Goal: Task Accomplishment & Management: Complete application form

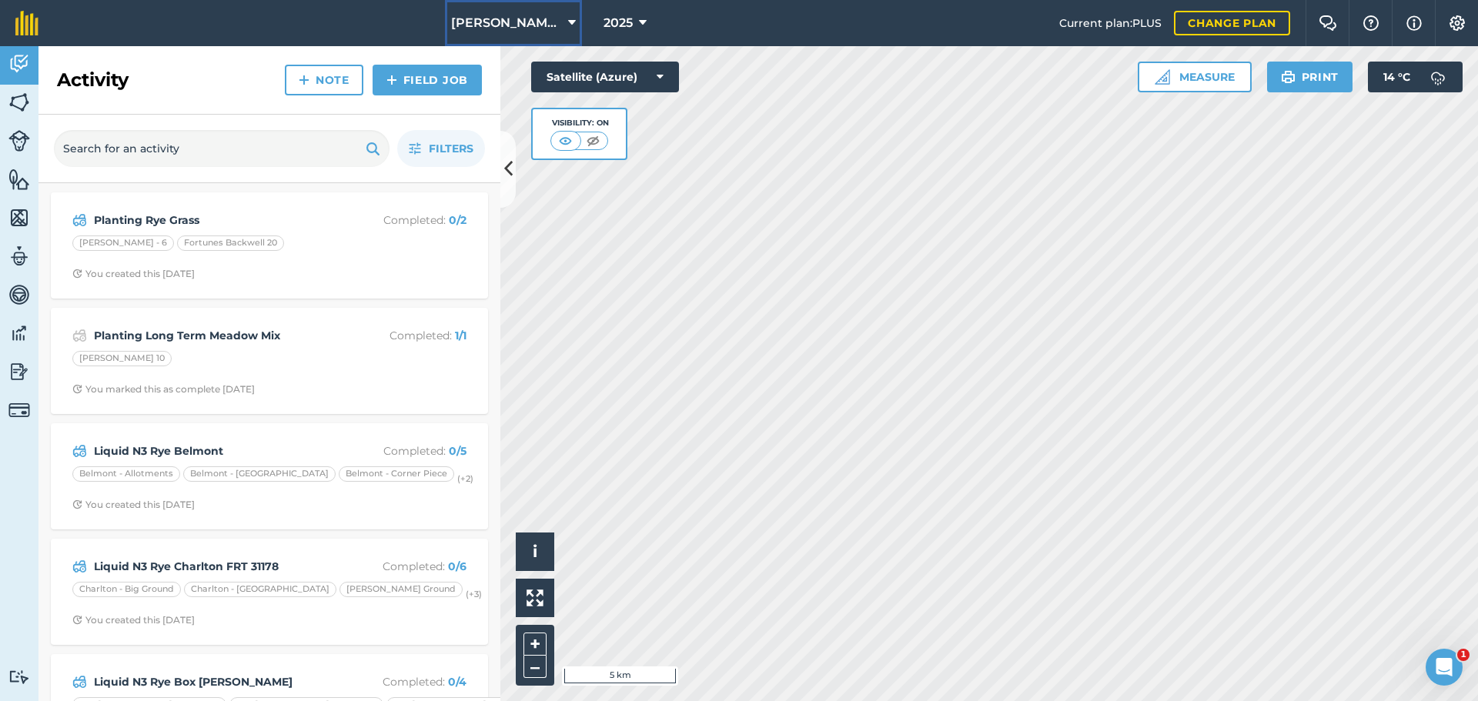
click at [568, 22] on icon at bounding box center [572, 23] width 8 height 18
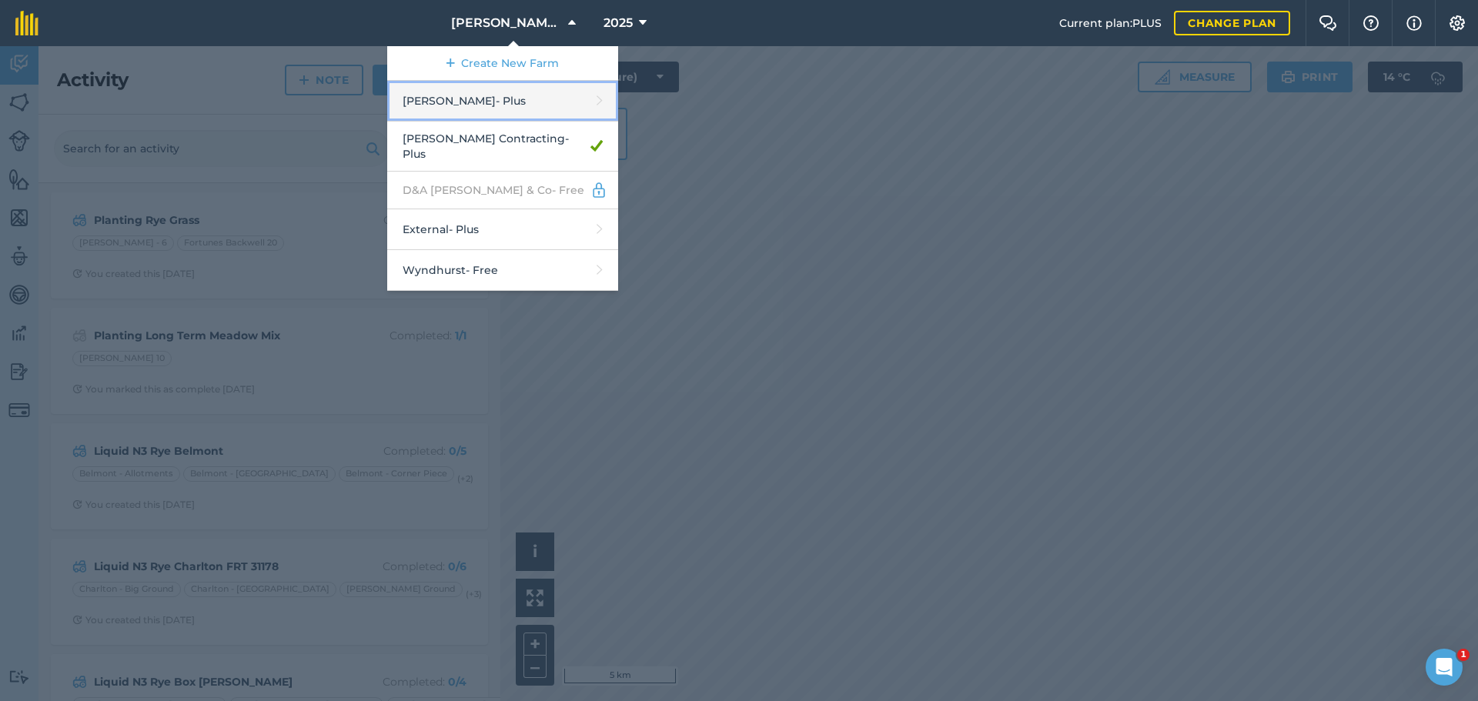
click at [446, 122] on link "[PERSON_NAME] - Plus" at bounding box center [502, 101] width 231 height 41
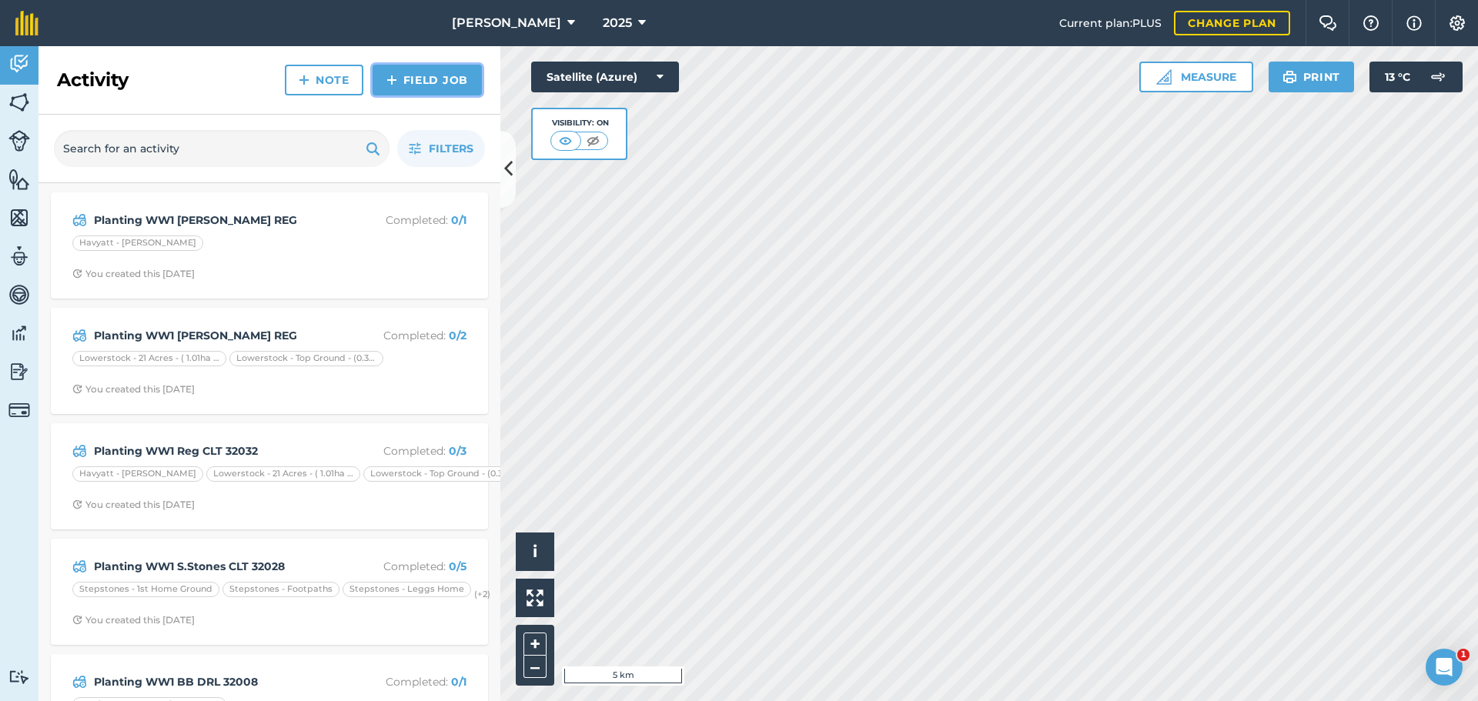
click at [406, 95] on link "Field Job" at bounding box center [427, 80] width 109 height 31
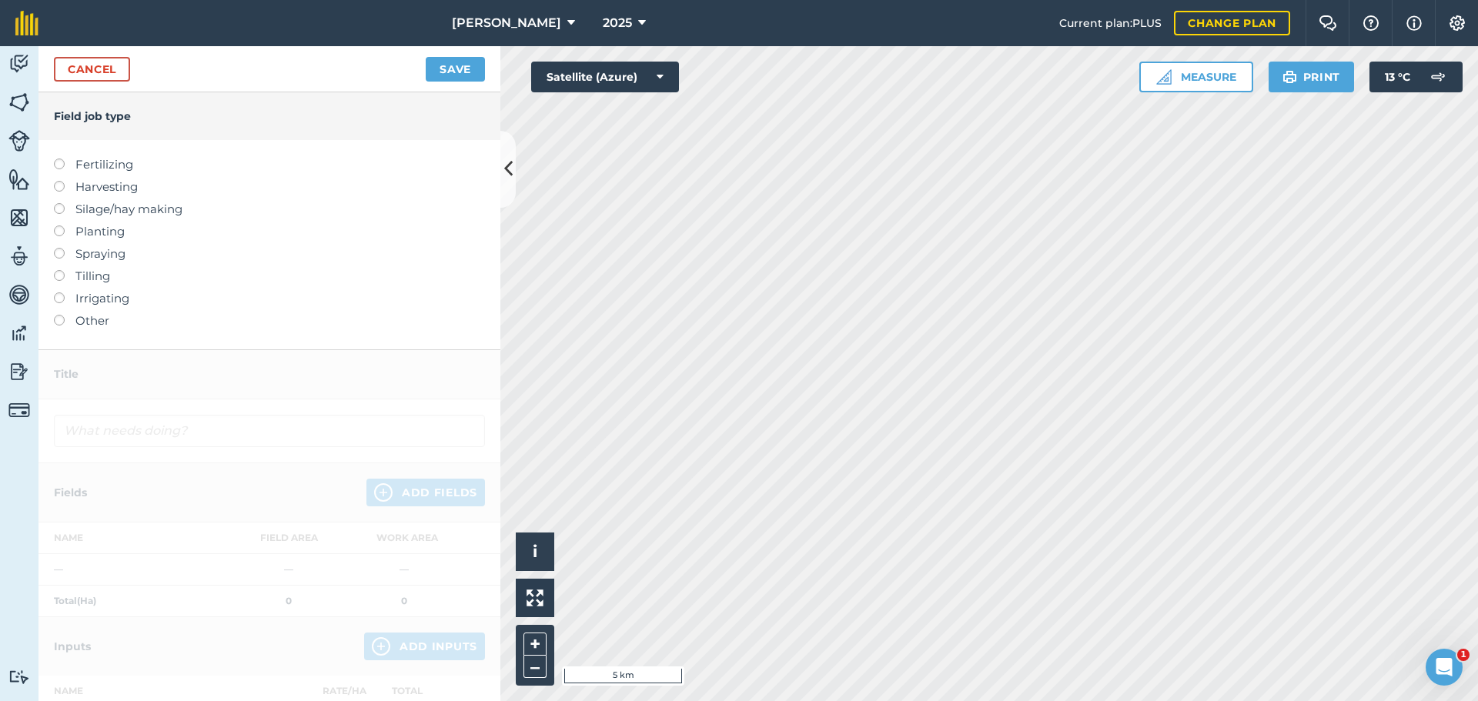
click at [67, 226] on label at bounding box center [65, 226] width 22 height 0
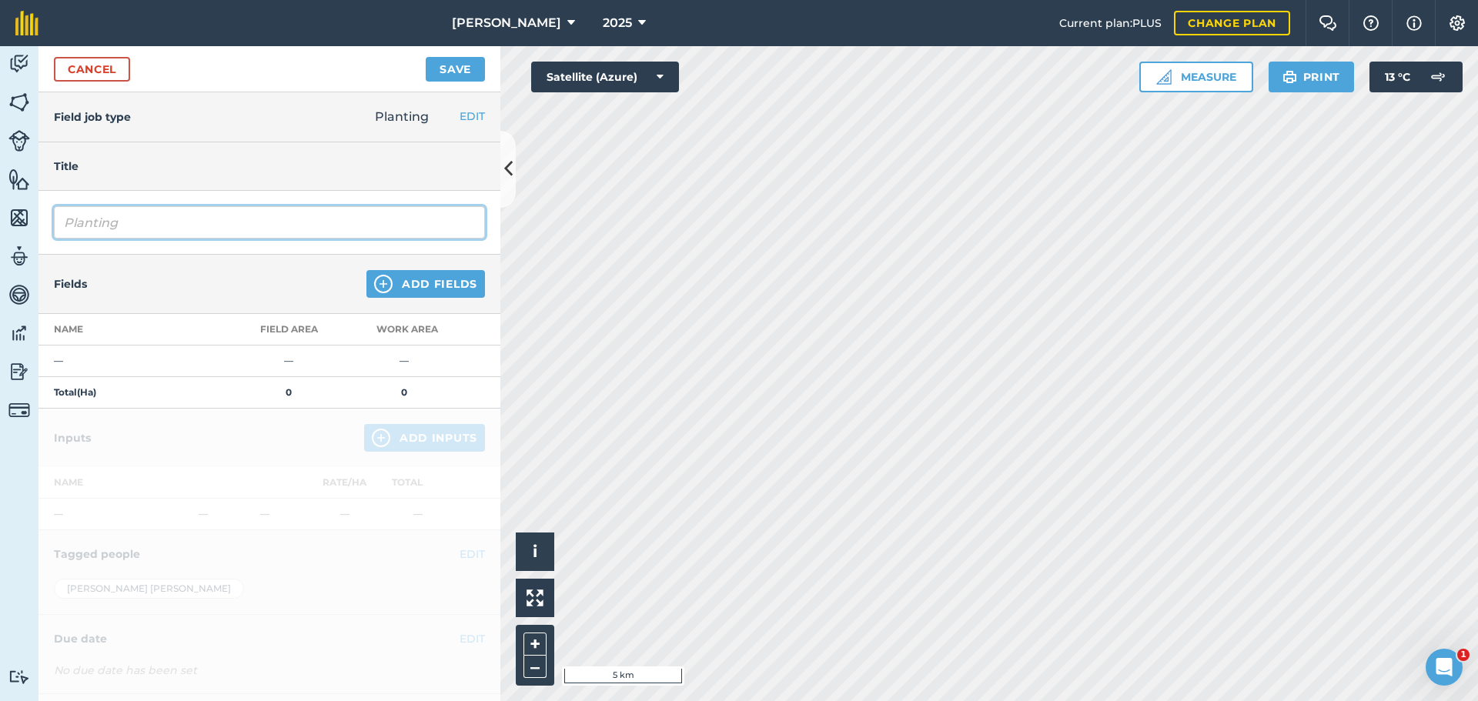
click at [265, 239] on input "Planting" at bounding box center [269, 222] width 431 height 32
type input "Planting Aldwick 4 year Ley"
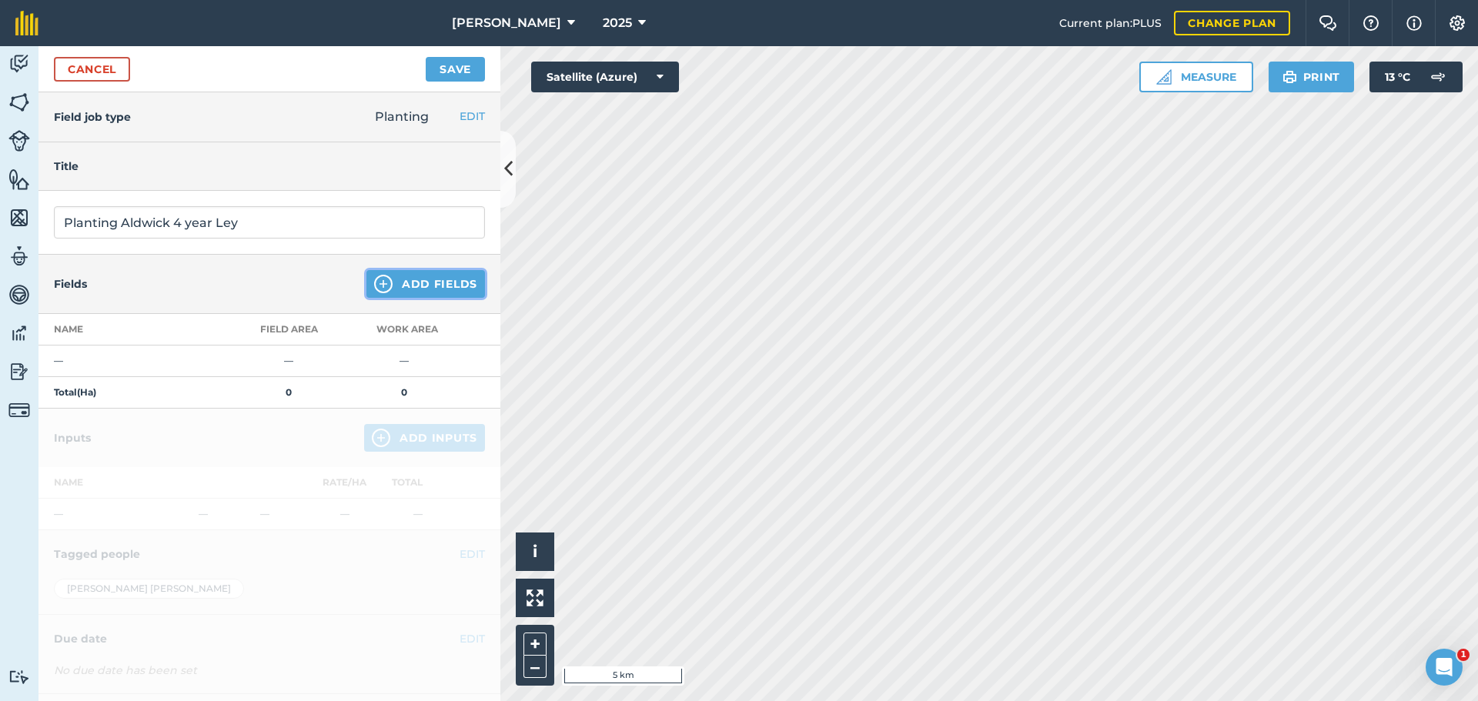
click at [450, 298] on button "Add Fields" at bounding box center [425, 284] width 119 height 28
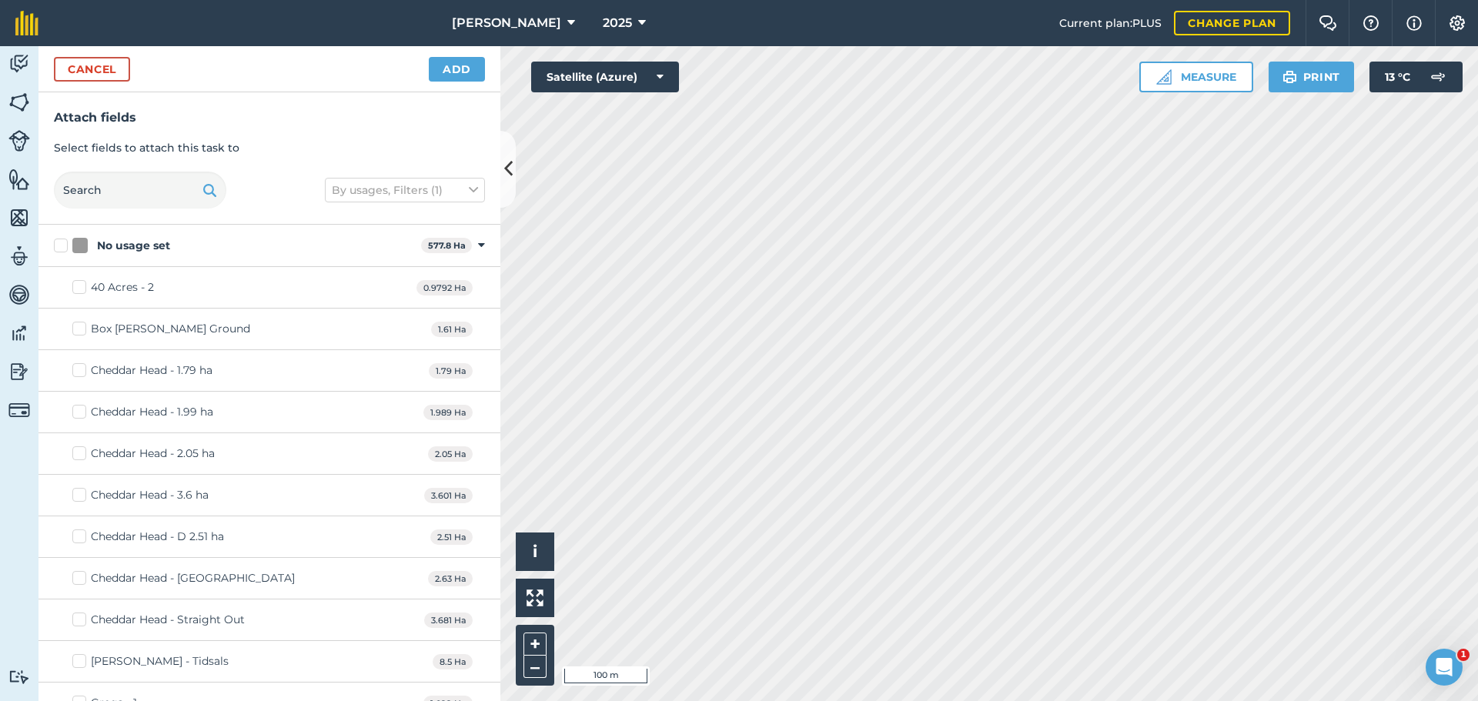
checkbox input "true"
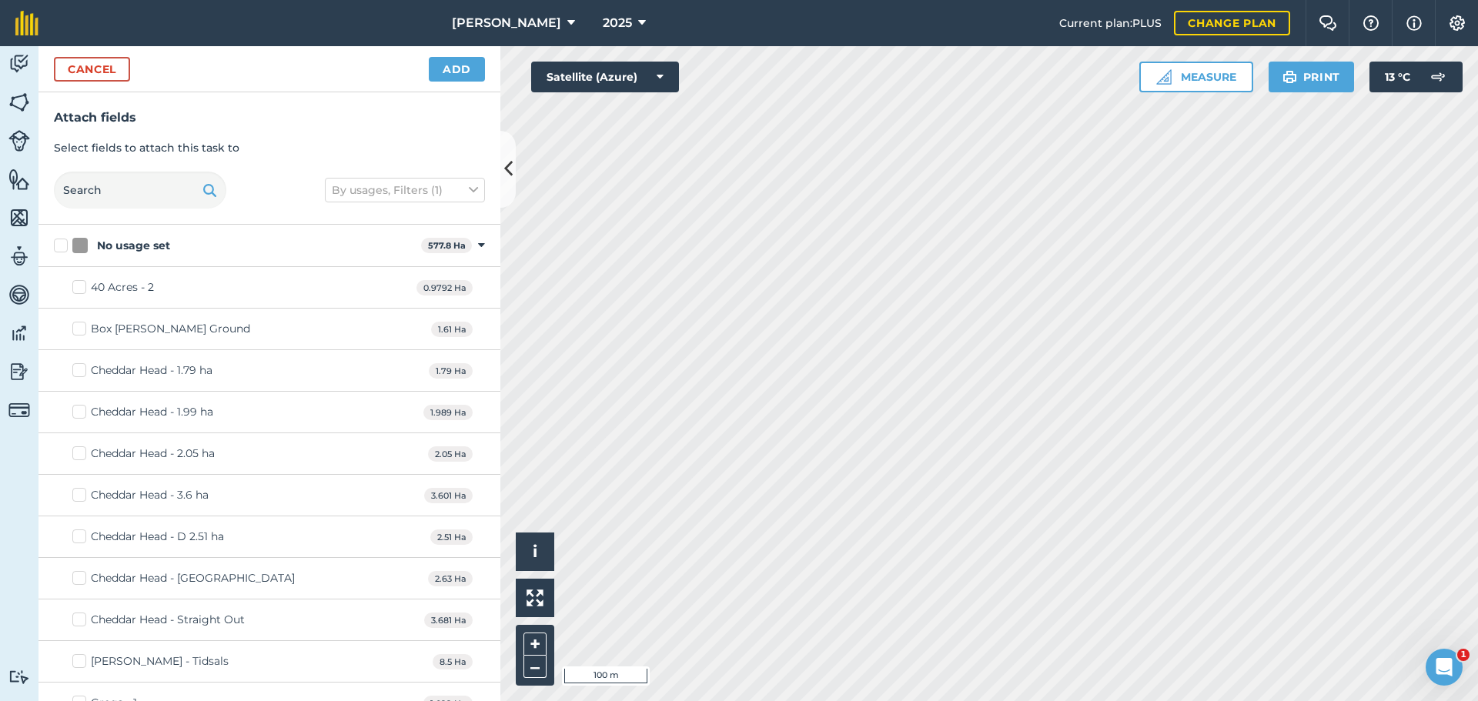
checkbox input "true"
click at [435, 82] on button "Add" at bounding box center [457, 69] width 56 height 25
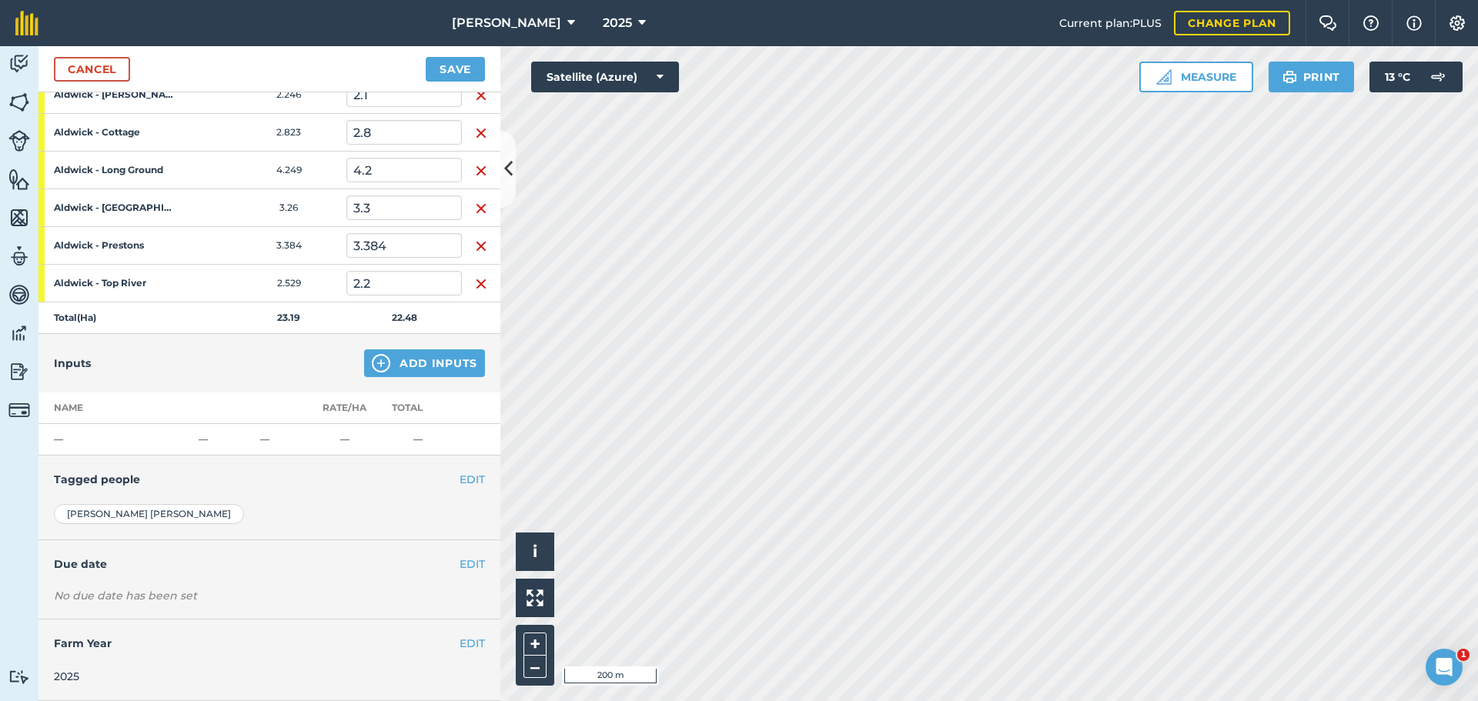
scroll to position [462, 0]
click at [426, 353] on button "Add Inputs" at bounding box center [424, 363] width 121 height 28
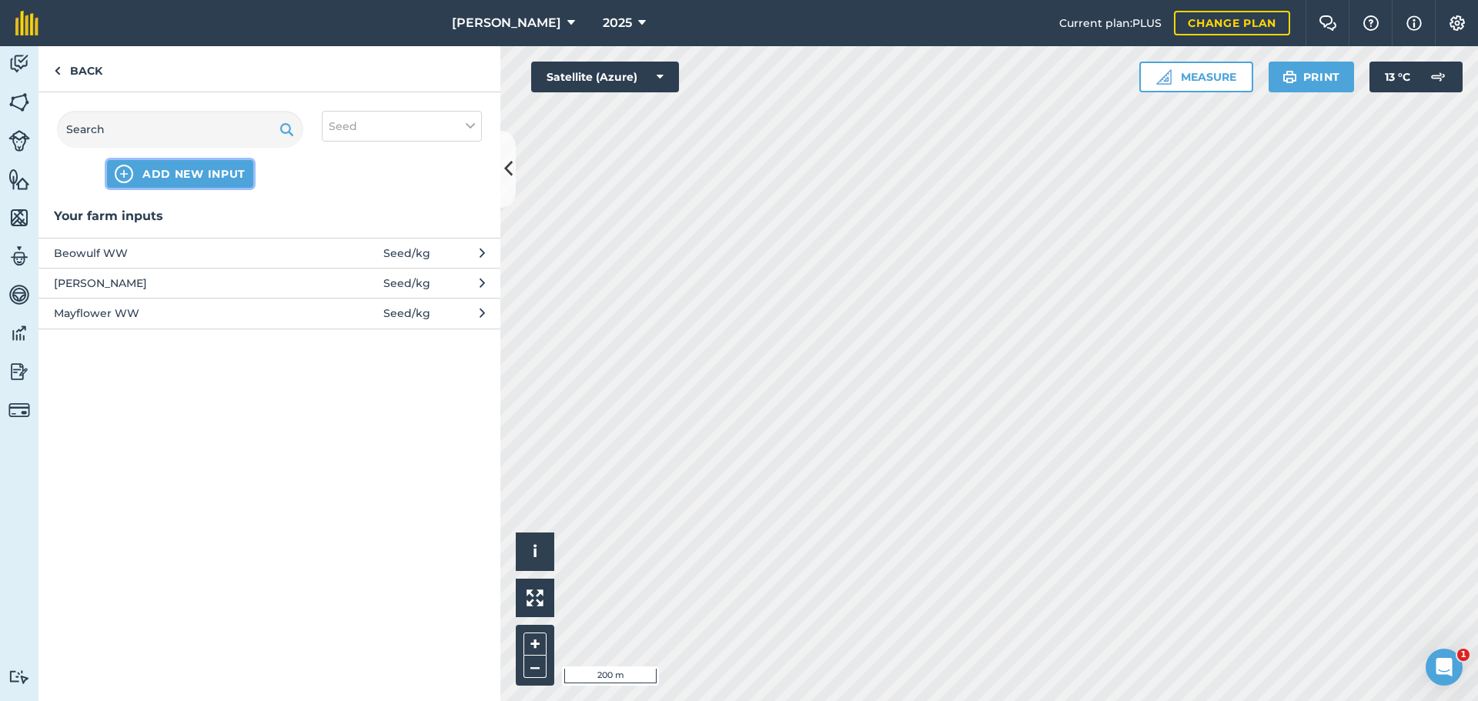
click at [229, 182] on span "ADD NEW INPUT" at bounding box center [193, 173] width 103 height 15
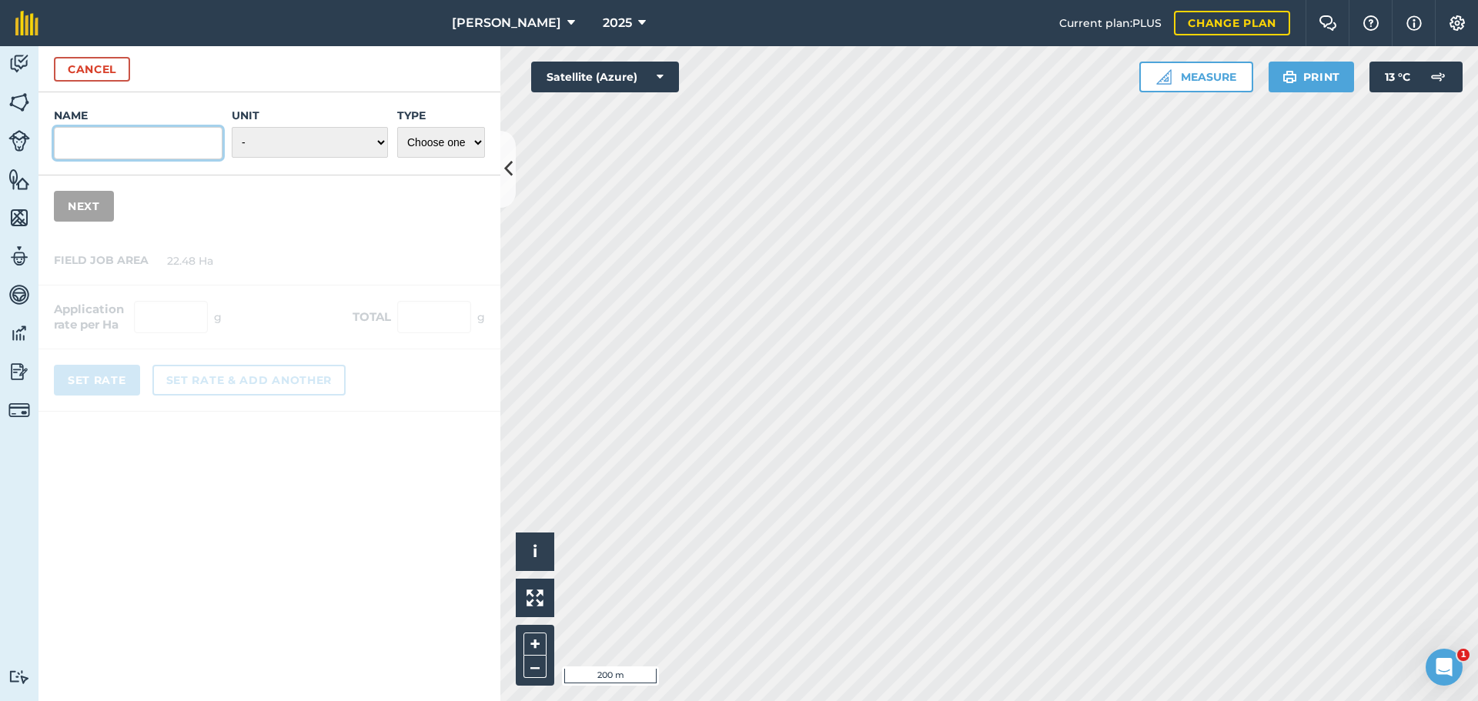
click at [89, 159] on input "Name" at bounding box center [138, 143] width 169 height 32
type input "c"
type input "CS Clean LT Multicut"
click at [279, 158] on select "- Grams/g Kilograms/kg Metric tonnes/t Millilitres/ml Litres/L Ounces/oz Pounds…" at bounding box center [310, 142] width 156 height 31
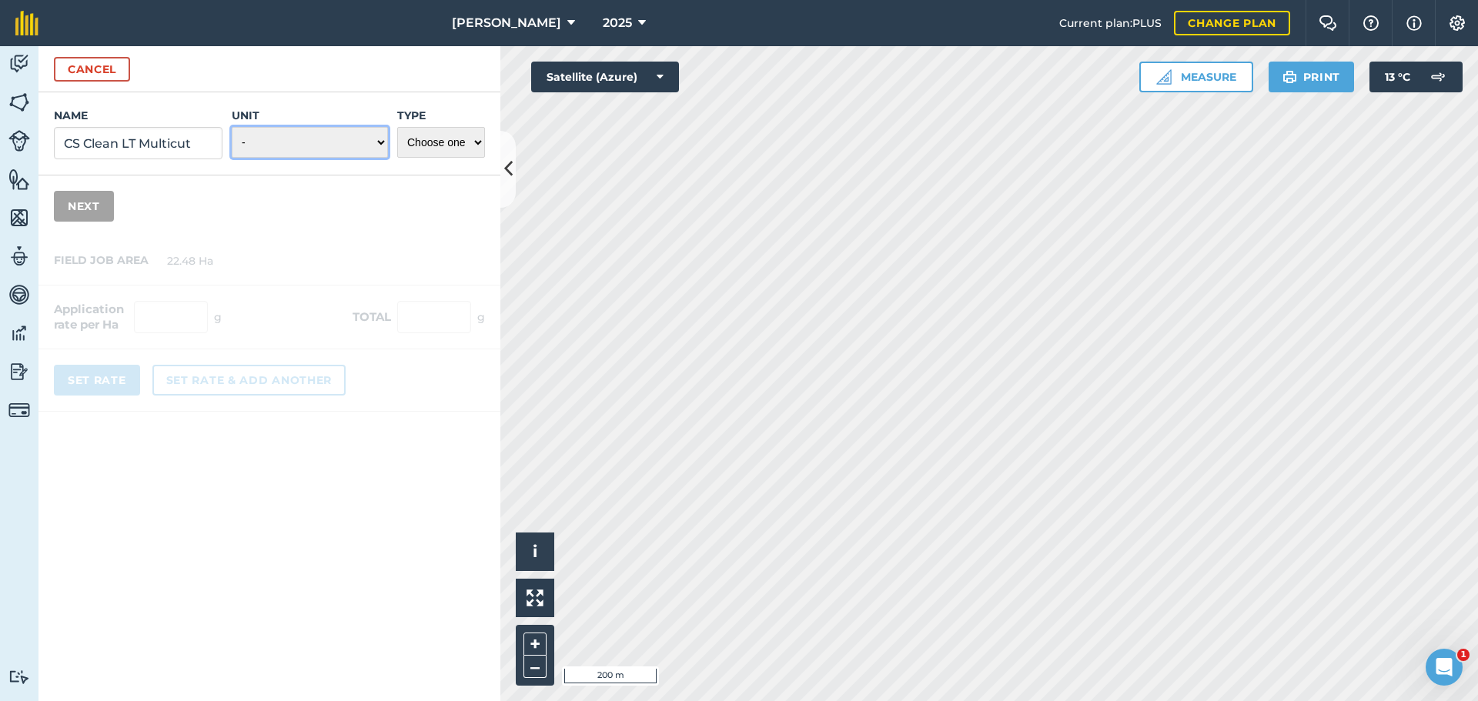
scroll to position [0, 0]
select select "KILOGRAMS"
click at [232, 158] on select "- Grams/g Kilograms/kg Metric tonnes/t Millilitres/ml Litres/L Ounces/oz Pounds…" at bounding box center [310, 142] width 156 height 31
click at [451, 158] on select "Choose one Fertilizer Seed Spray Fuel Other" at bounding box center [441, 142] width 88 height 31
select select "SEED"
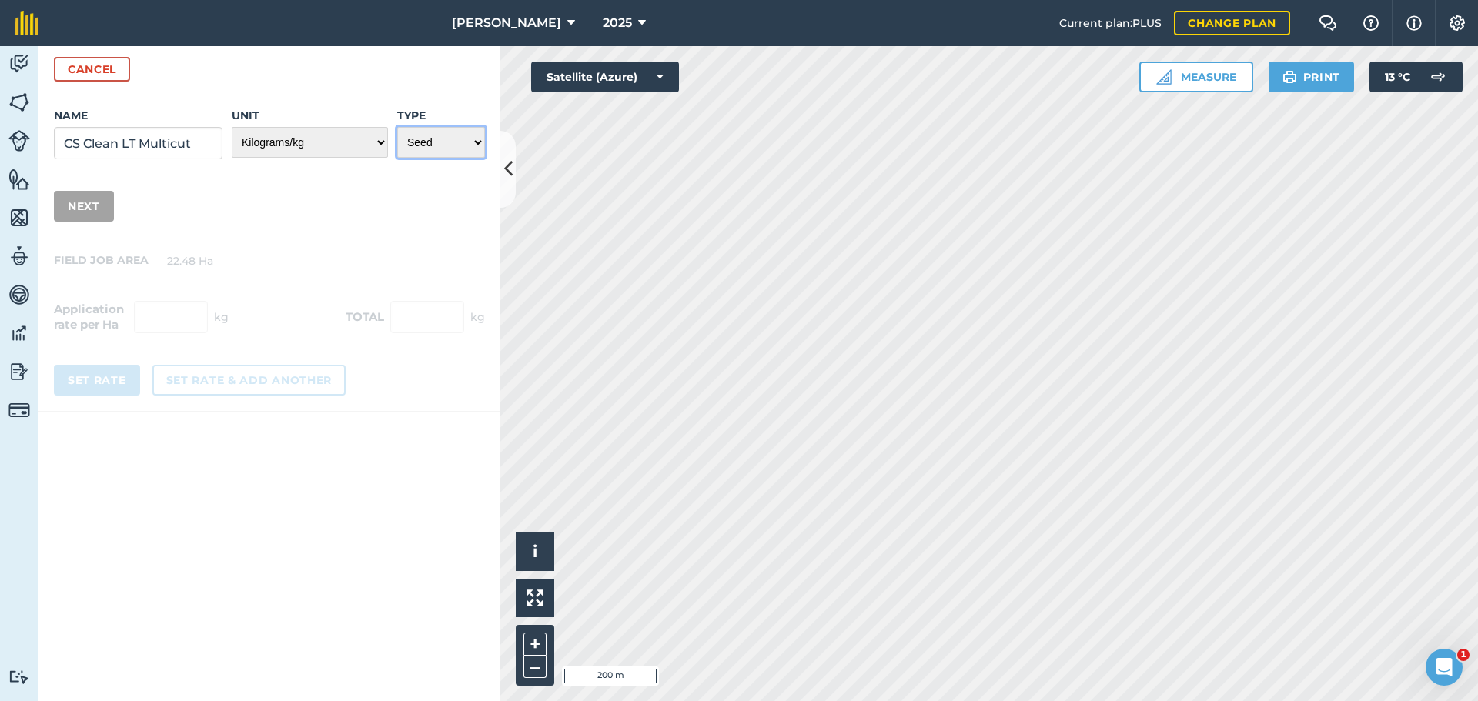
click at [397, 158] on select "Choose one Fertilizer Seed Spray Fuel Other" at bounding box center [441, 142] width 88 height 31
click at [111, 222] on button "Next" at bounding box center [84, 206] width 60 height 31
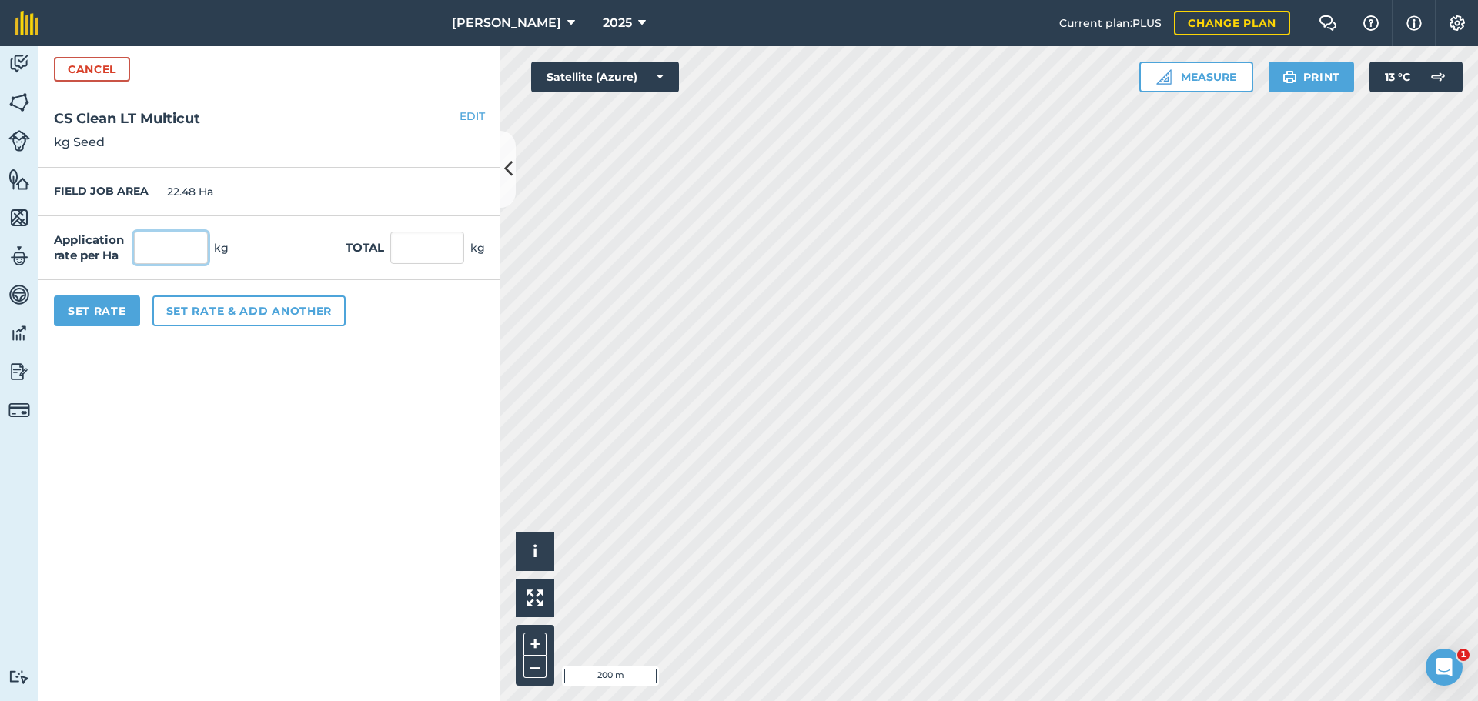
click at [190, 264] on input "text" at bounding box center [171, 248] width 74 height 32
type input "37"
type input "831.76"
click at [126, 326] on button "Set Rate" at bounding box center [97, 311] width 86 height 31
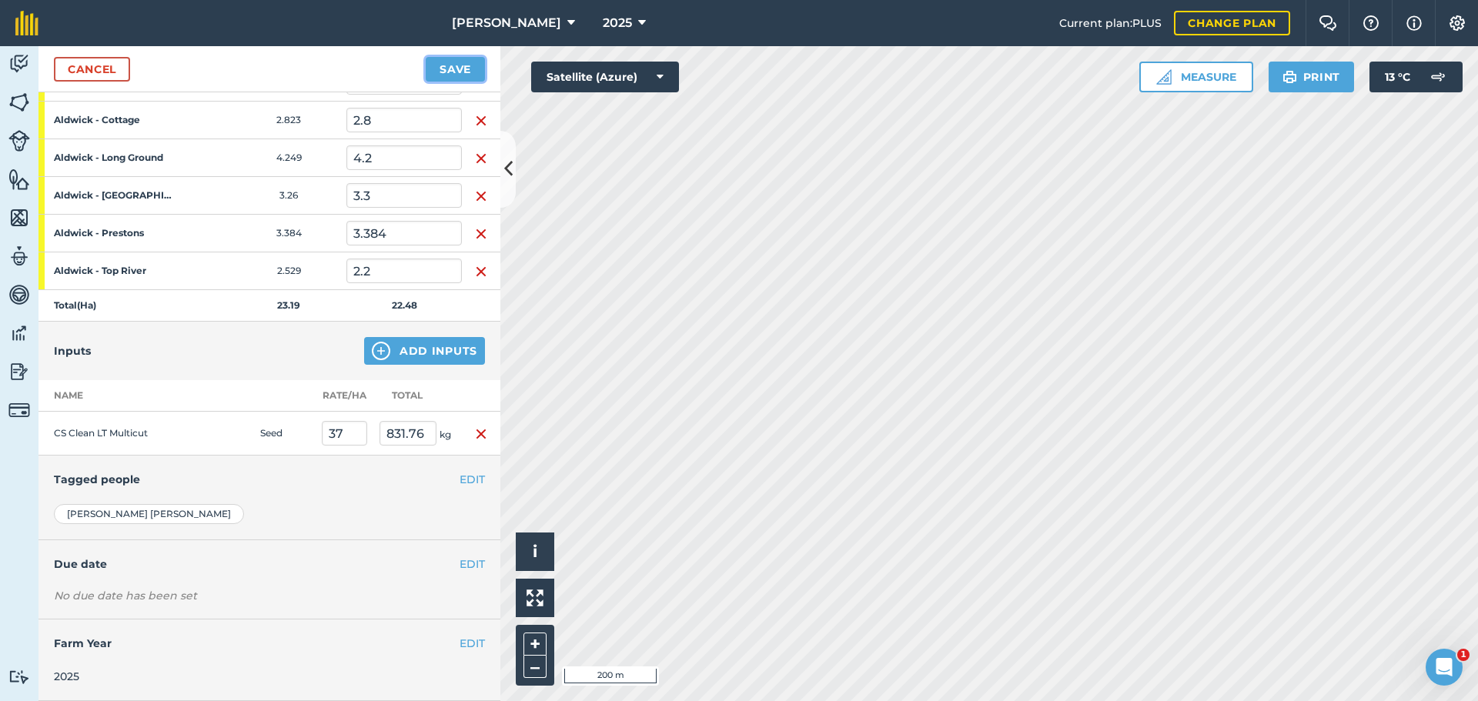
click at [471, 82] on button "Save" at bounding box center [455, 69] width 59 height 25
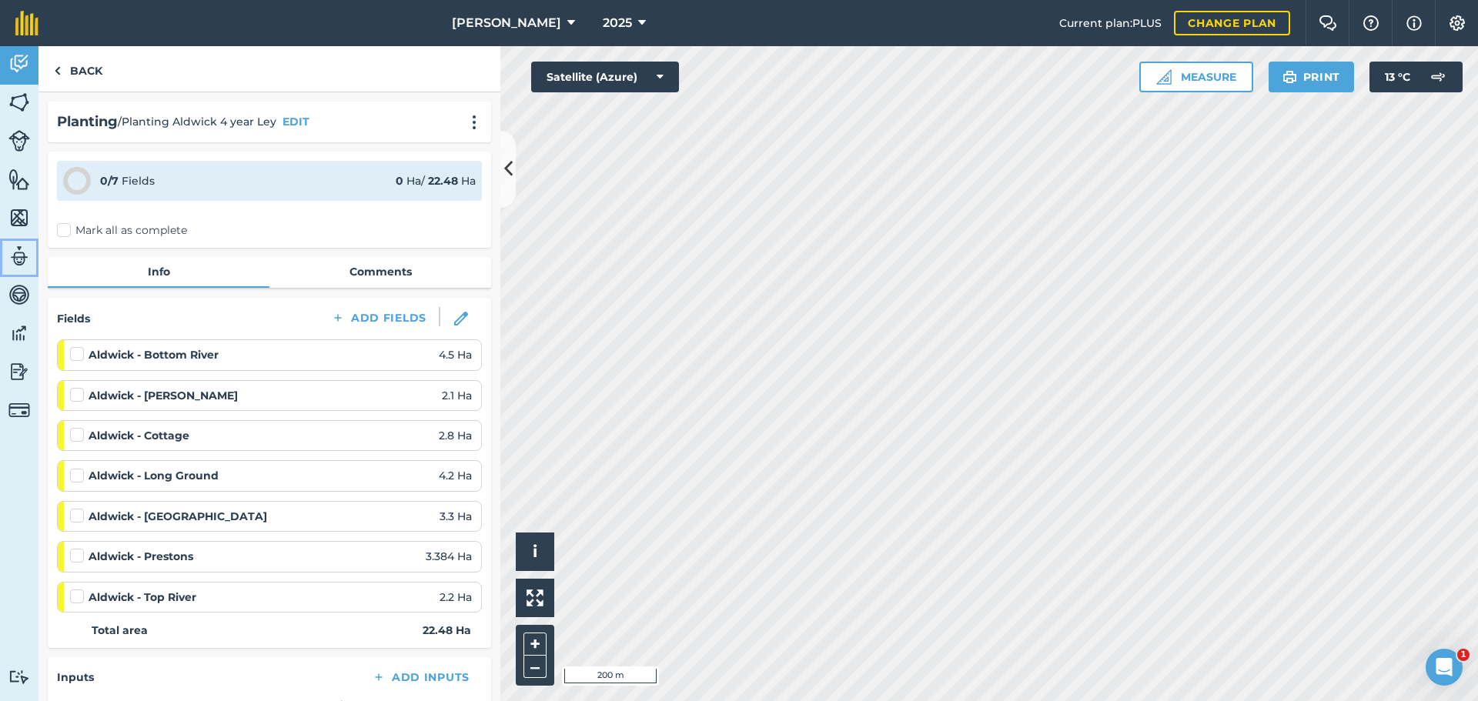
click at [18, 263] on img at bounding box center [19, 256] width 22 height 23
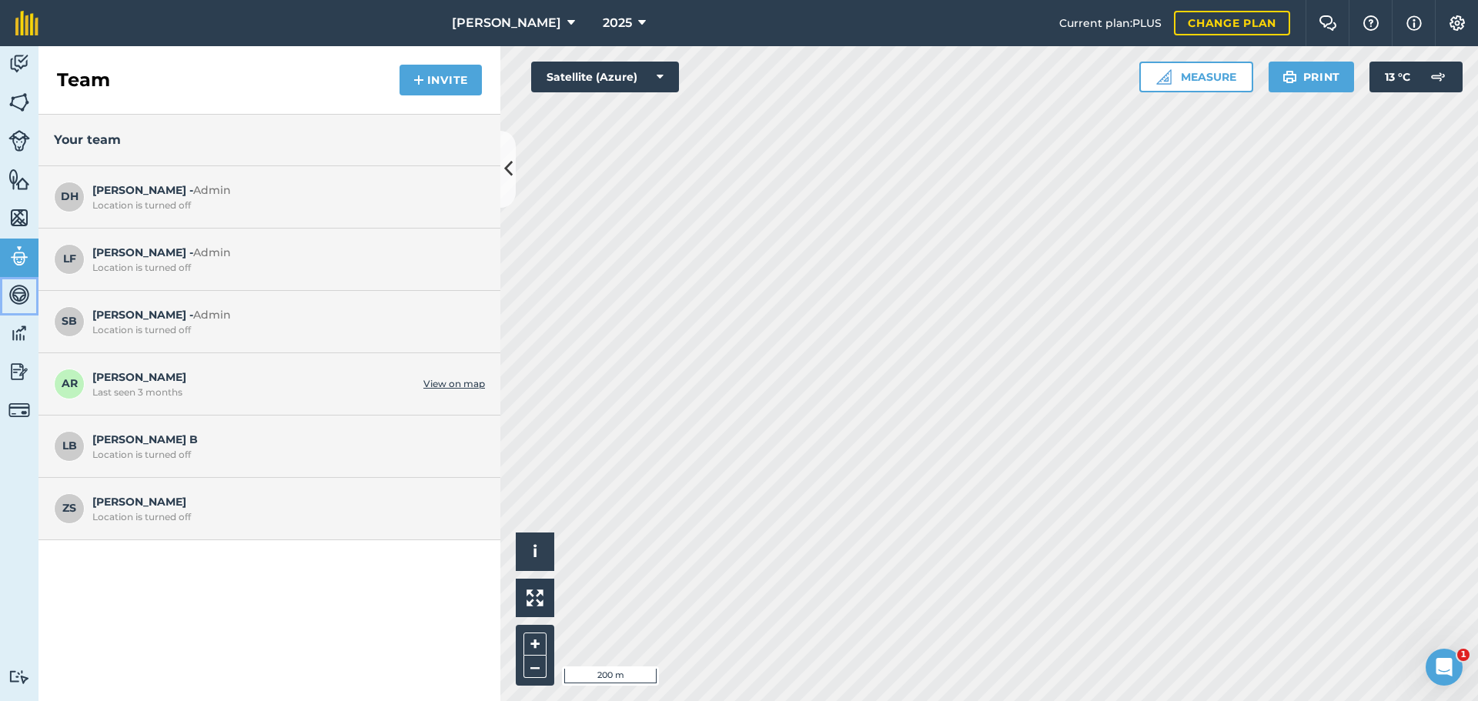
click at [21, 304] on img at bounding box center [19, 294] width 22 height 23
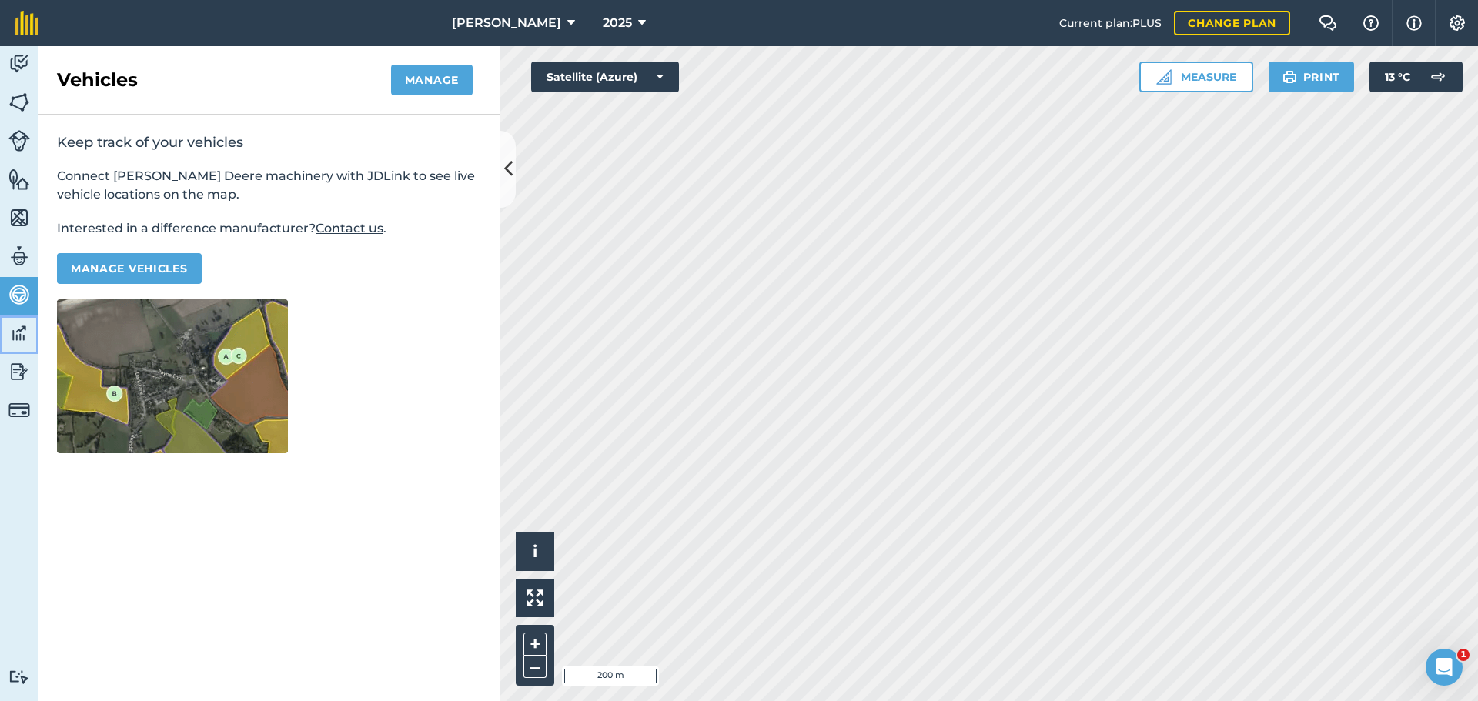
click at [9, 351] on link "Data" at bounding box center [19, 335] width 38 height 38
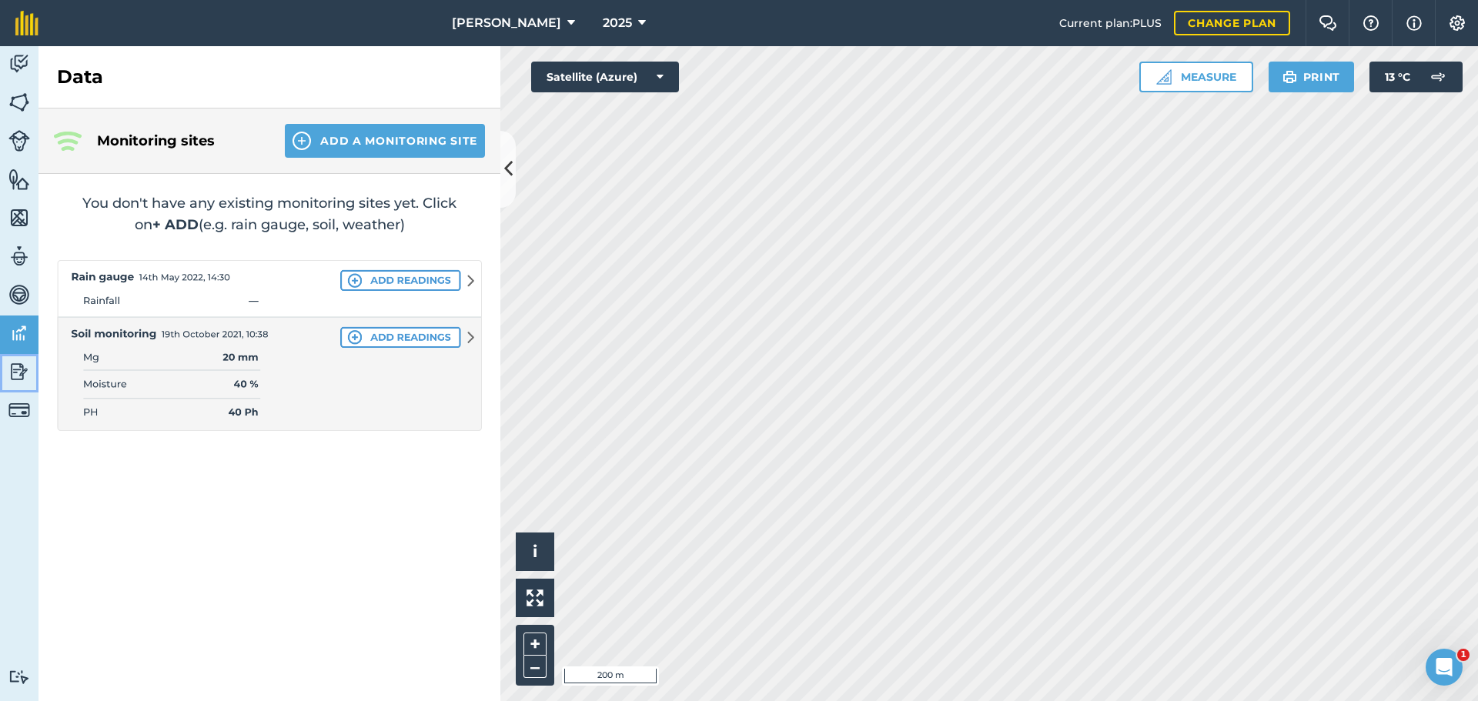
click at [16, 378] on img at bounding box center [19, 371] width 22 height 23
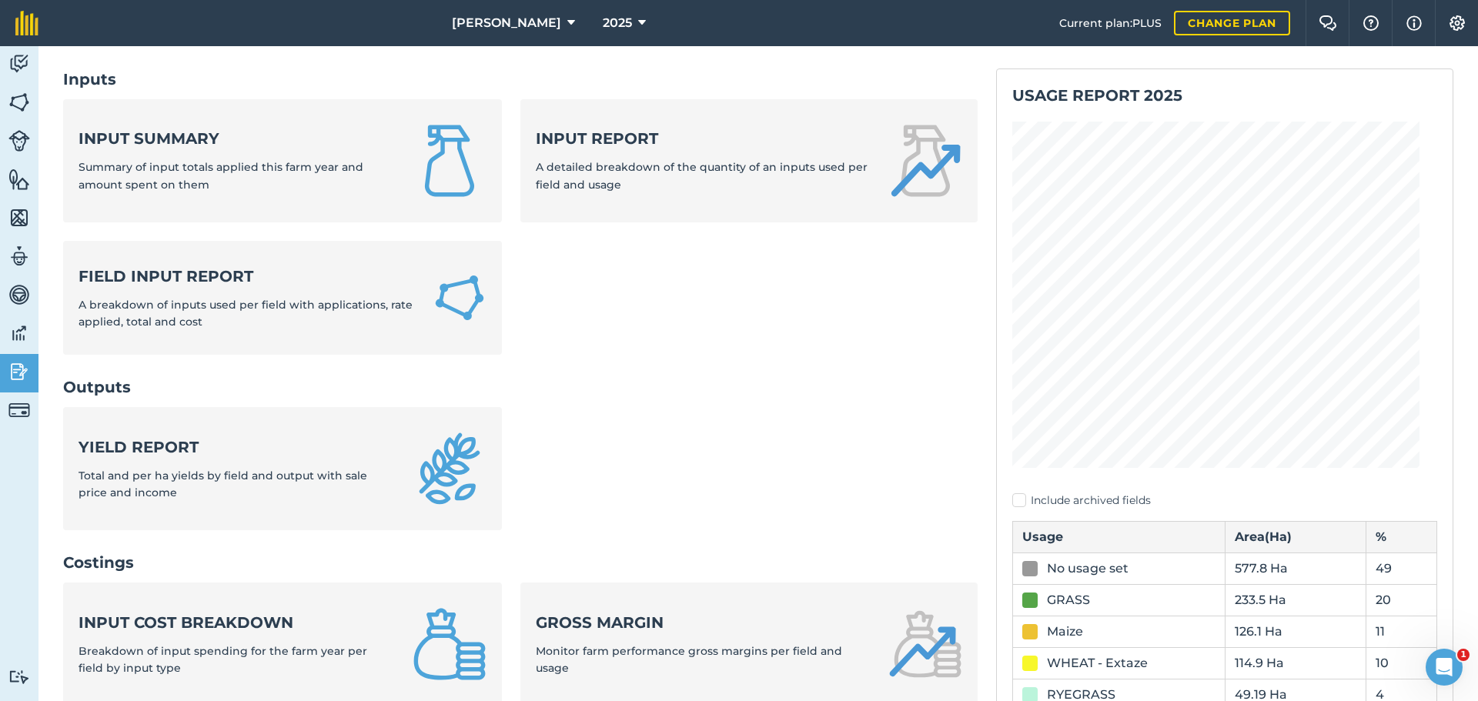
scroll to position [77, 0]
click at [1456, 25] on img at bounding box center [1457, 22] width 18 height 15
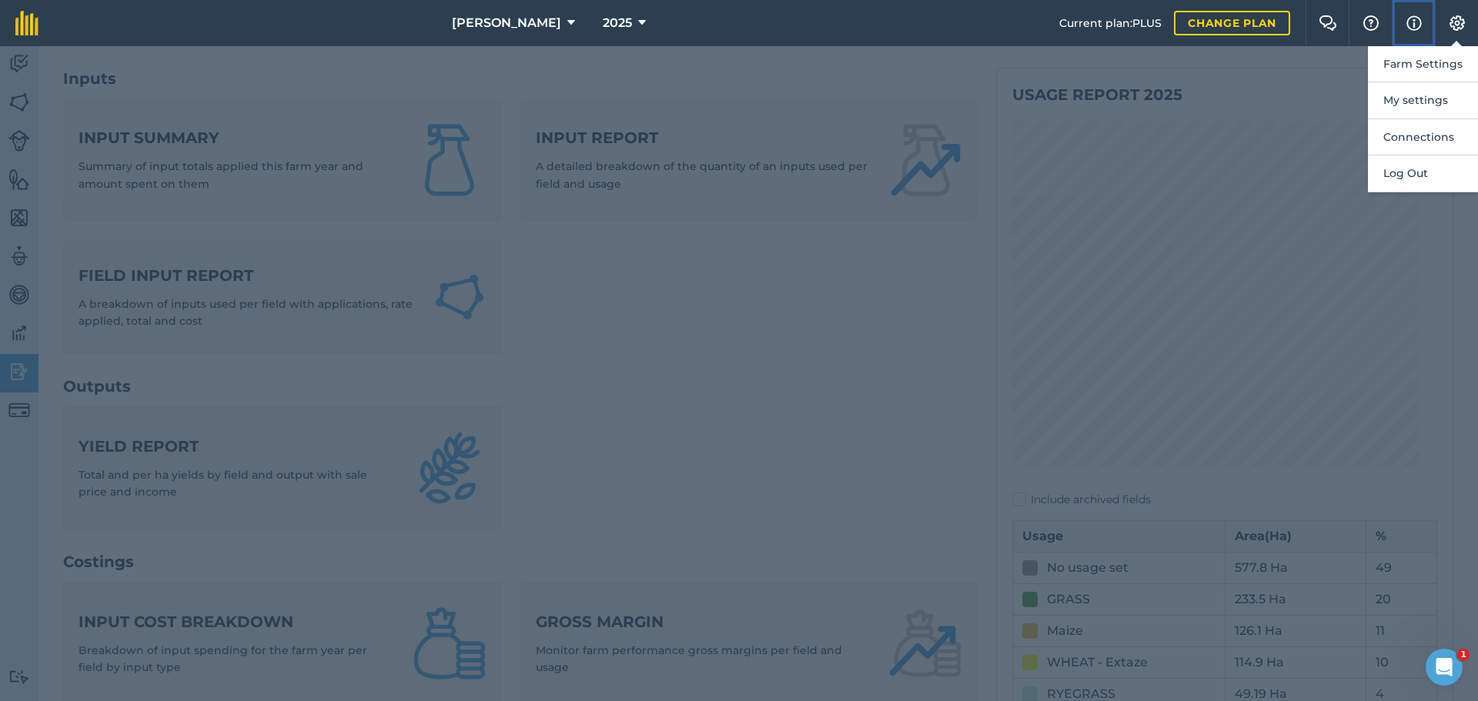
click at [1392, 25] on button "Info" at bounding box center [1413, 23] width 43 height 46
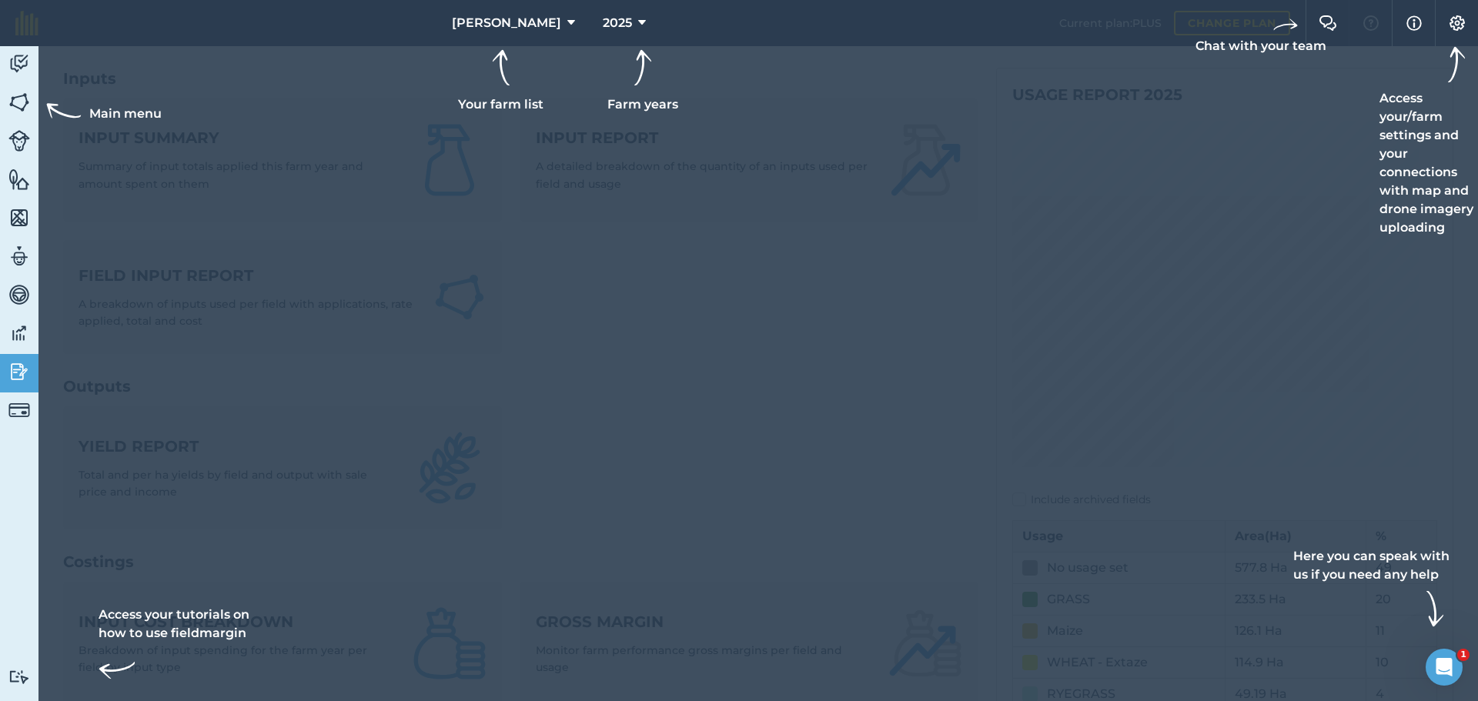
click at [1358, 25] on div at bounding box center [739, 23] width 1478 height 46
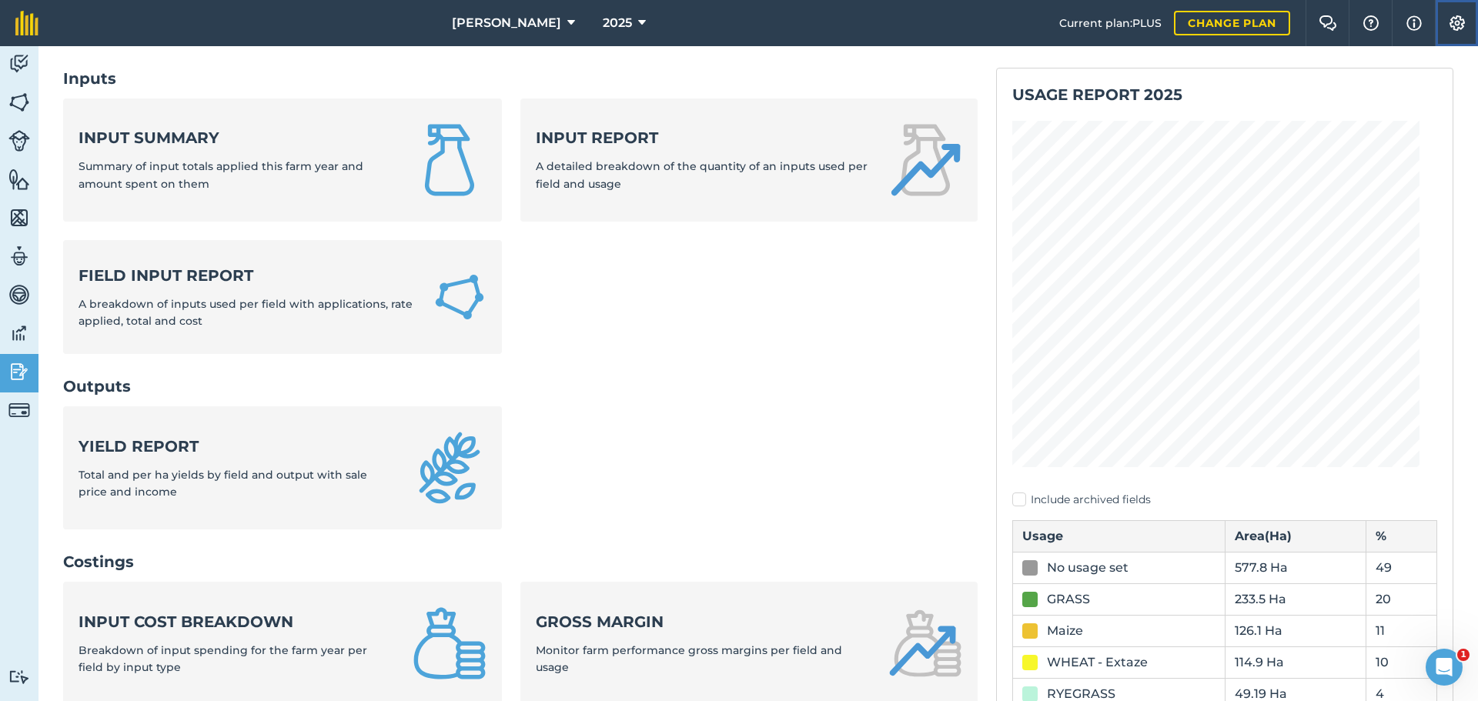
click at [1448, 31] on img at bounding box center [1457, 22] width 18 height 15
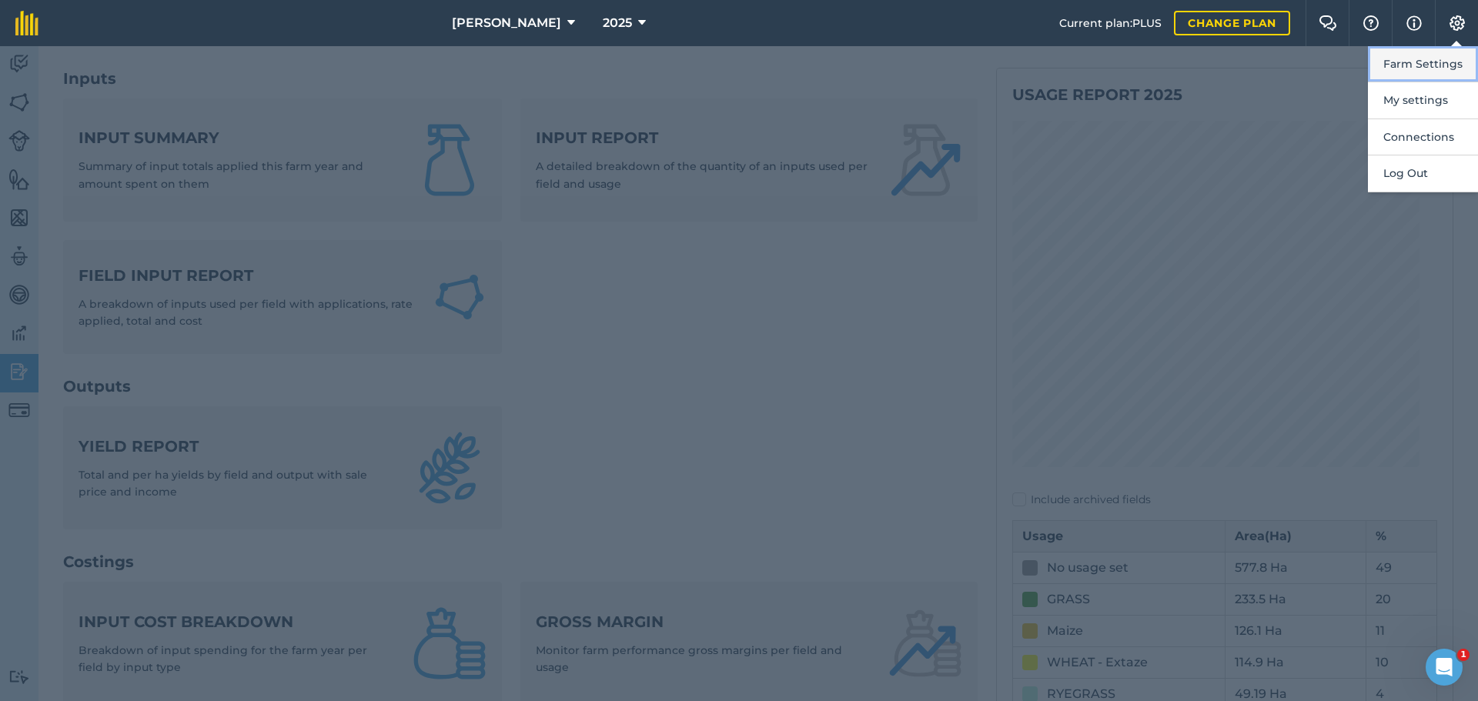
click at [1444, 70] on button "Farm Settings" at bounding box center [1423, 64] width 110 height 36
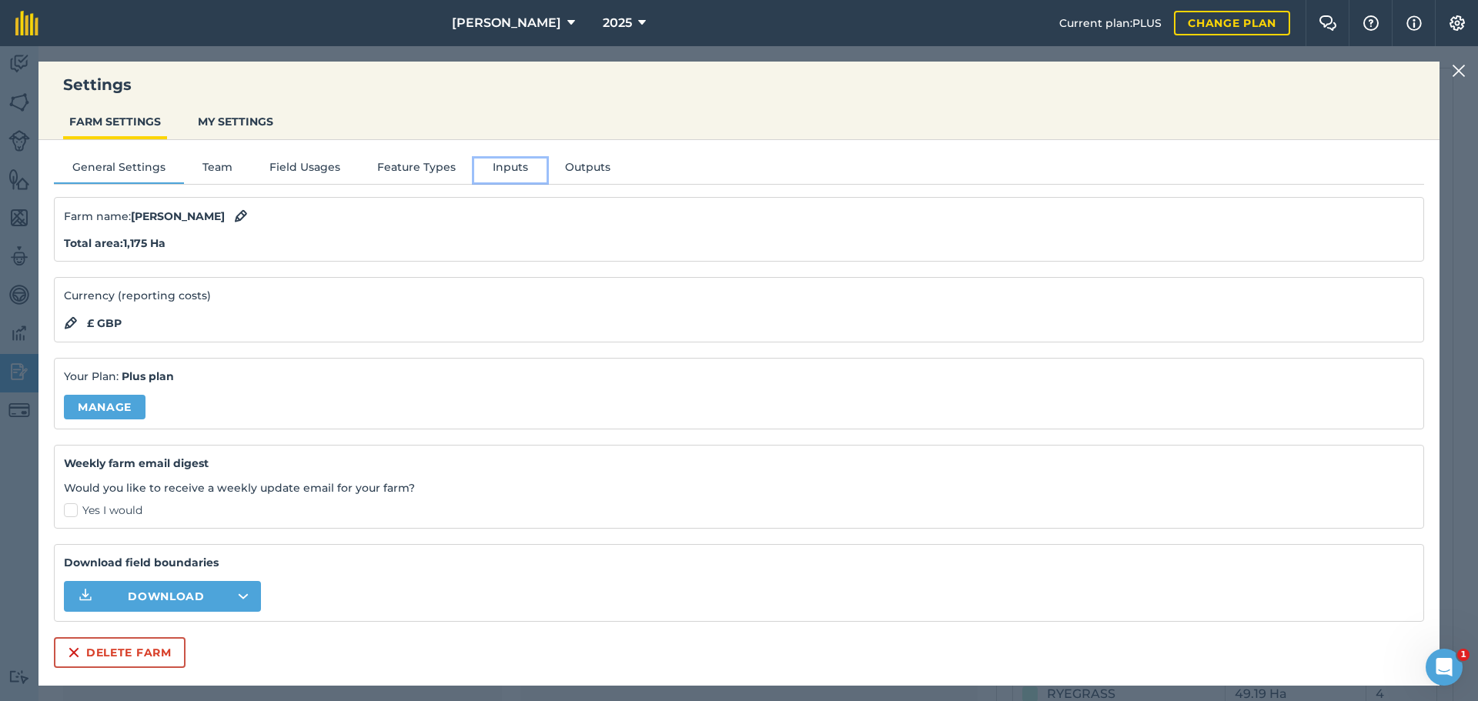
click at [547, 182] on button "Inputs" at bounding box center [510, 170] width 72 height 23
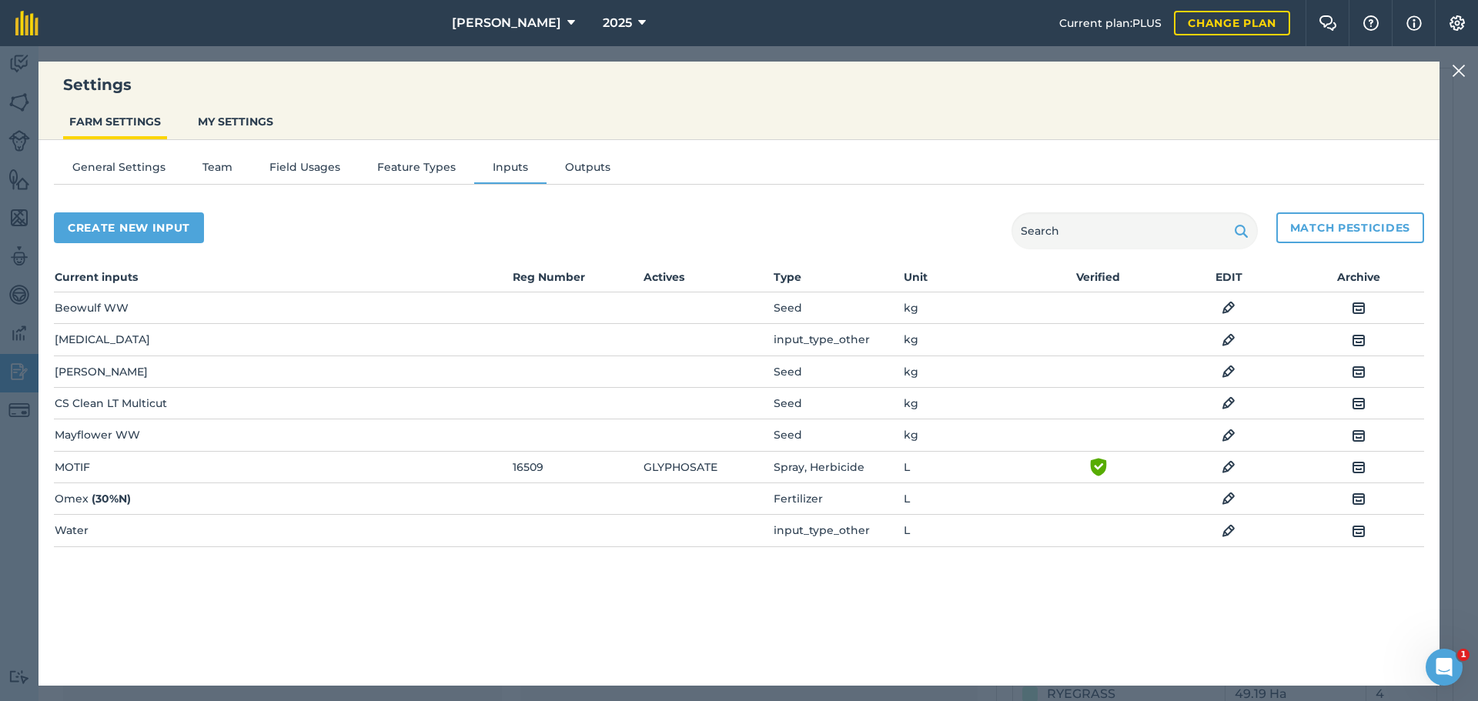
click at [1226, 413] on img at bounding box center [1229, 403] width 14 height 18
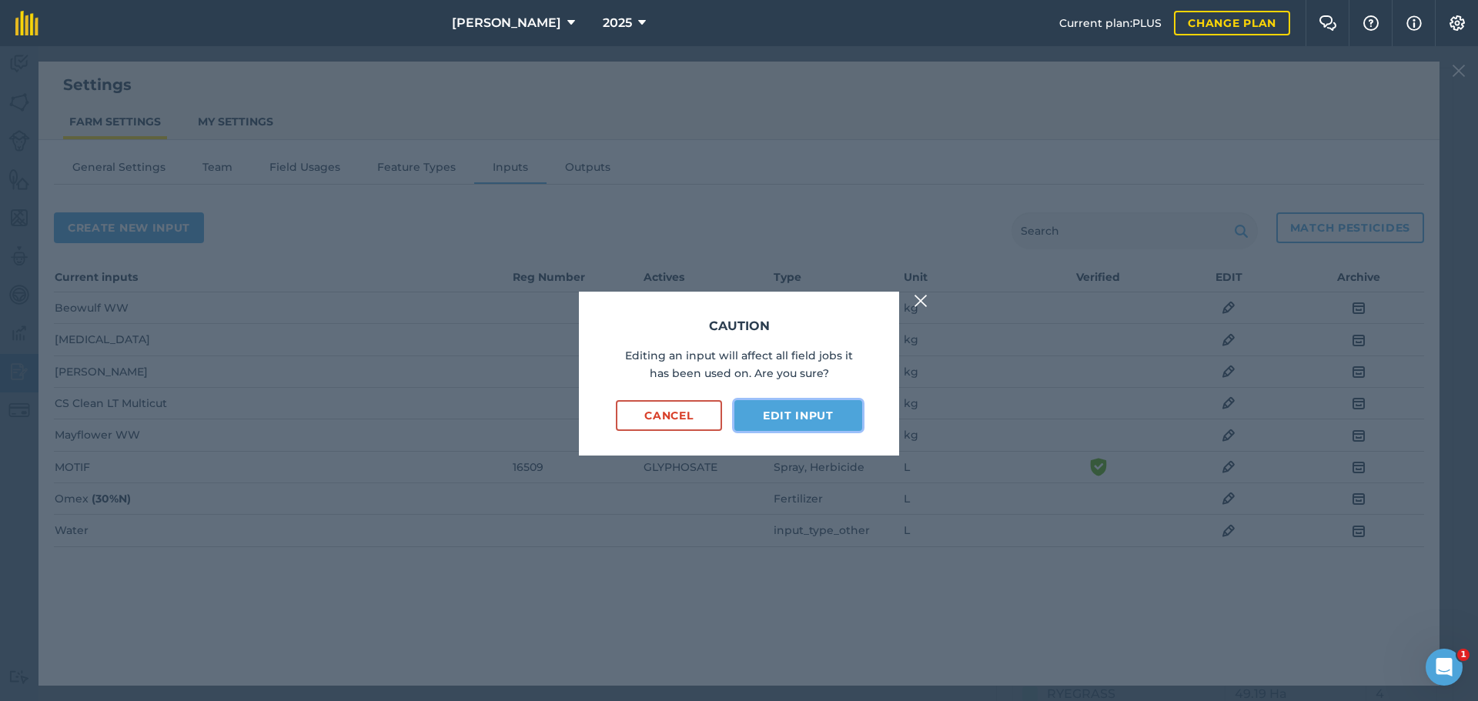
click at [807, 410] on button "Edit input" at bounding box center [798, 415] width 128 height 31
select select "KILOGRAMS"
select select "SEED"
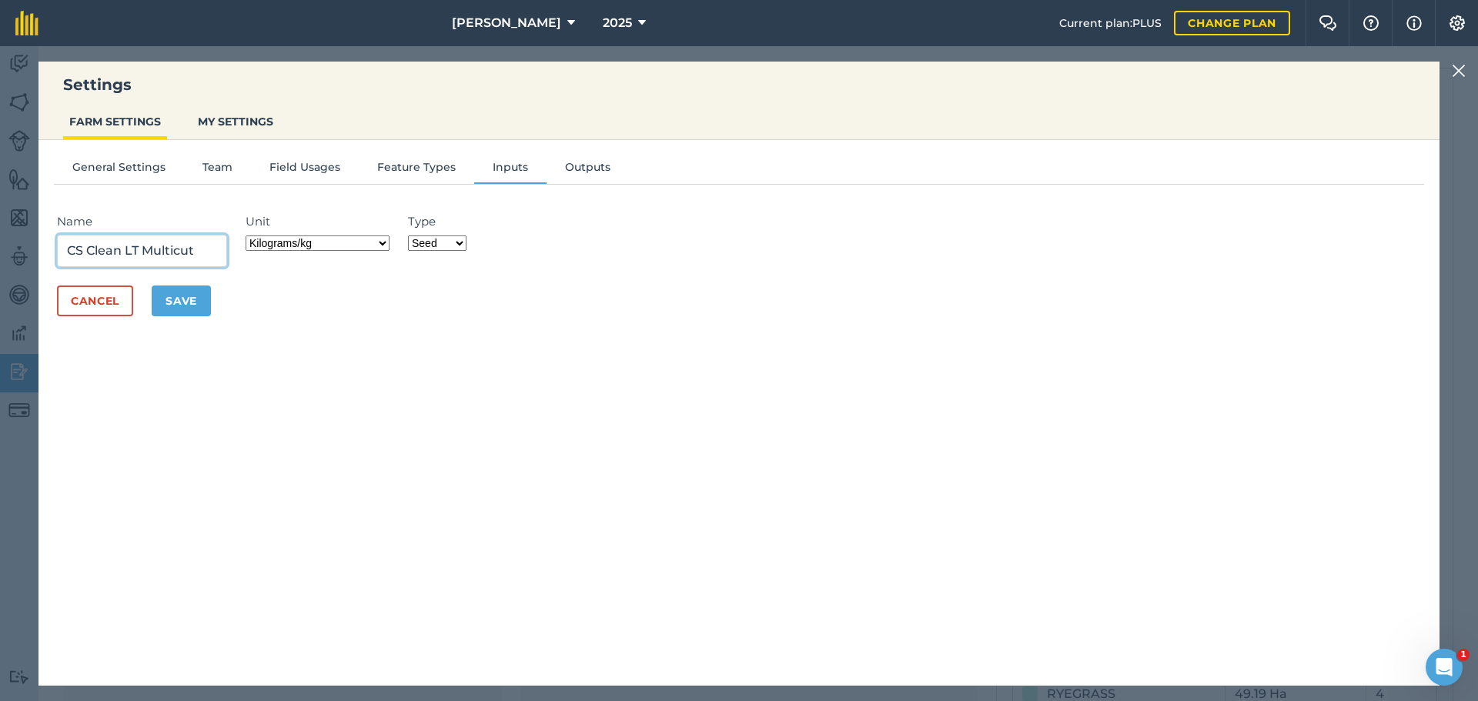
click at [227, 267] on input "CS Clean LT Multicut" at bounding box center [142, 251] width 170 height 32
click at [227, 267] on input "CS Clean LT Multicut 4 yr Perinal Ley" at bounding box center [142, 251] width 170 height 32
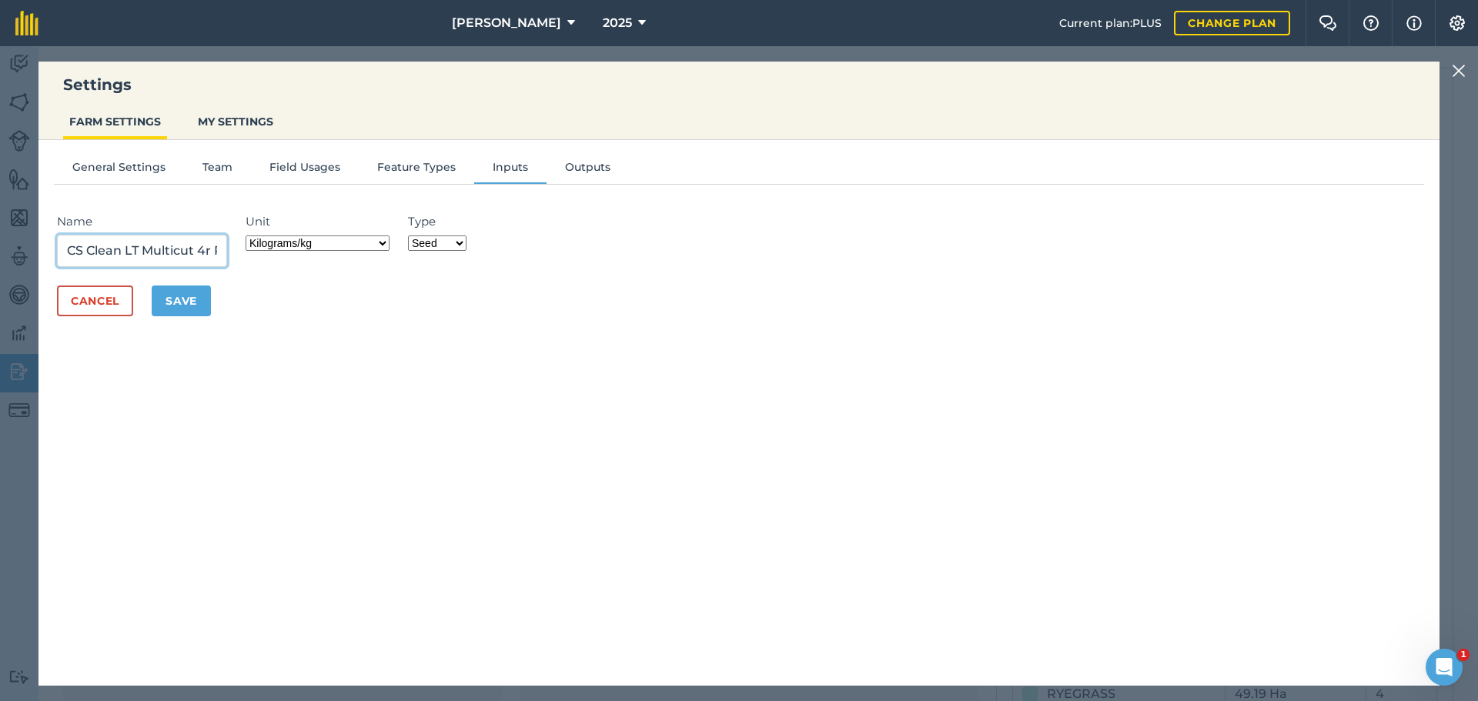
click at [227, 267] on input "CS Clean LT Multicut 4r Perinal Ley" at bounding box center [142, 251] width 170 height 32
click at [227, 267] on input "CS Clean LT Multicut erinal Ley" at bounding box center [142, 251] width 170 height 32
click at [227, 267] on input "CS Clean LT Multicut [PERSON_NAME]" at bounding box center [142, 251] width 170 height 32
click at [227, 267] on input "CS Clean LT Multicut aey" at bounding box center [142, 251] width 170 height 32
click at [227, 267] on input "CS Clean LT Multicut" at bounding box center [142, 251] width 170 height 32
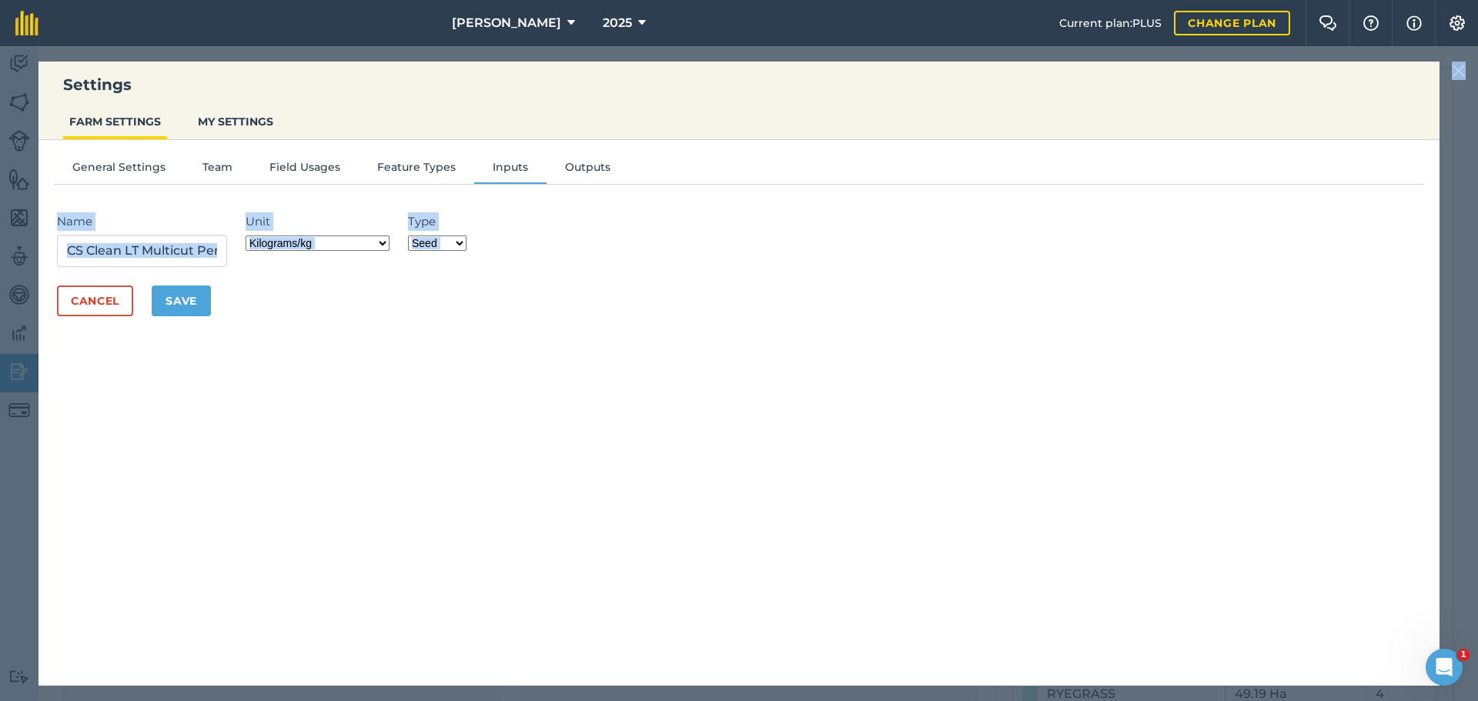
drag, startPoint x: 306, startPoint y: 212, endPoint x: 277, endPoint y: 86, distance: 128.7
click at [277, 88] on div "Settings FARM SETTINGS MY SETTINGS General Settings Team Field Usages Feature T…" at bounding box center [738, 374] width 1401 height 624
click at [227, 267] on input "CS Clean LT Multicut Perenniel" at bounding box center [142, 251] width 170 height 32
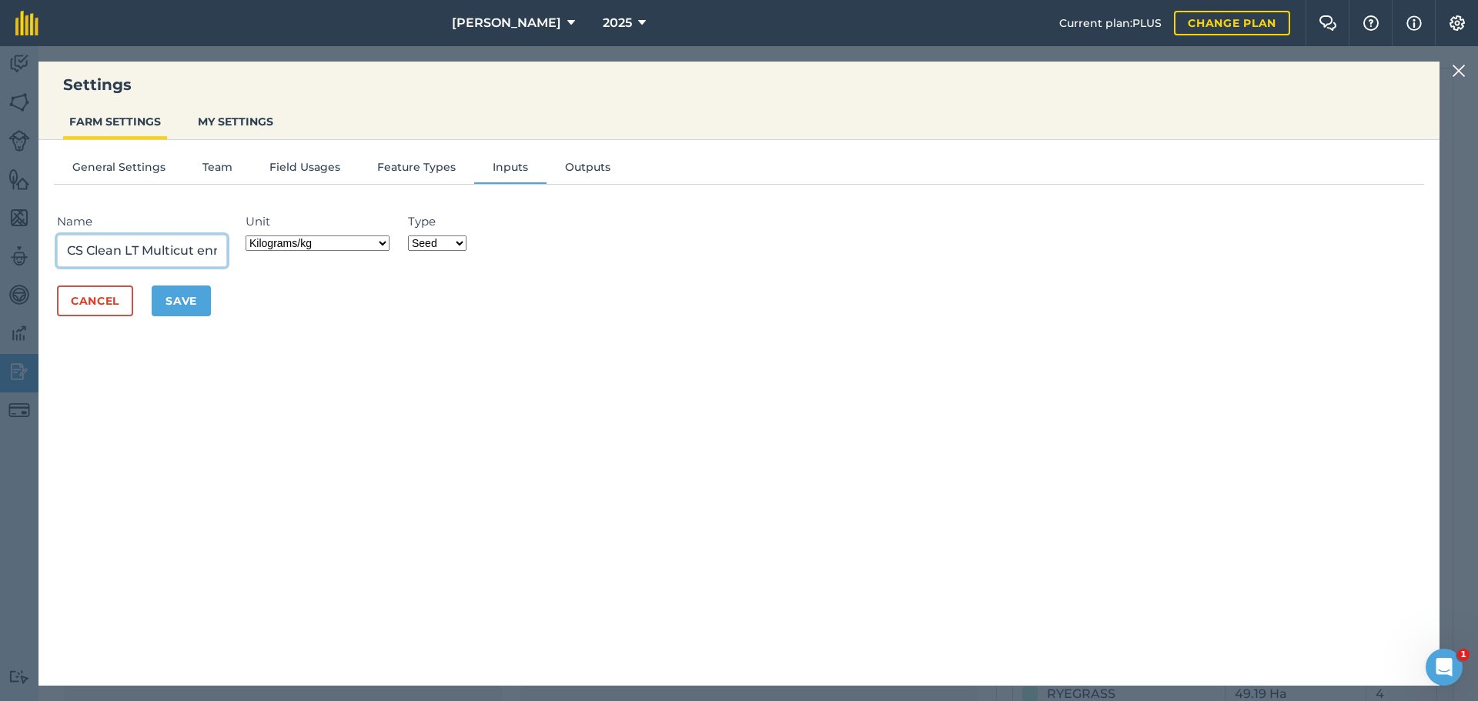
click at [227, 267] on input "CS Clean LT Multicut enniel" at bounding box center [142, 251] width 170 height 32
click at [227, 267] on input "CS Clean LT Multicut iel" at bounding box center [142, 251] width 170 height 32
type input "CS Clean LT Multicut Pernial Ley"
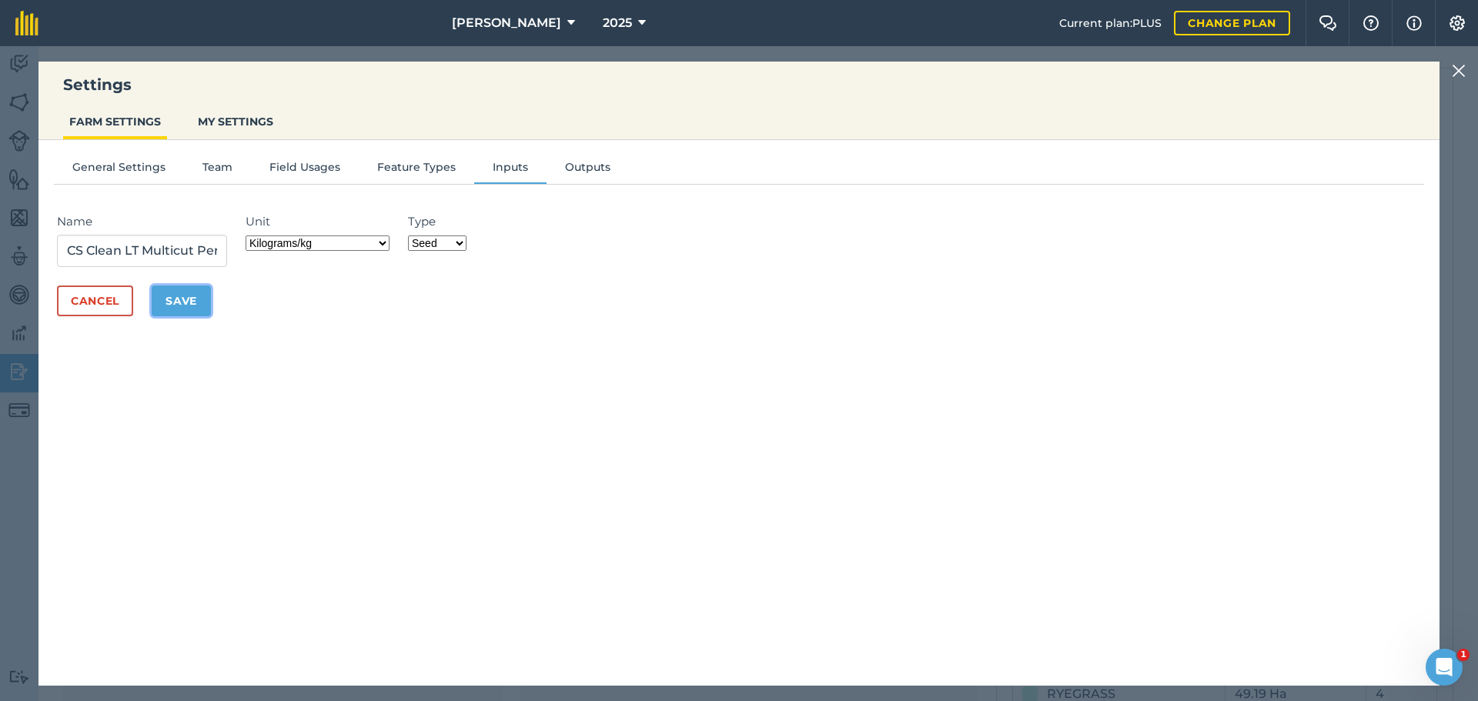
click at [211, 316] on button "Save" at bounding box center [181, 301] width 59 height 31
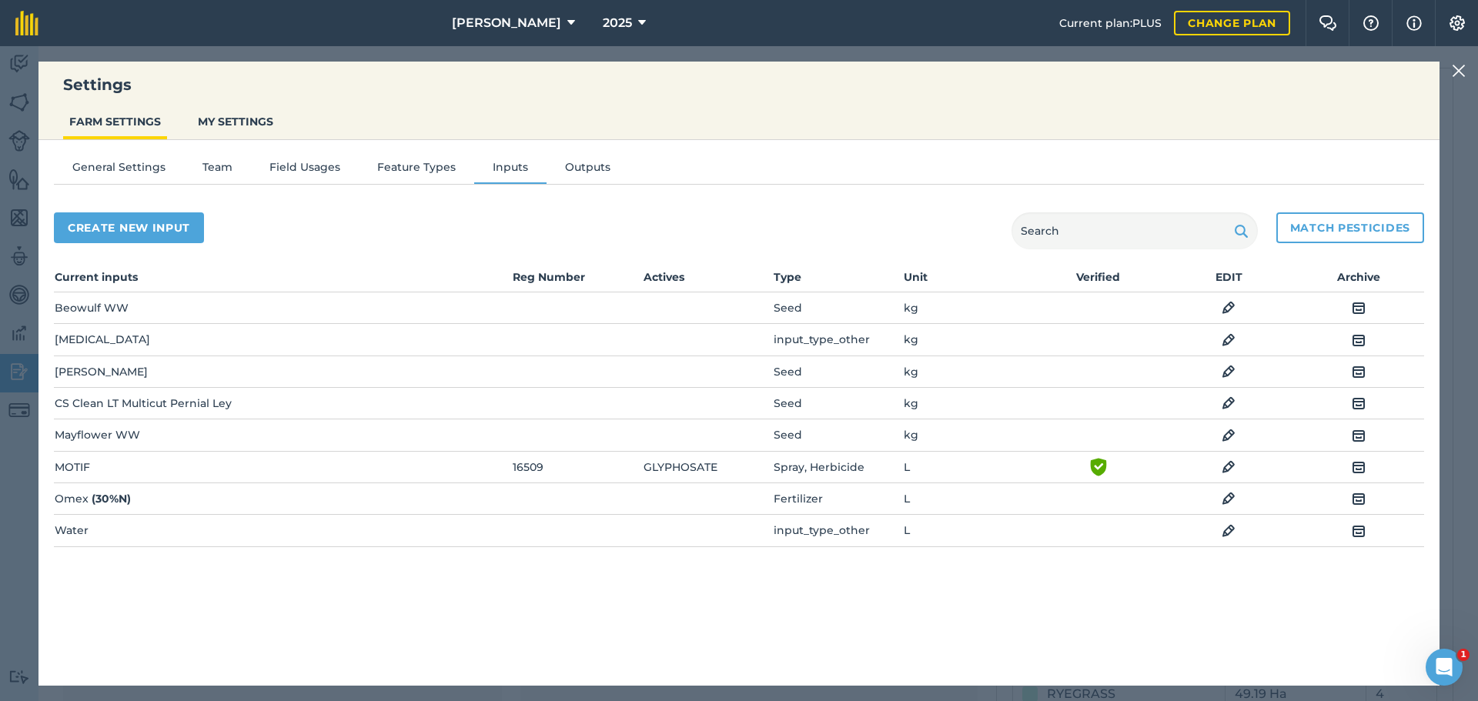
click at [1227, 413] on img at bounding box center [1229, 403] width 14 height 18
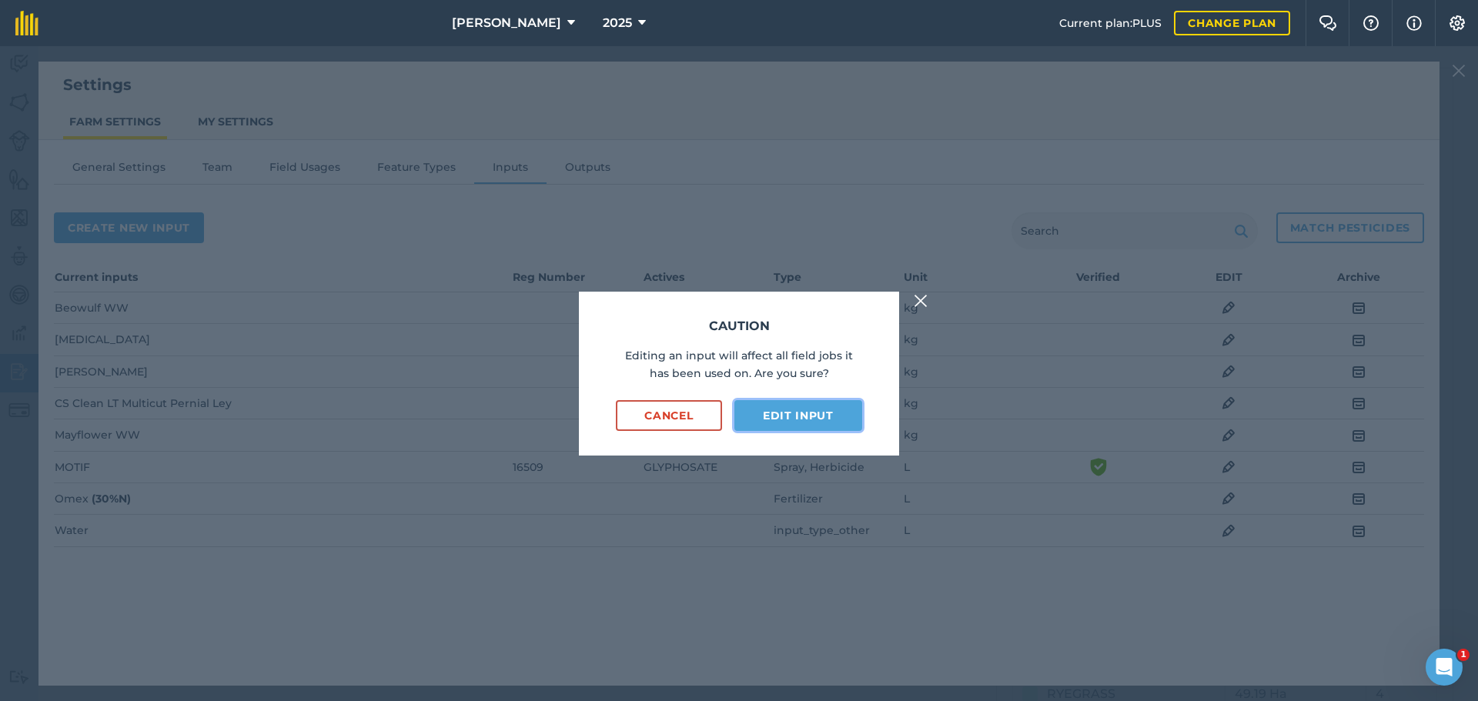
click at [789, 417] on button "Edit input" at bounding box center [798, 415] width 128 height 31
select select "KILOGRAMS"
select select "SEED"
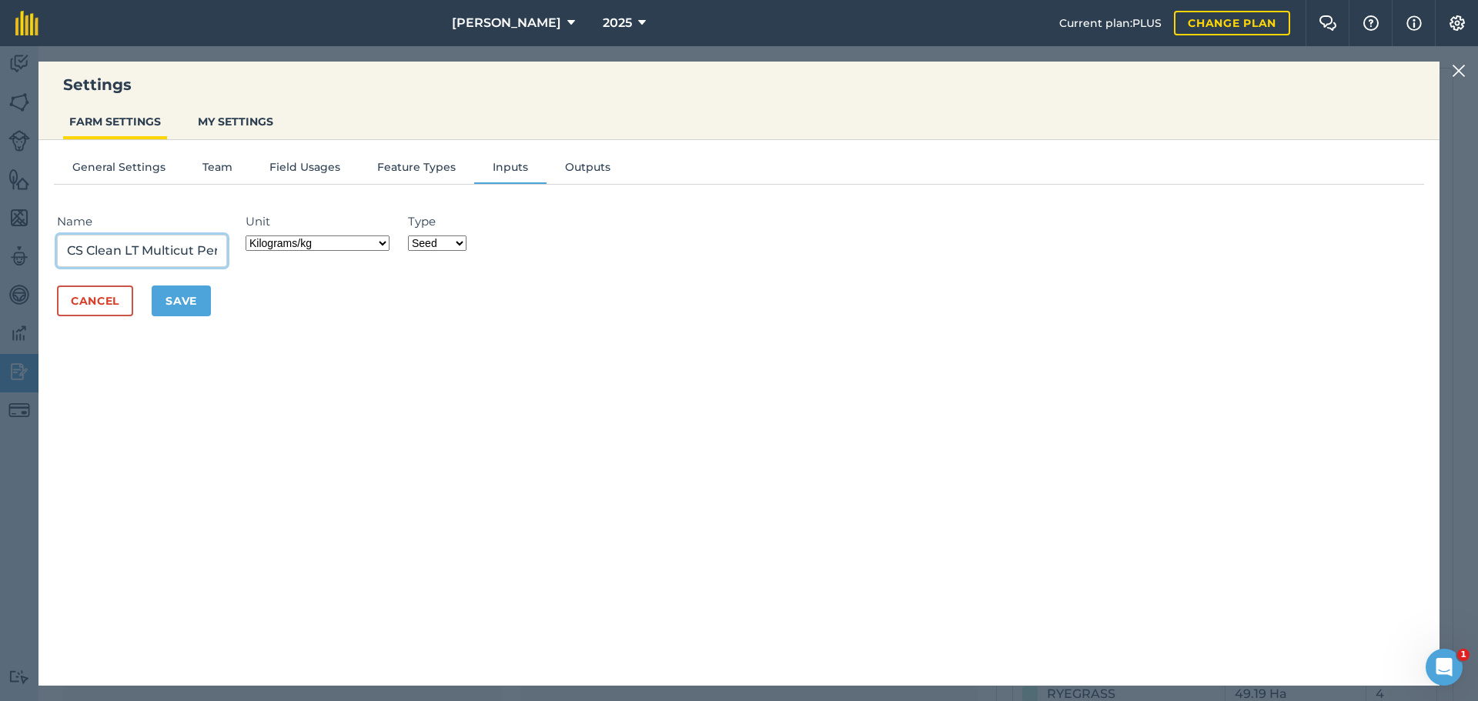
scroll to position [0, 59]
click at [227, 267] on input "CS Clean LT Multicut Pernial Ley" at bounding box center [142, 251] width 170 height 32
click at [159, 263] on input "CS Clean LT Multicut Pernial Ley" at bounding box center [142, 251] width 170 height 32
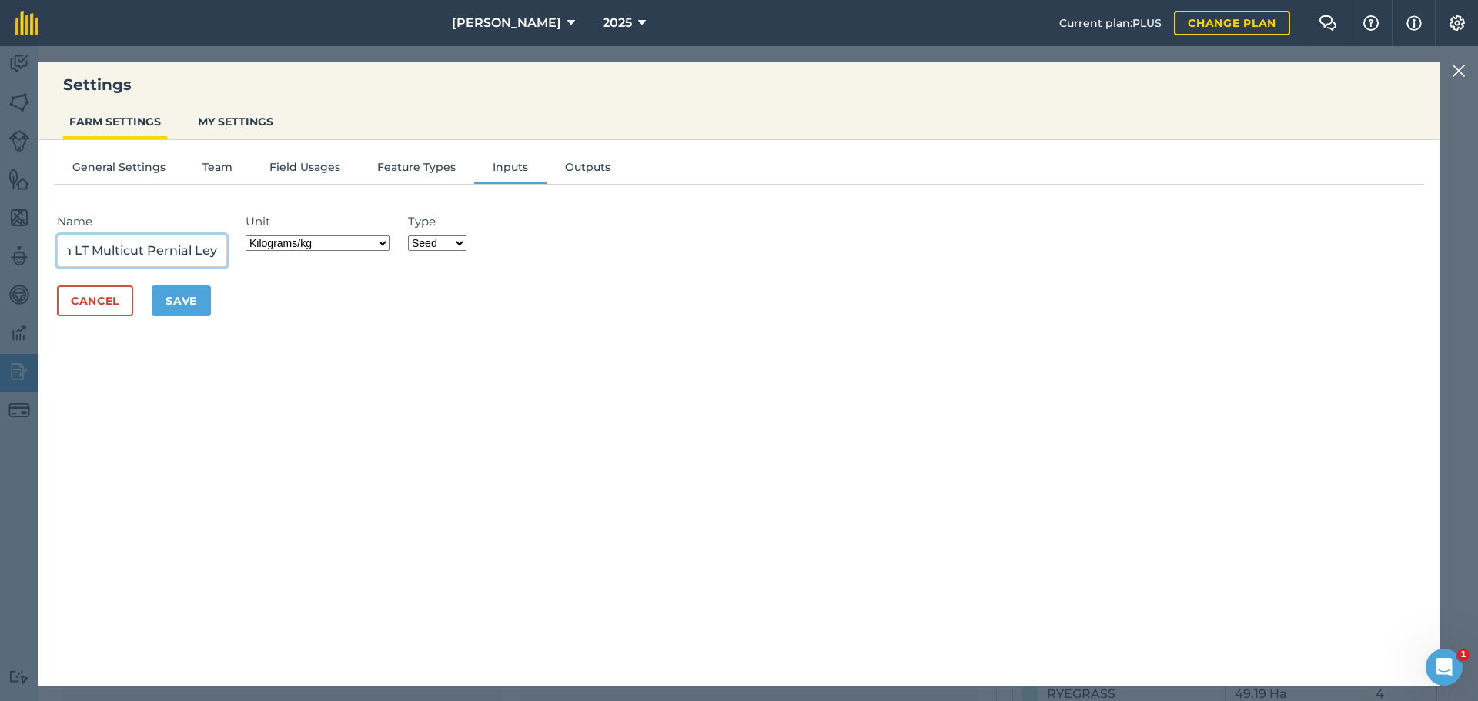
click at [227, 267] on input "CS Clean LT Multicut Pernial Ley" at bounding box center [142, 251] width 170 height 32
type input "CS Clean LT Multicut Perinial Ley"
click at [211, 316] on button "Save" at bounding box center [181, 301] width 59 height 31
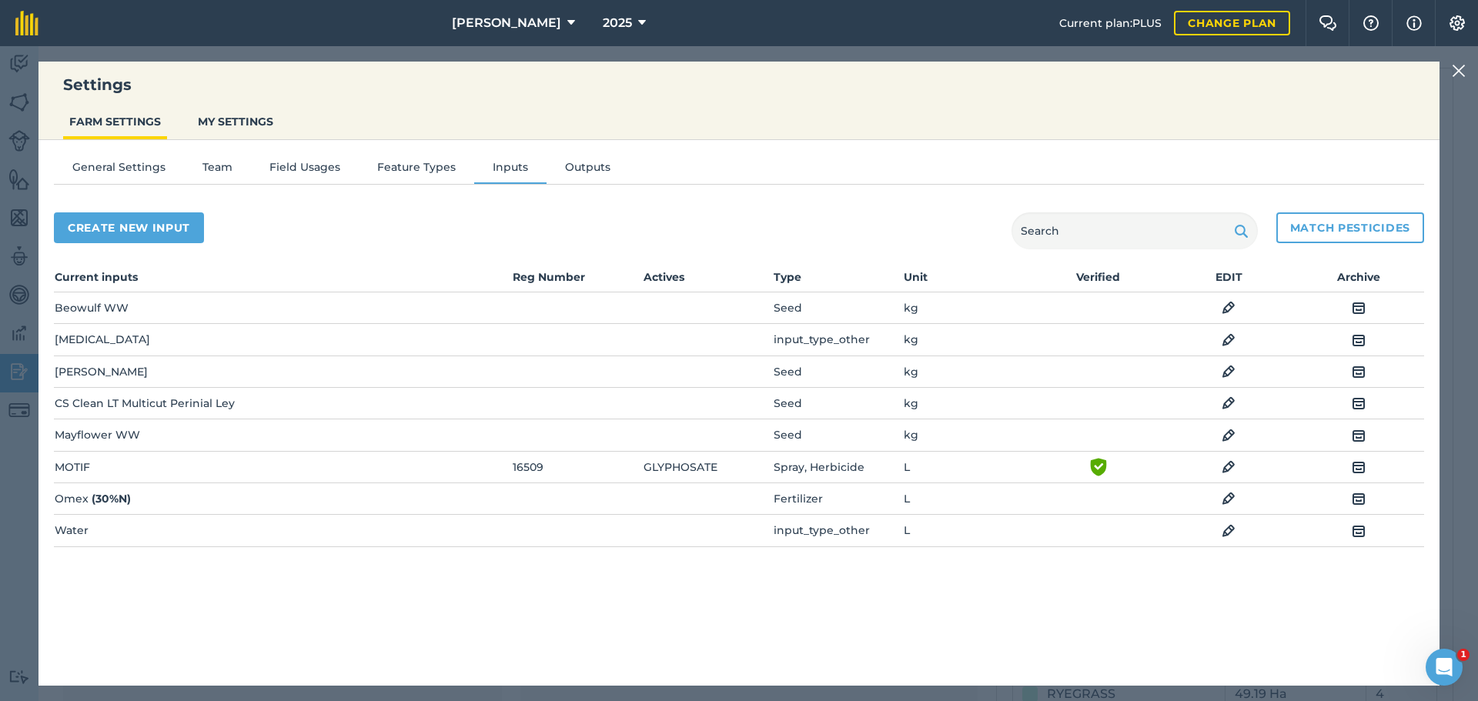
click at [1454, 66] on img at bounding box center [1459, 71] width 14 height 18
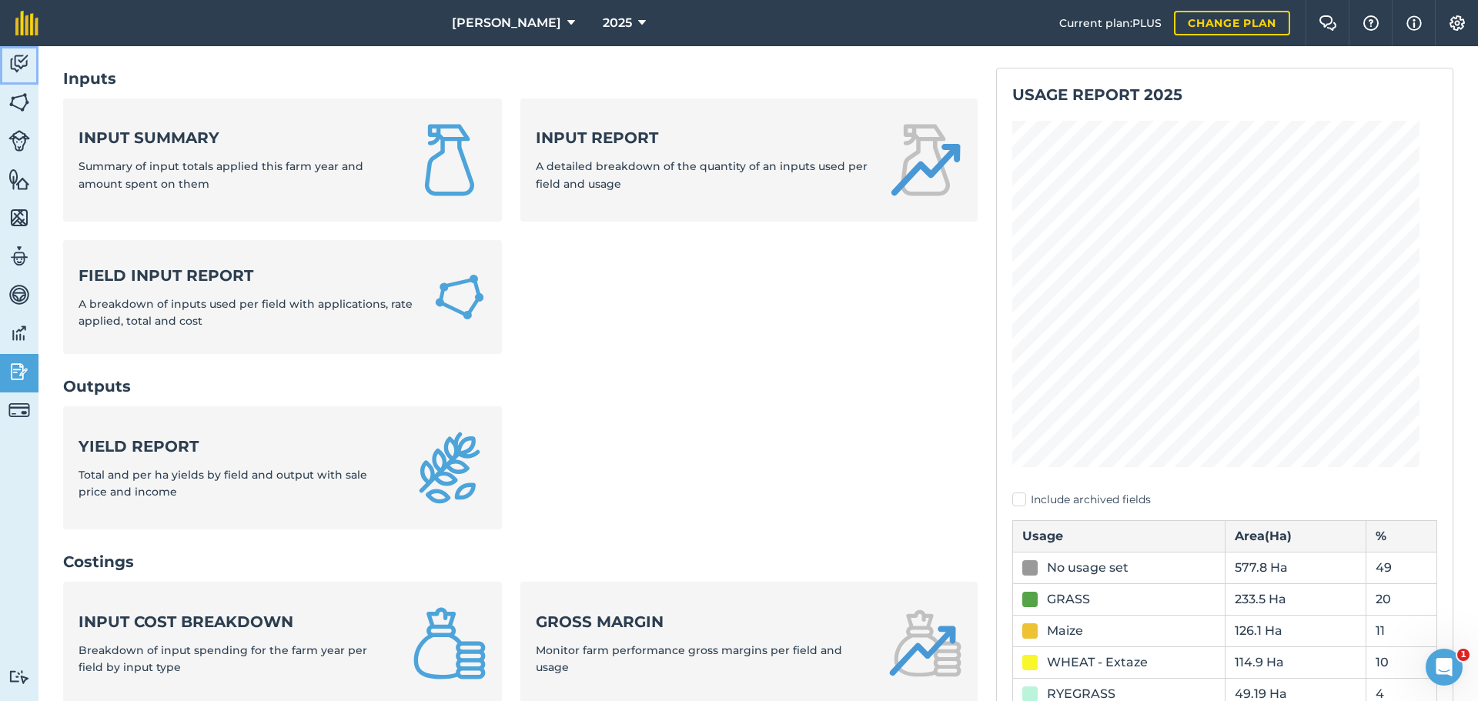
click at [15, 69] on img at bounding box center [19, 63] width 22 height 23
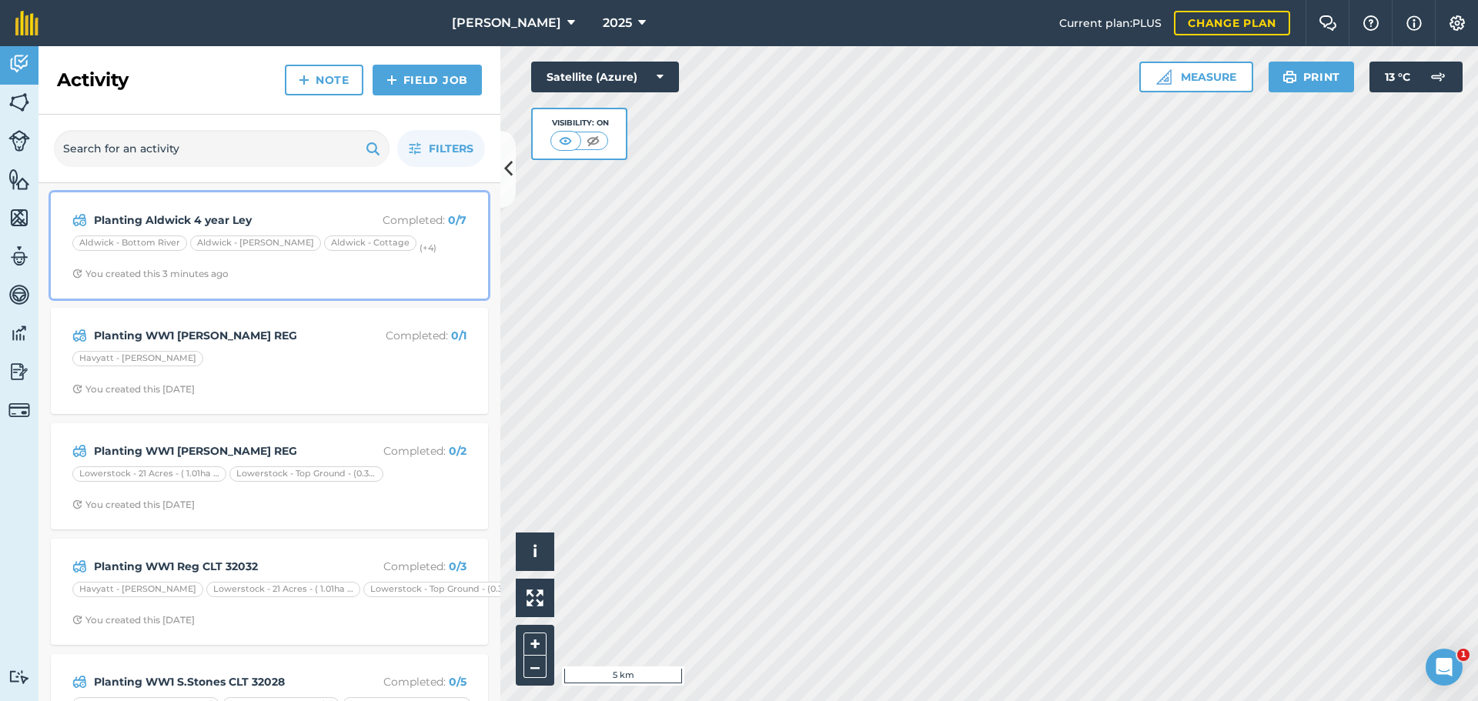
click at [153, 251] on div "Aldwick - Bottom River" at bounding box center [129, 243] width 115 height 15
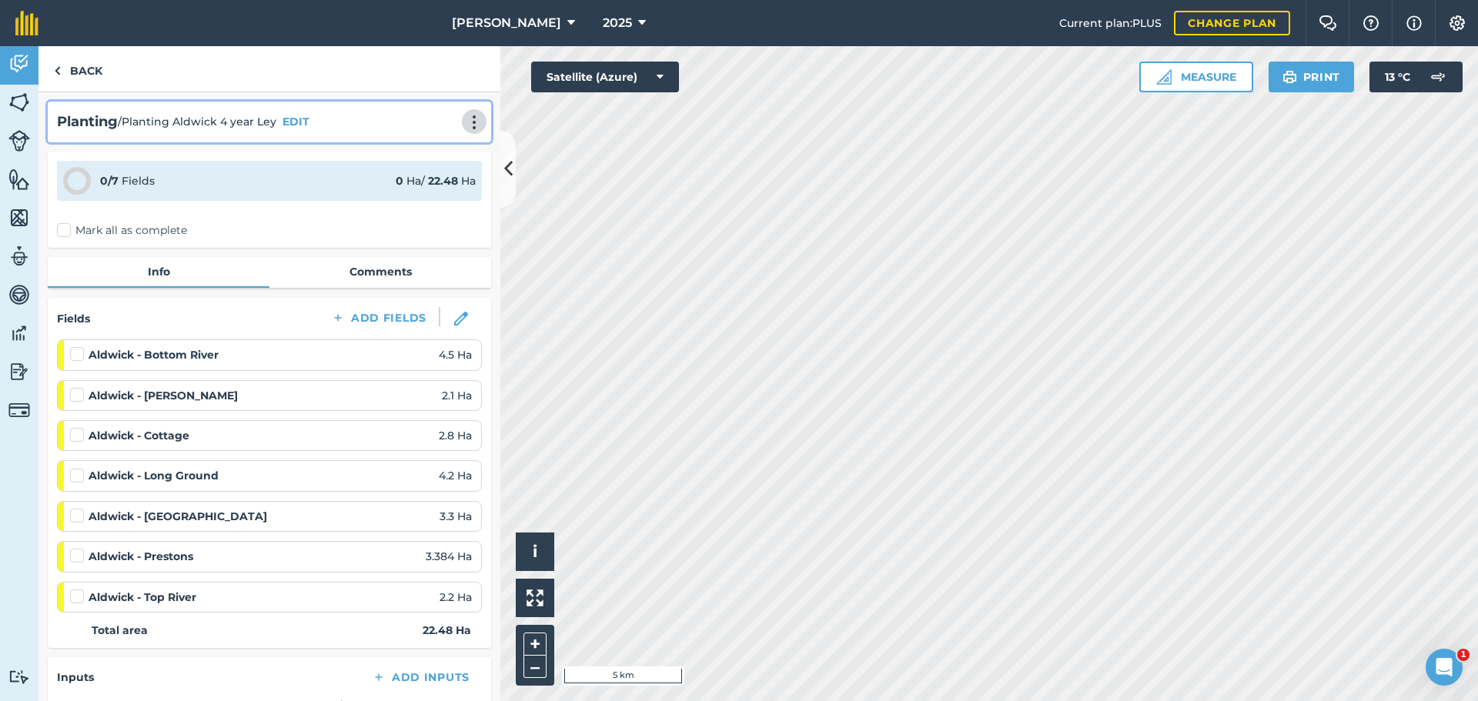
click at [465, 130] on img at bounding box center [474, 122] width 18 height 15
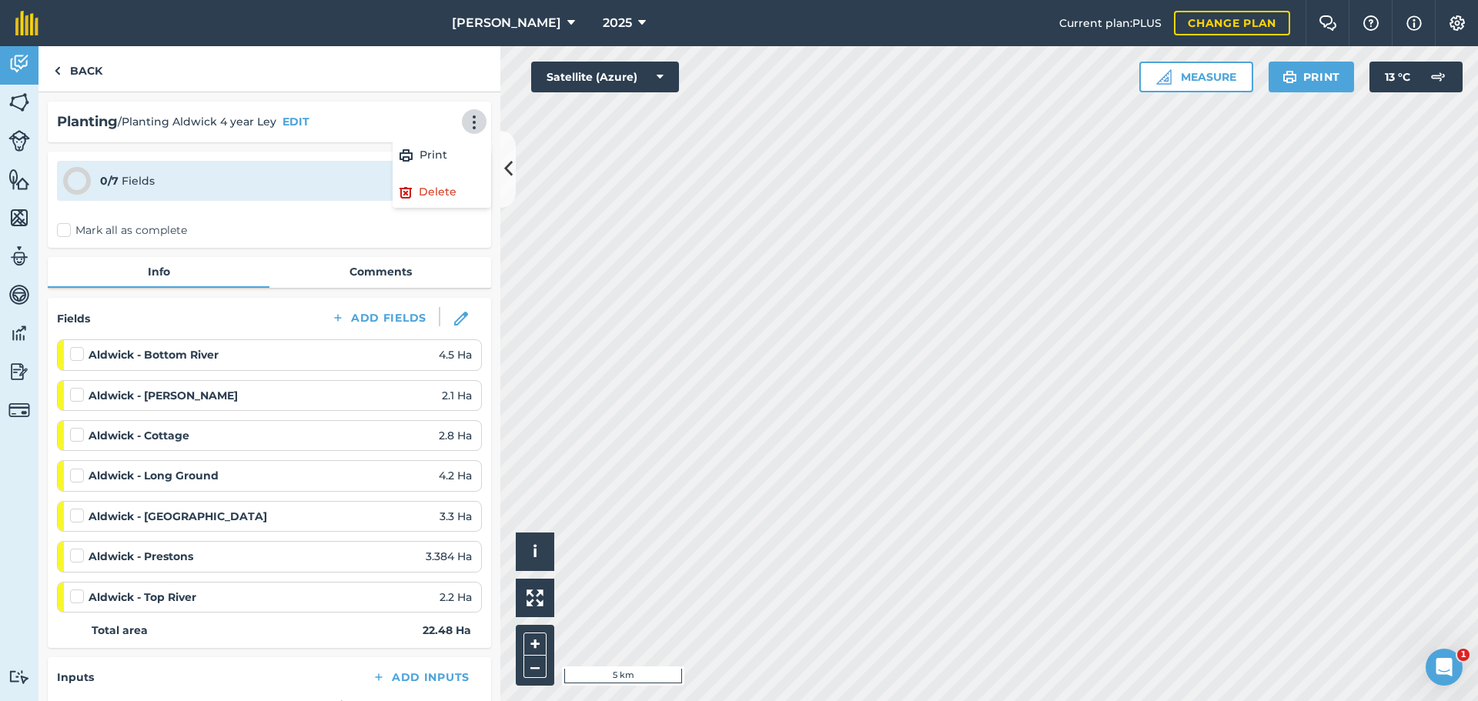
click at [210, 201] on div "0 / 7 Fields 0 Ha / 22.48 Ha" at bounding box center [269, 181] width 425 height 40
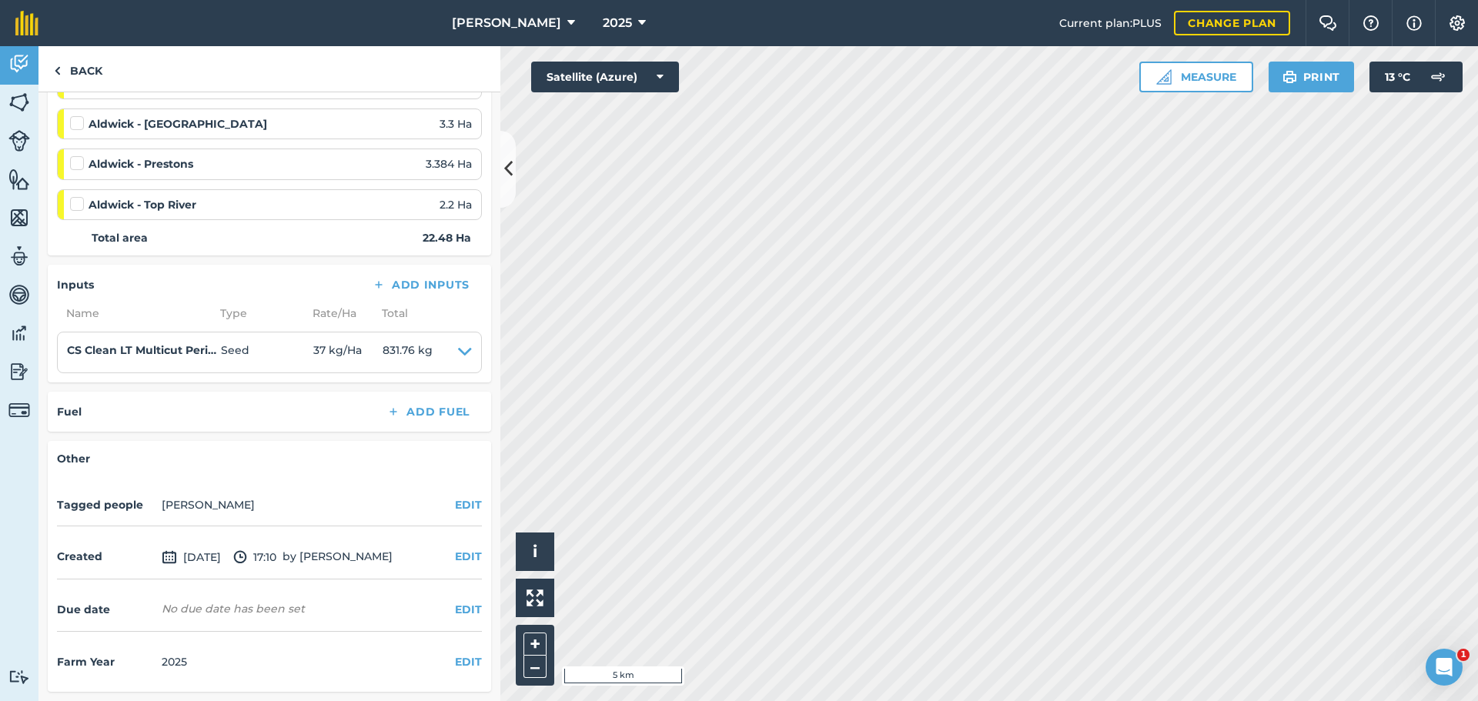
scroll to position [572, 0]
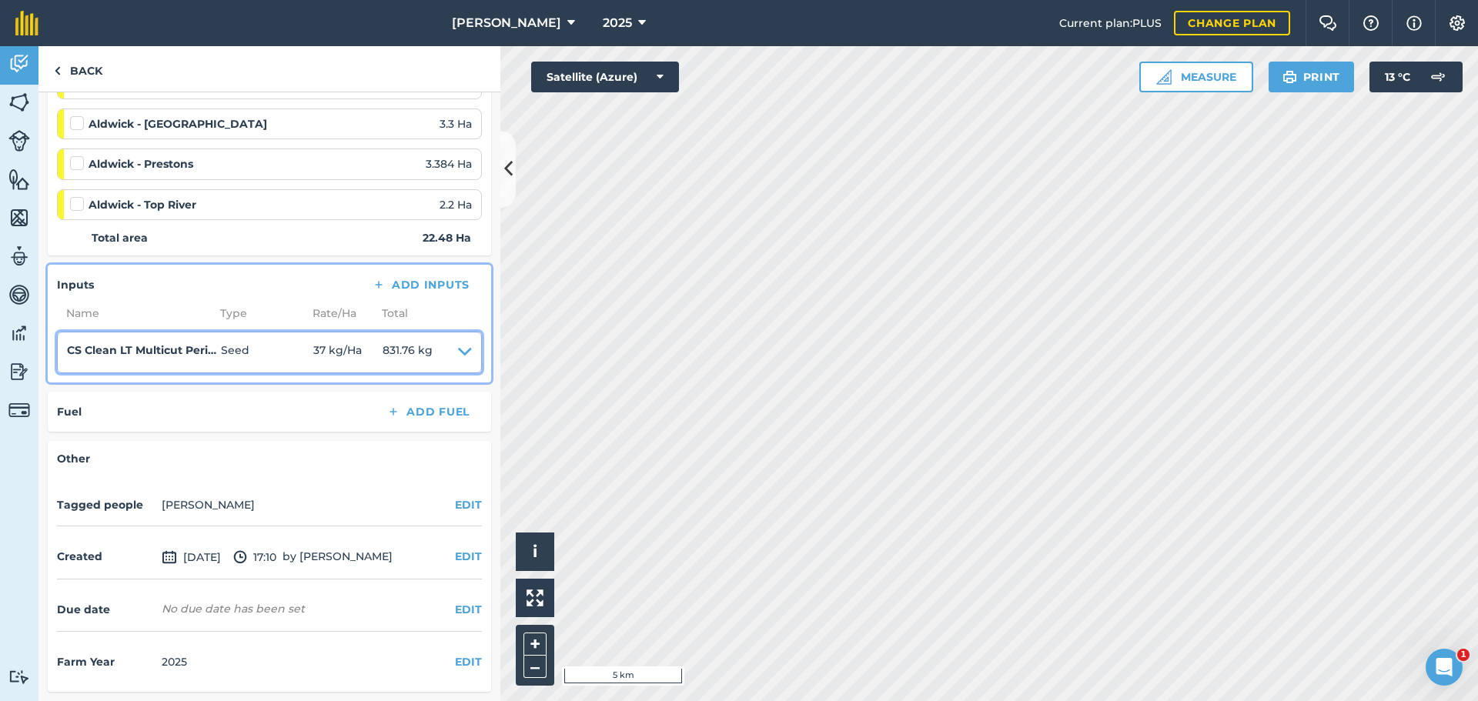
click at [458, 342] on icon at bounding box center [465, 353] width 14 height 22
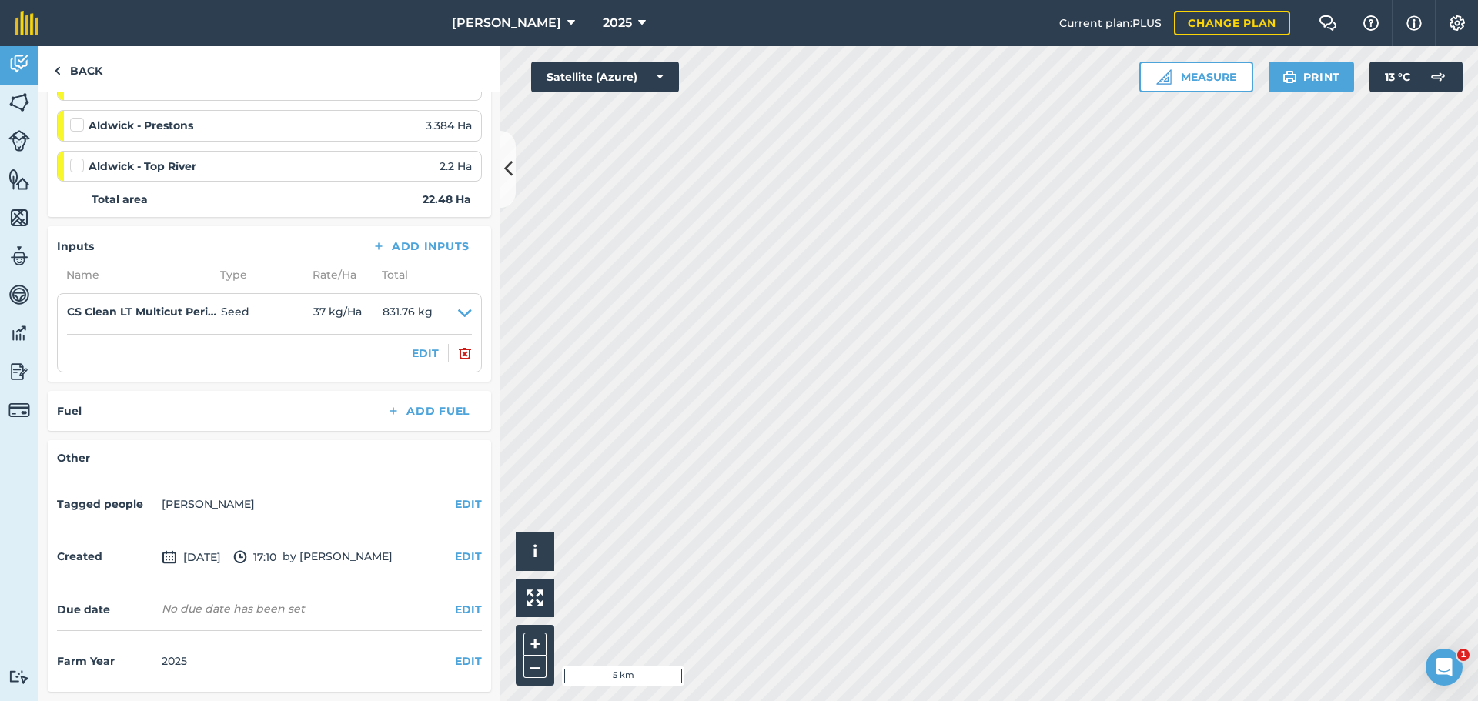
click at [284, 85] on div "Back" at bounding box center [269, 69] width 462 height 46
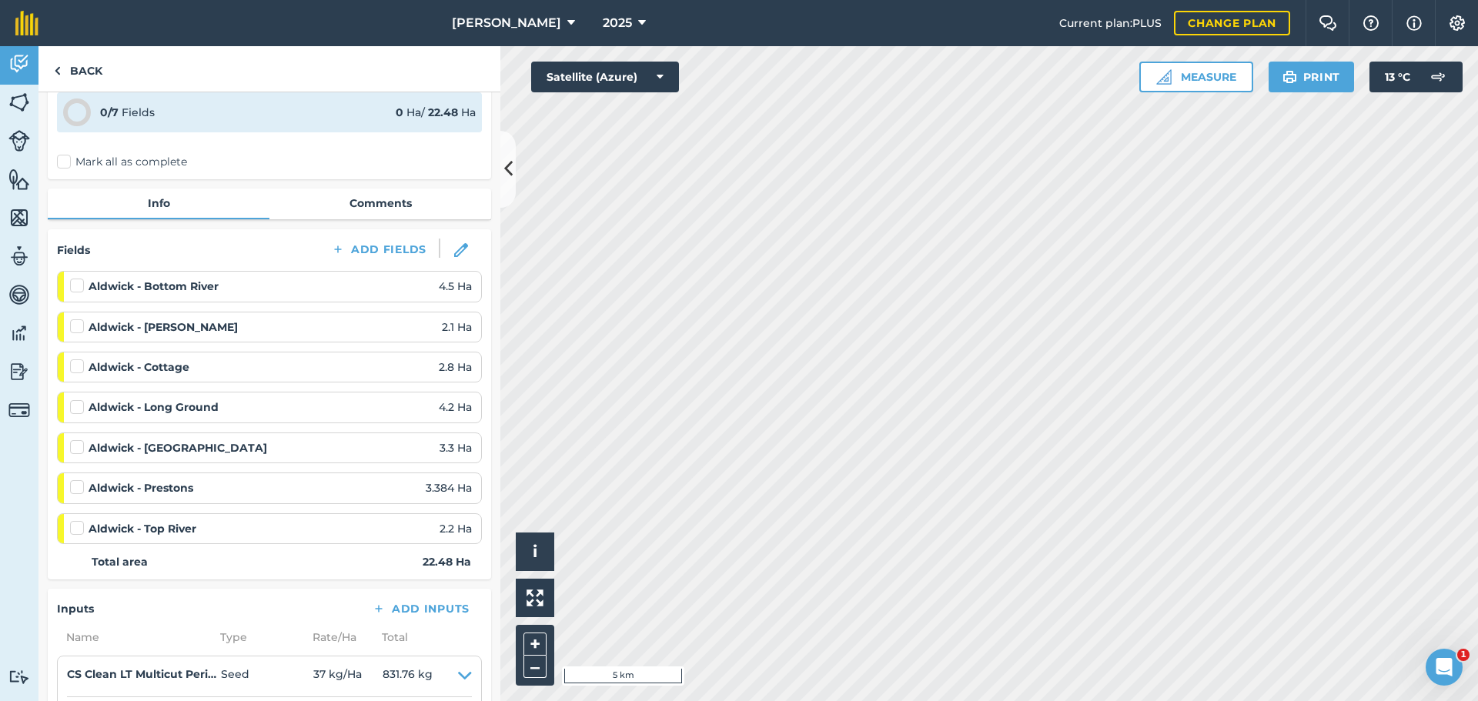
scroll to position [0, 0]
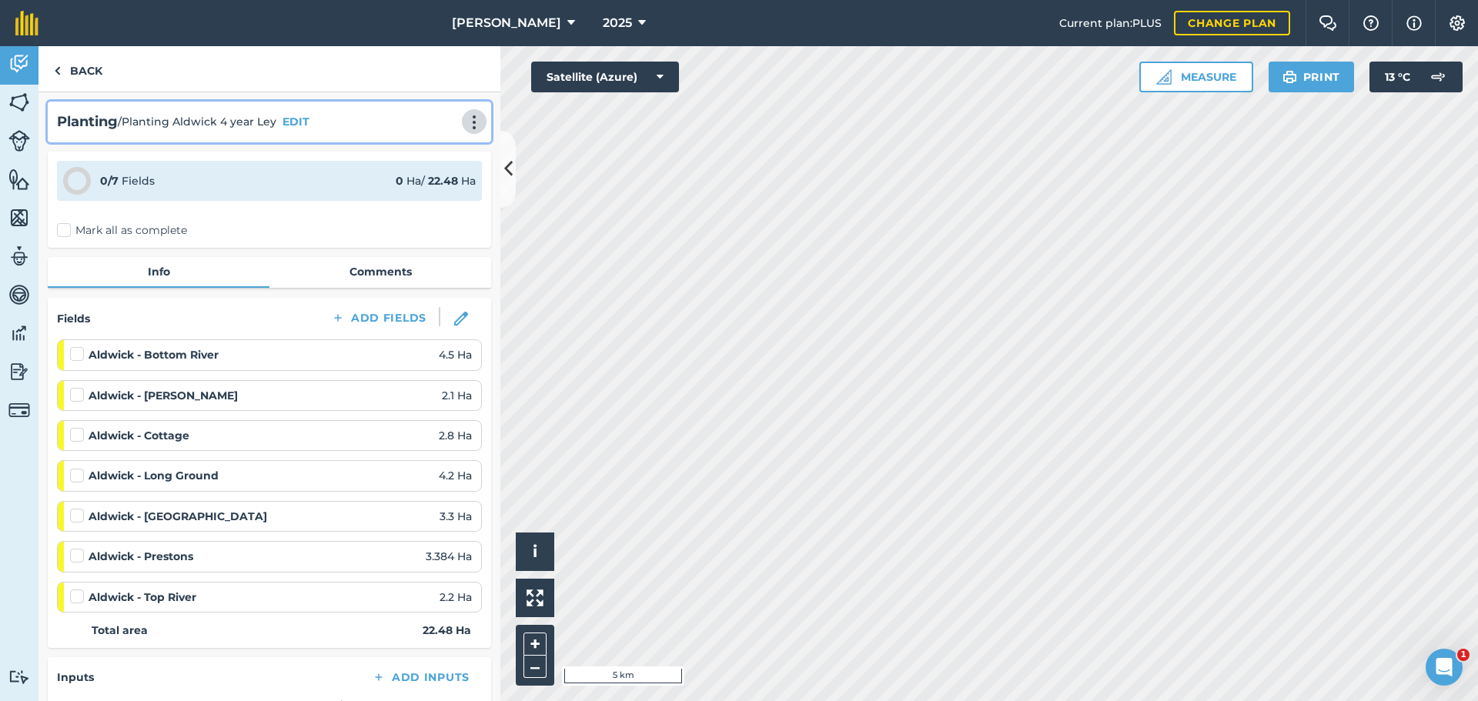
click at [466, 131] on button at bounding box center [473, 121] width 15 height 18
click at [403, 171] on link "Print" at bounding box center [442, 155] width 99 height 31
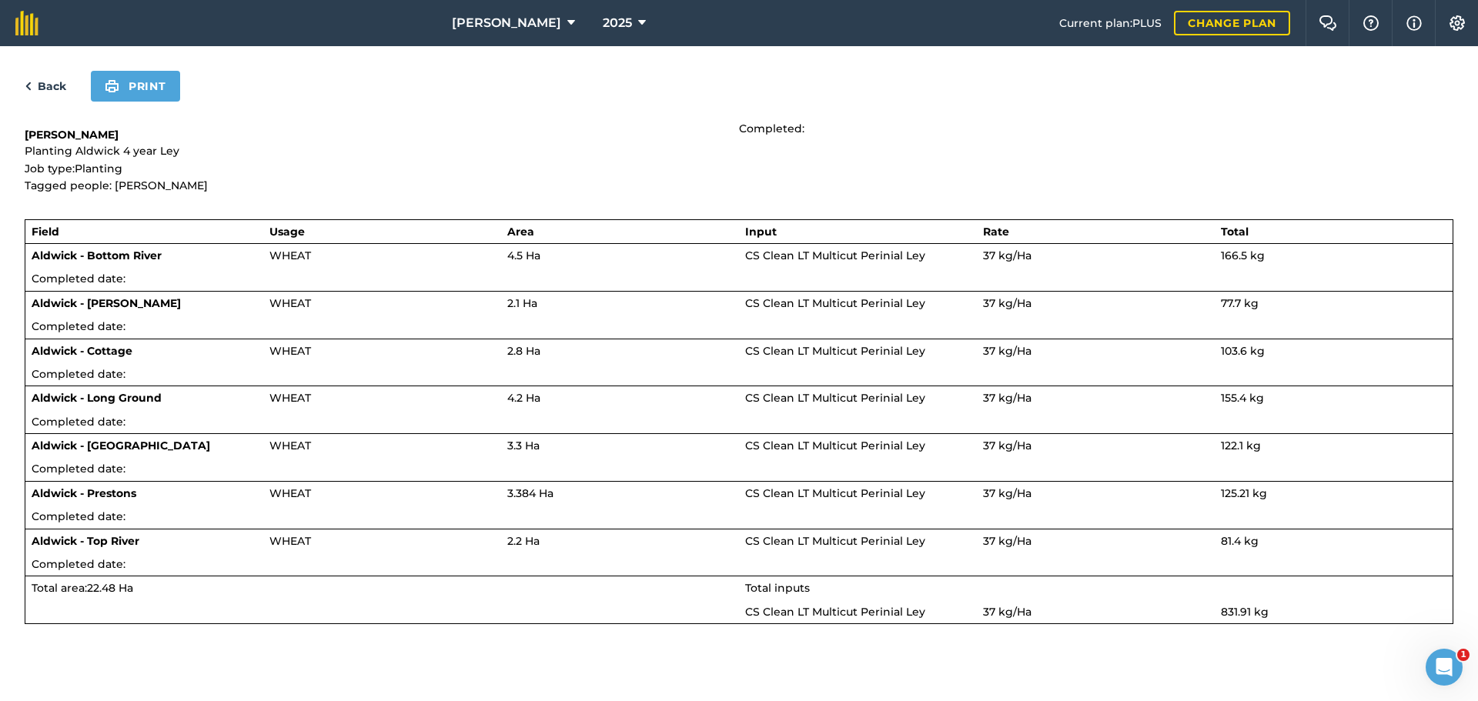
scroll to position [22, 0]
click at [64, 84] on link "Back" at bounding box center [46, 86] width 42 height 18
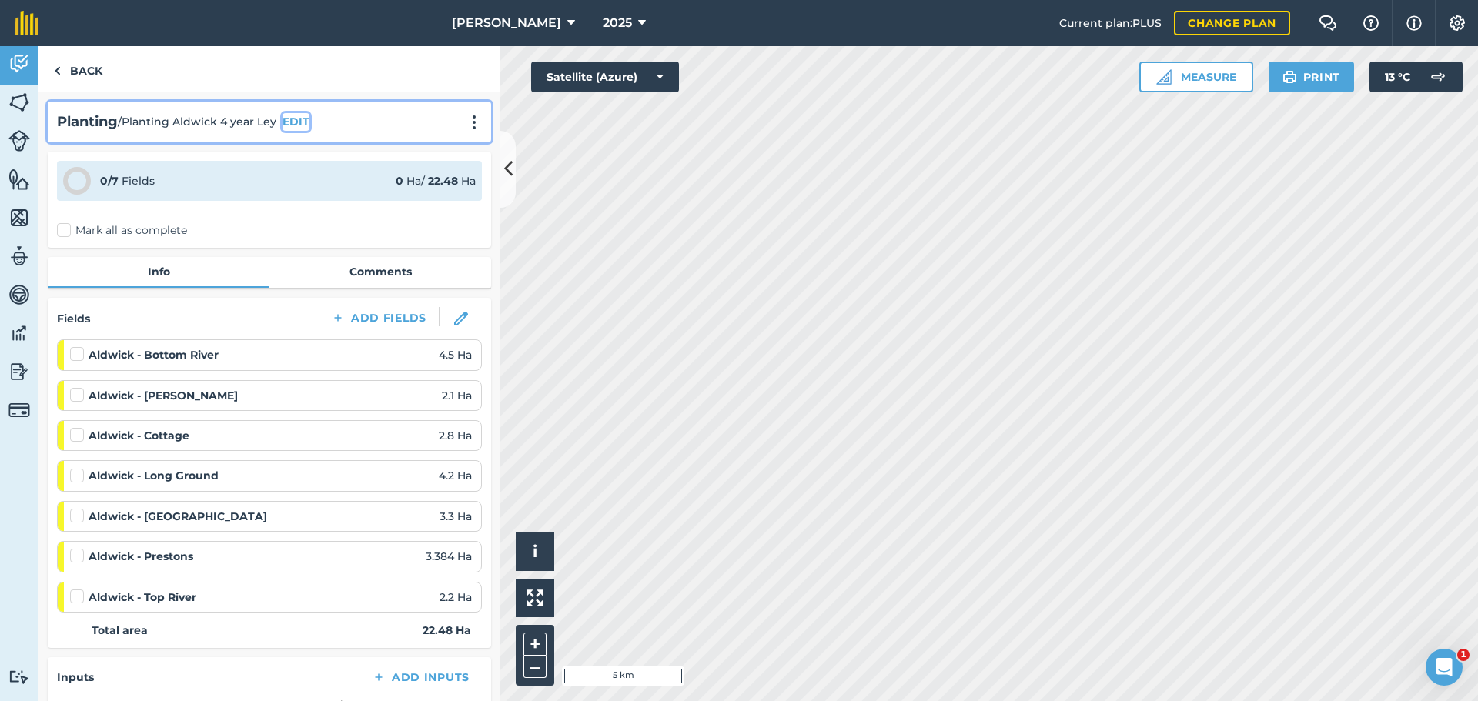
click at [291, 130] on button "EDIT" at bounding box center [295, 121] width 27 height 17
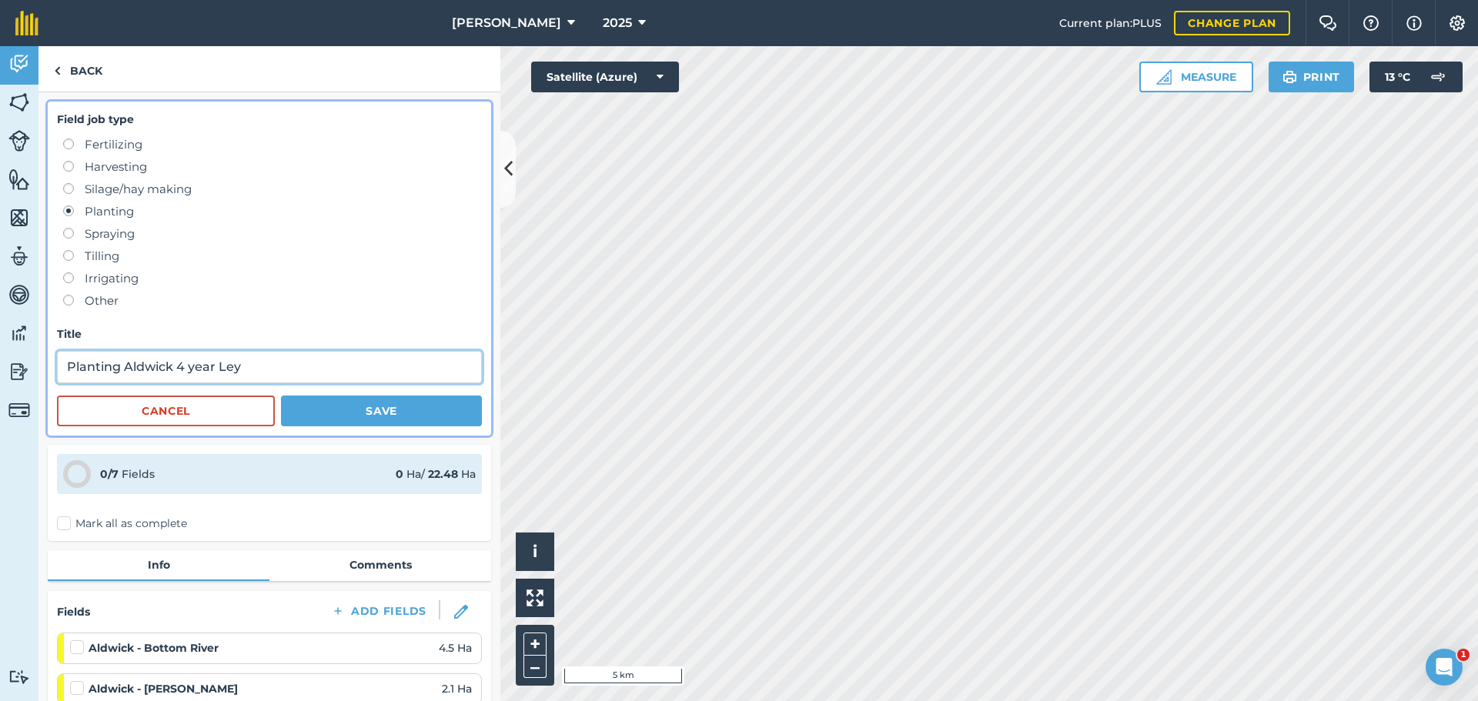
click at [386, 382] on input "Planting Aldwick 4 year Ley" at bounding box center [269, 367] width 425 height 32
drag, startPoint x: 252, startPoint y: 383, endPoint x: 259, endPoint y: 388, distance: 9.0
click at [256, 383] on input "Planting Aldwick 4 year Ley" at bounding box center [269, 367] width 425 height 32
click at [266, 383] on input "Planting Aldwick 4 year Ley" at bounding box center [269, 367] width 425 height 32
click at [296, 383] on input "Planting Aldwick 4 year Perenial Ley" at bounding box center [269, 367] width 425 height 32
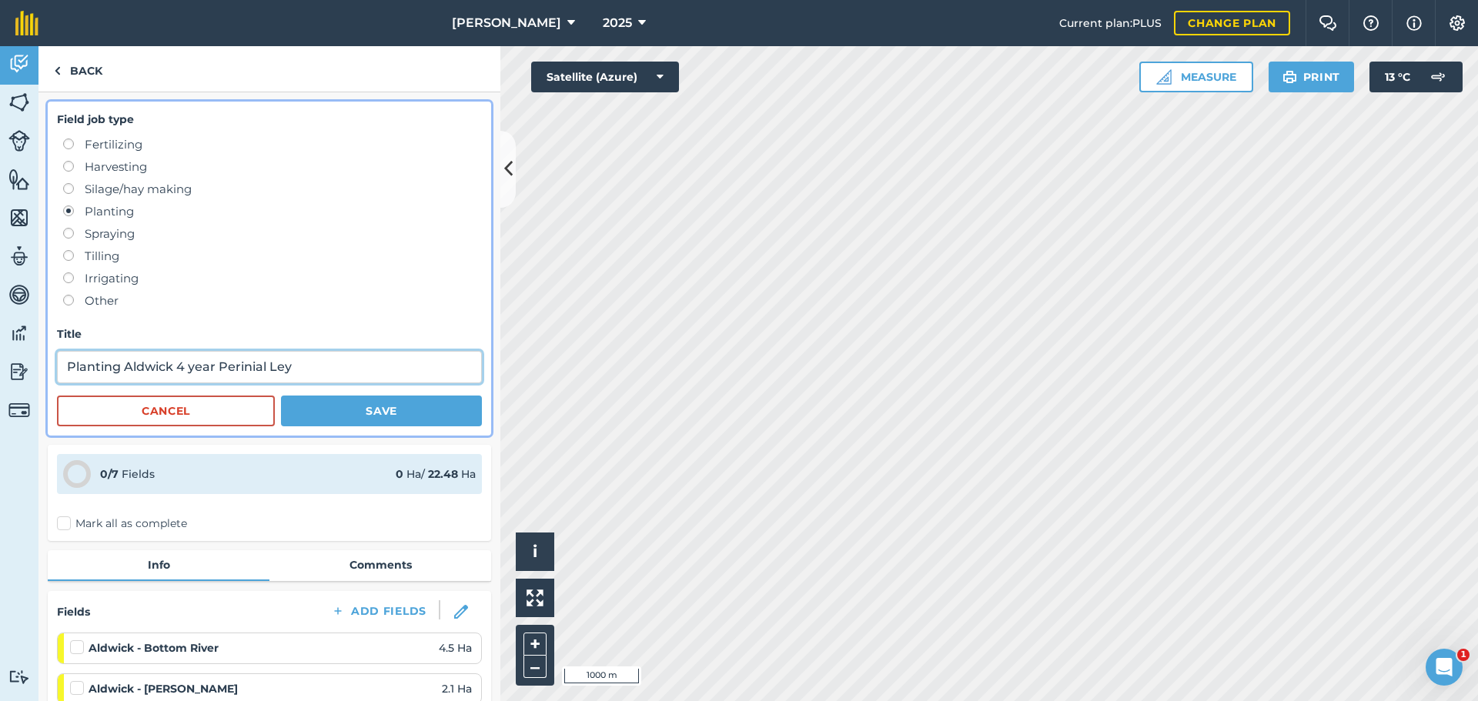
click at [324, 383] on input "Planting Aldwick 4 year Perinial Ley" at bounding box center [269, 367] width 425 height 32
type input "Planting Aldwick 4 year Perennial Ley"
click at [378, 426] on button "Save" at bounding box center [381, 411] width 201 height 31
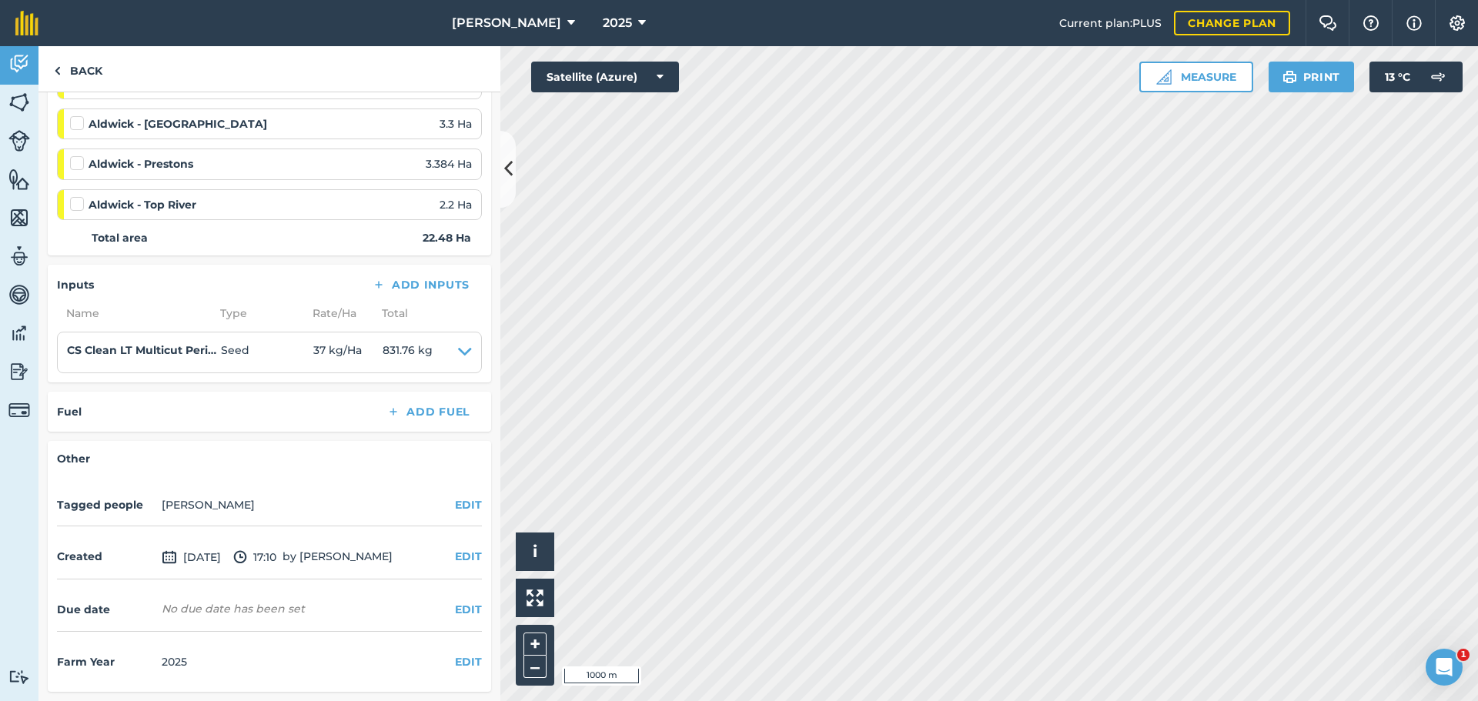
scroll to position [462, 0]
click at [1448, 27] on img at bounding box center [1457, 22] width 18 height 15
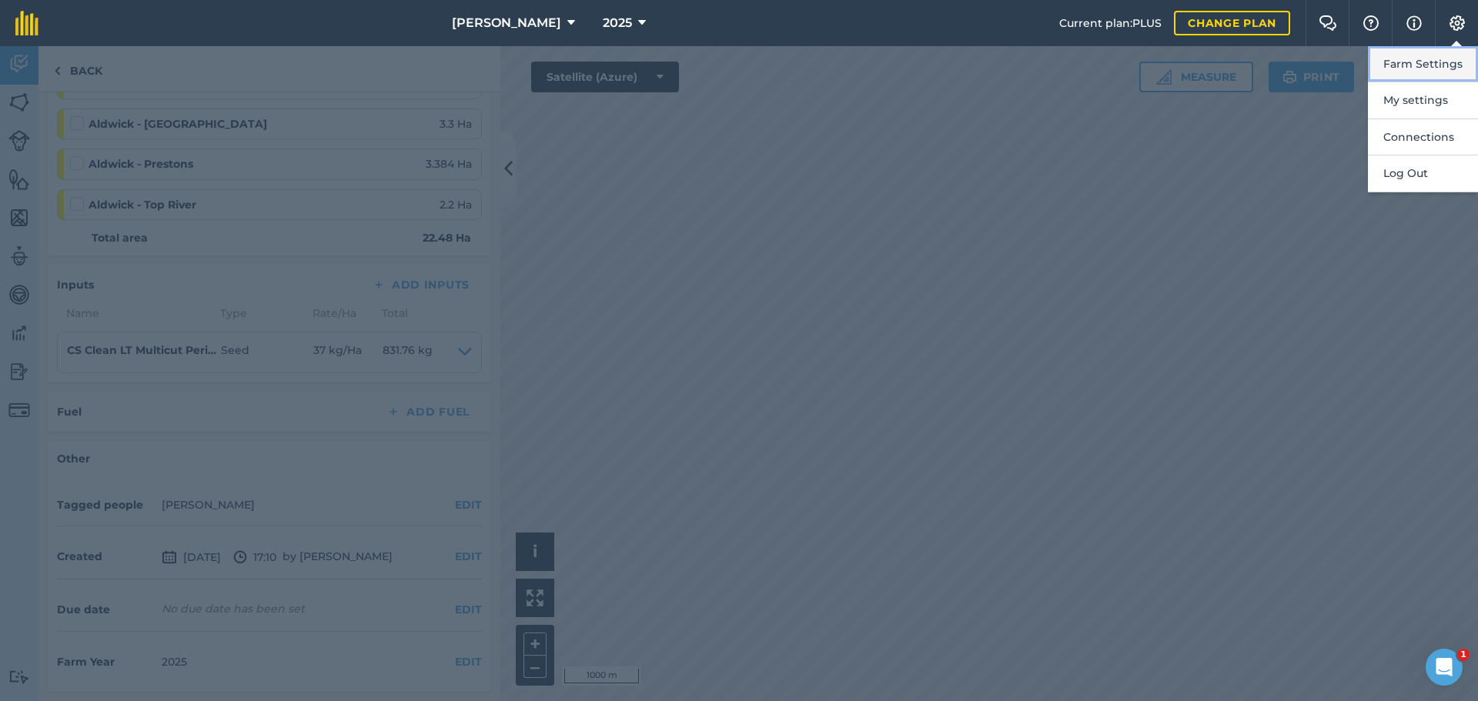
click at [1420, 74] on button "Farm Settings" at bounding box center [1423, 64] width 110 height 36
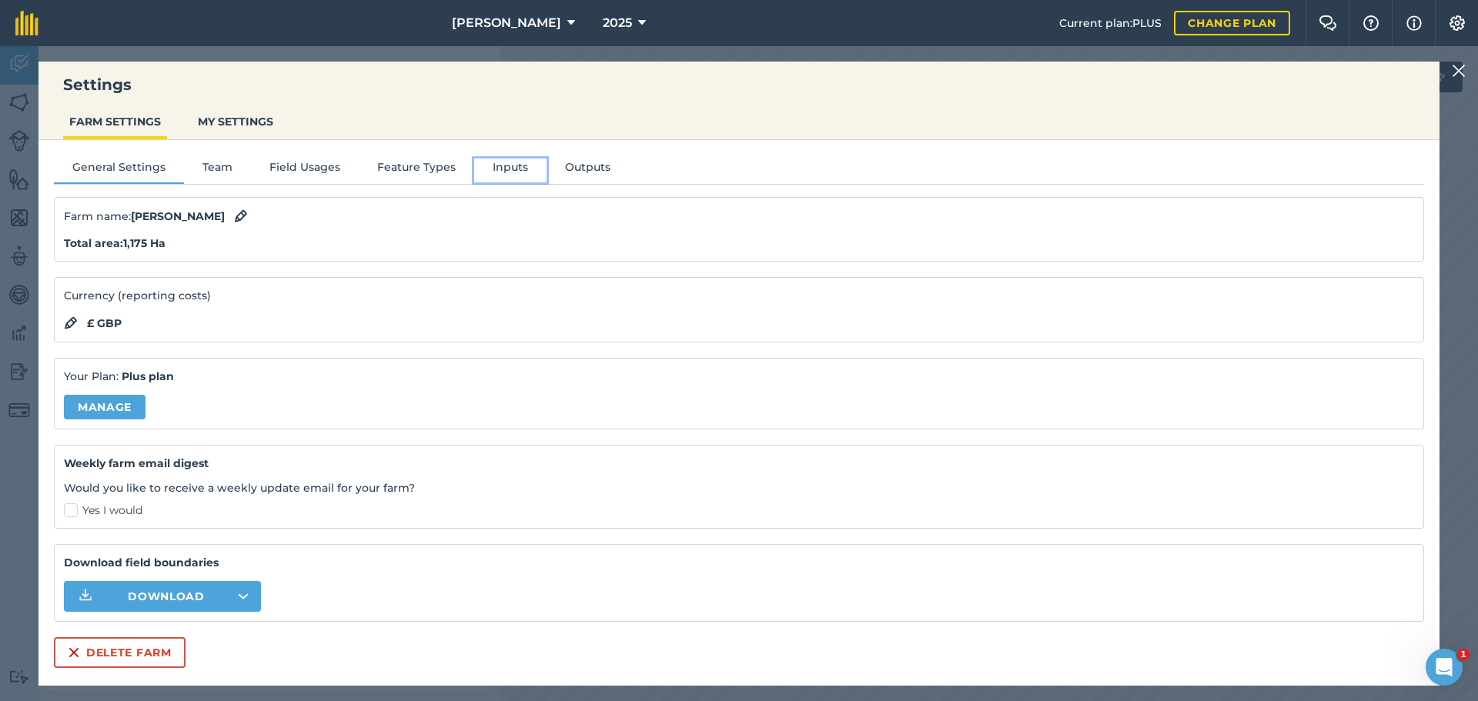
click at [547, 179] on button "Inputs" at bounding box center [510, 170] width 72 height 23
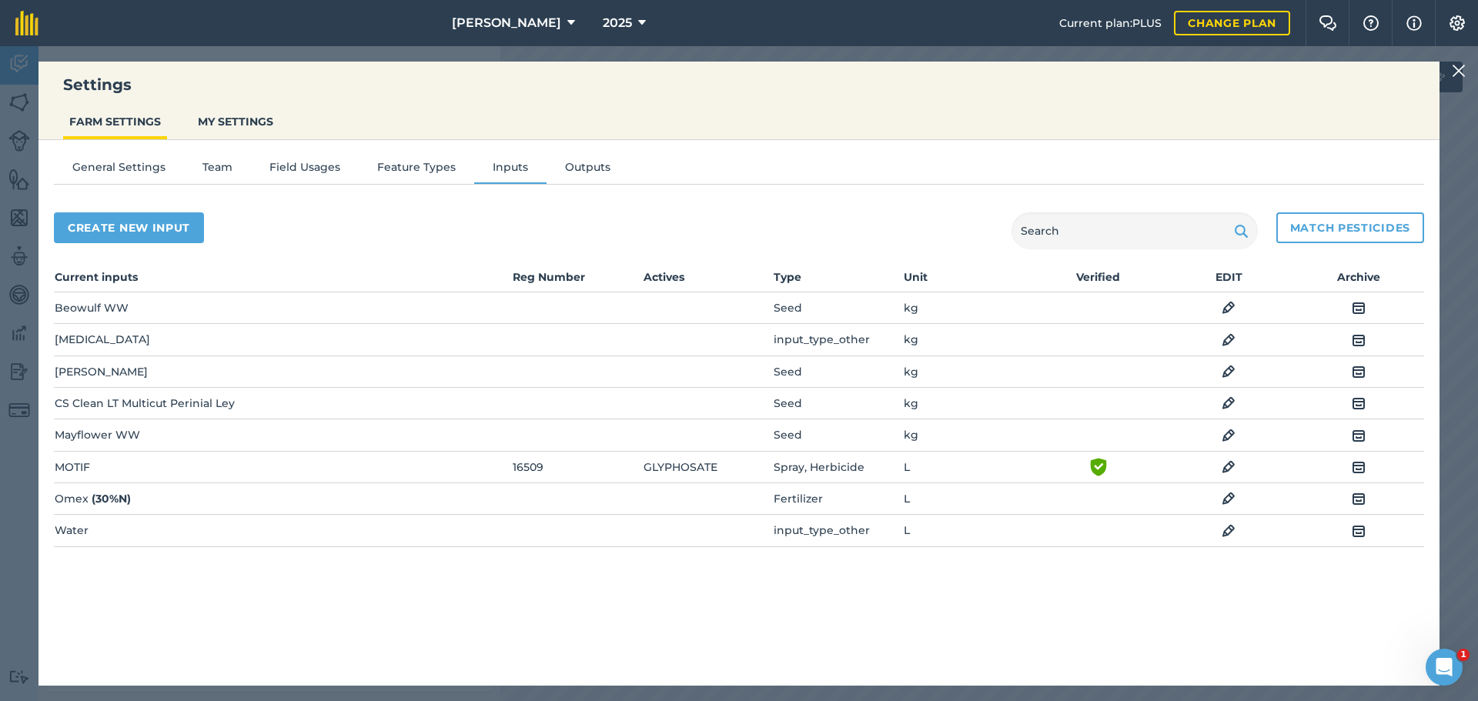
click at [1230, 413] on img at bounding box center [1229, 403] width 14 height 18
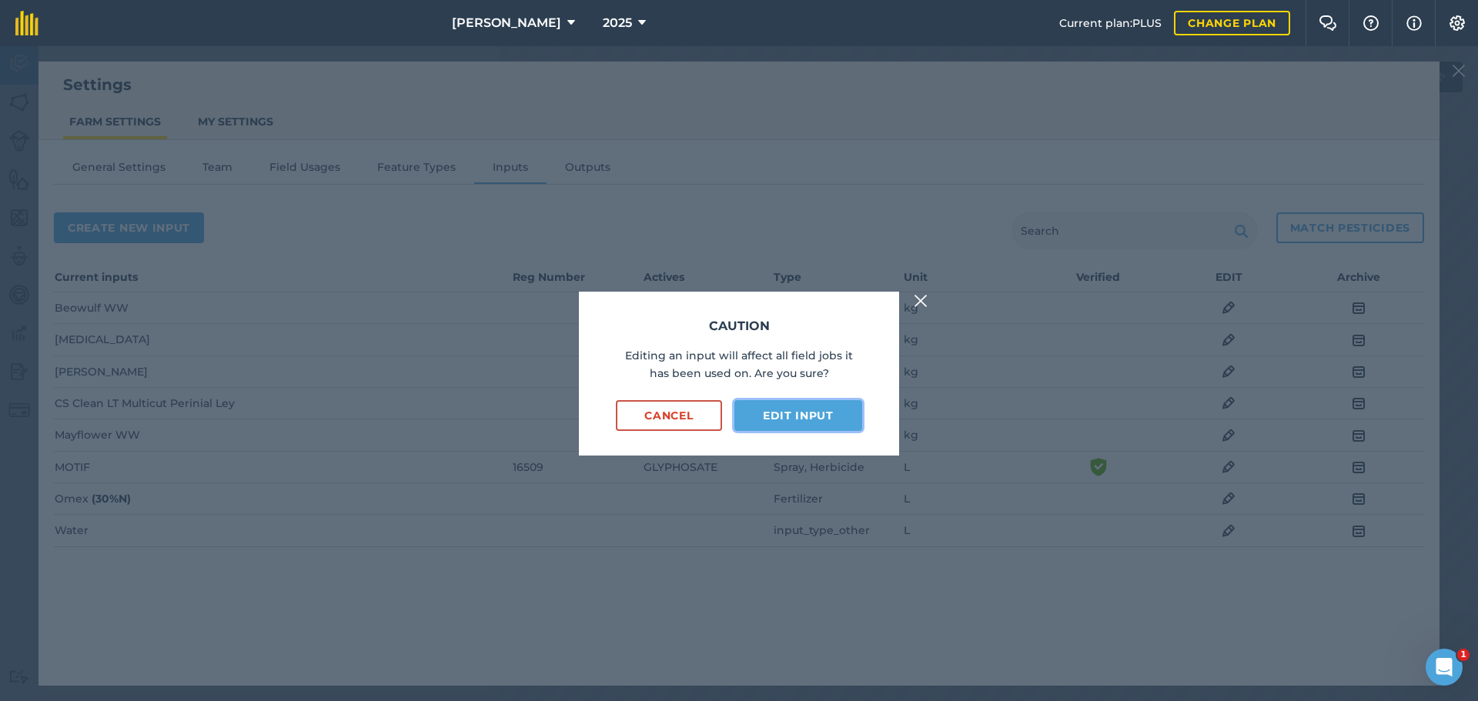
click at [817, 414] on button "Edit input" at bounding box center [798, 415] width 128 height 31
select select "KILOGRAMS"
select select "SEED"
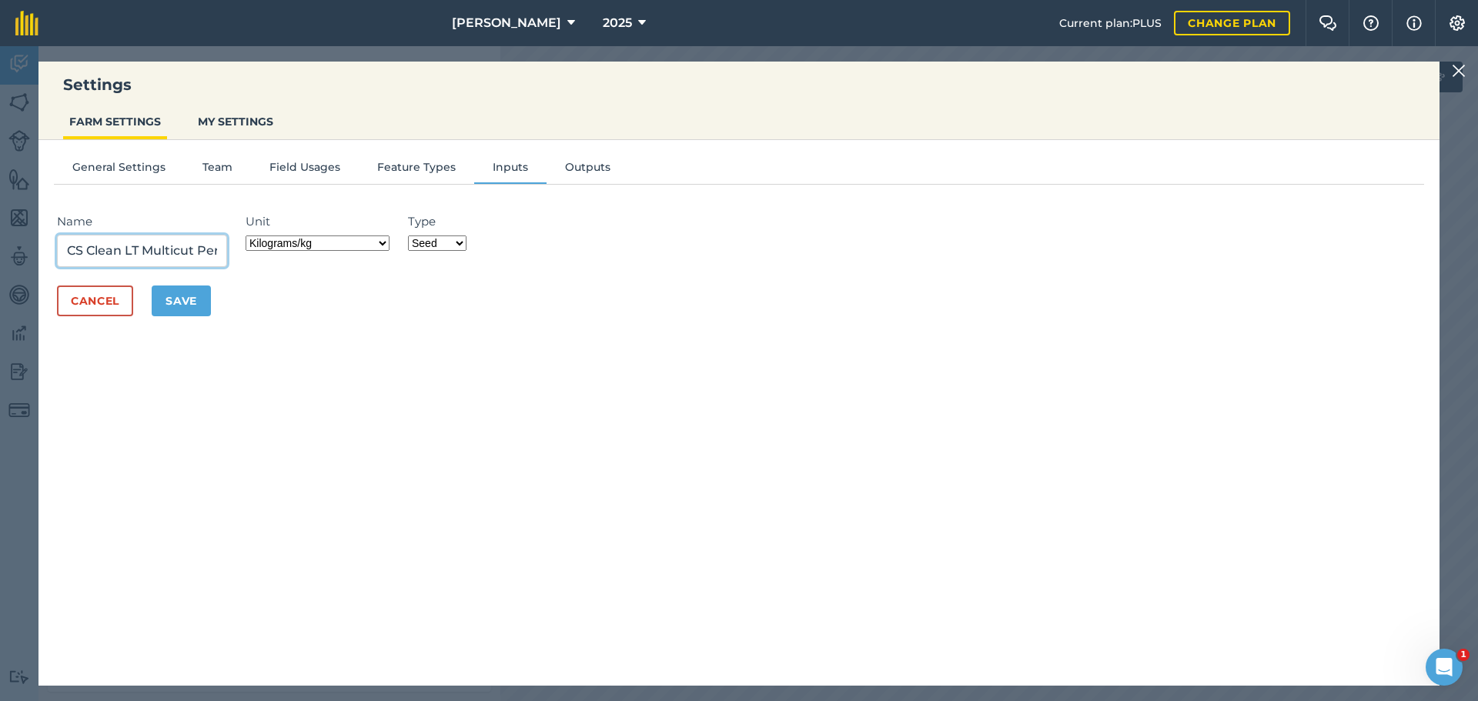
click at [227, 267] on input "CS Clean LT Multicut Perinial Ley" at bounding box center [142, 251] width 170 height 32
click at [227, 267] on input "CS Clean LT Multicut inial Ley" at bounding box center [142, 251] width 170 height 32
click at [227, 262] on input "CS Clean LT Multicut inial Ley" at bounding box center [142, 251] width 170 height 32
click at [227, 267] on input "CS Clean LT Multicut inial Ley" at bounding box center [142, 251] width 170 height 32
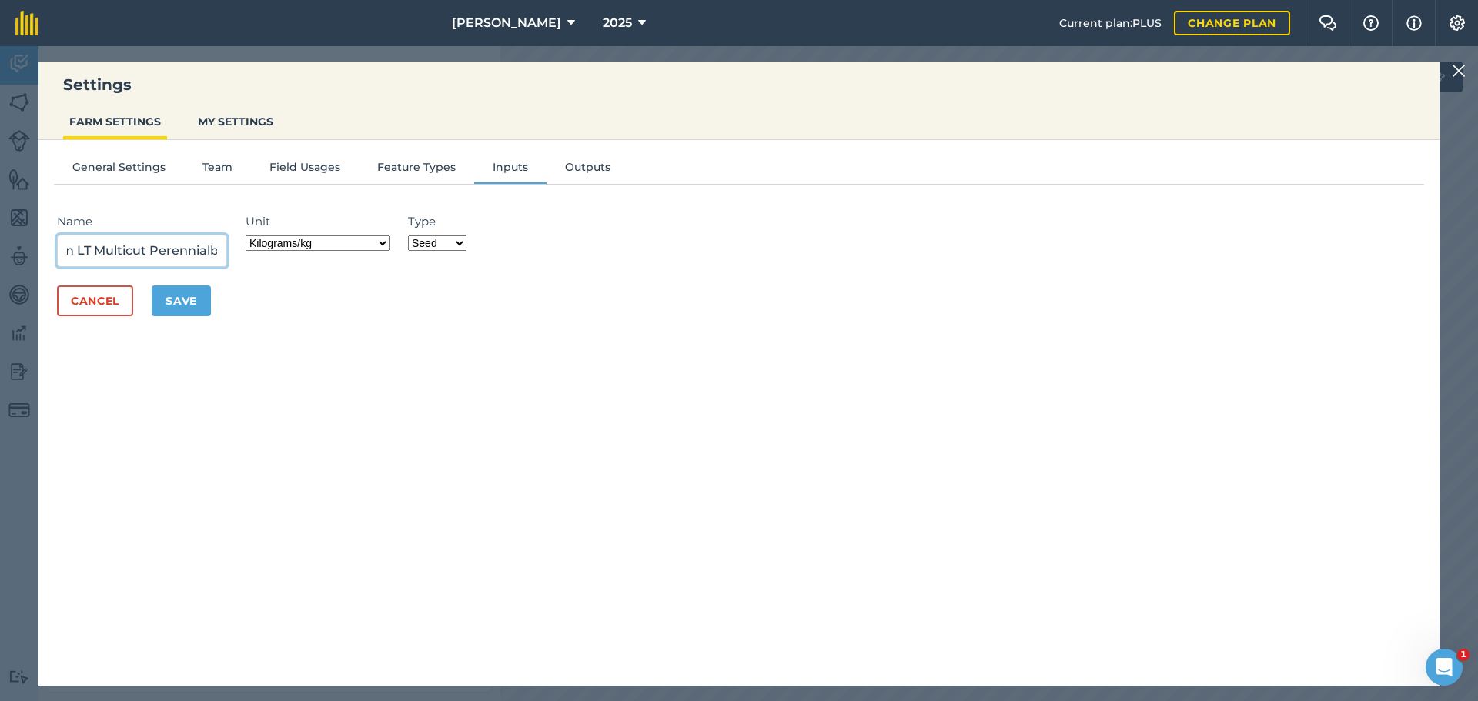
scroll to position [0, 59]
type input "CS Clean LT Multicut Perennial Ley"
click at [211, 316] on button "Save" at bounding box center [181, 301] width 59 height 31
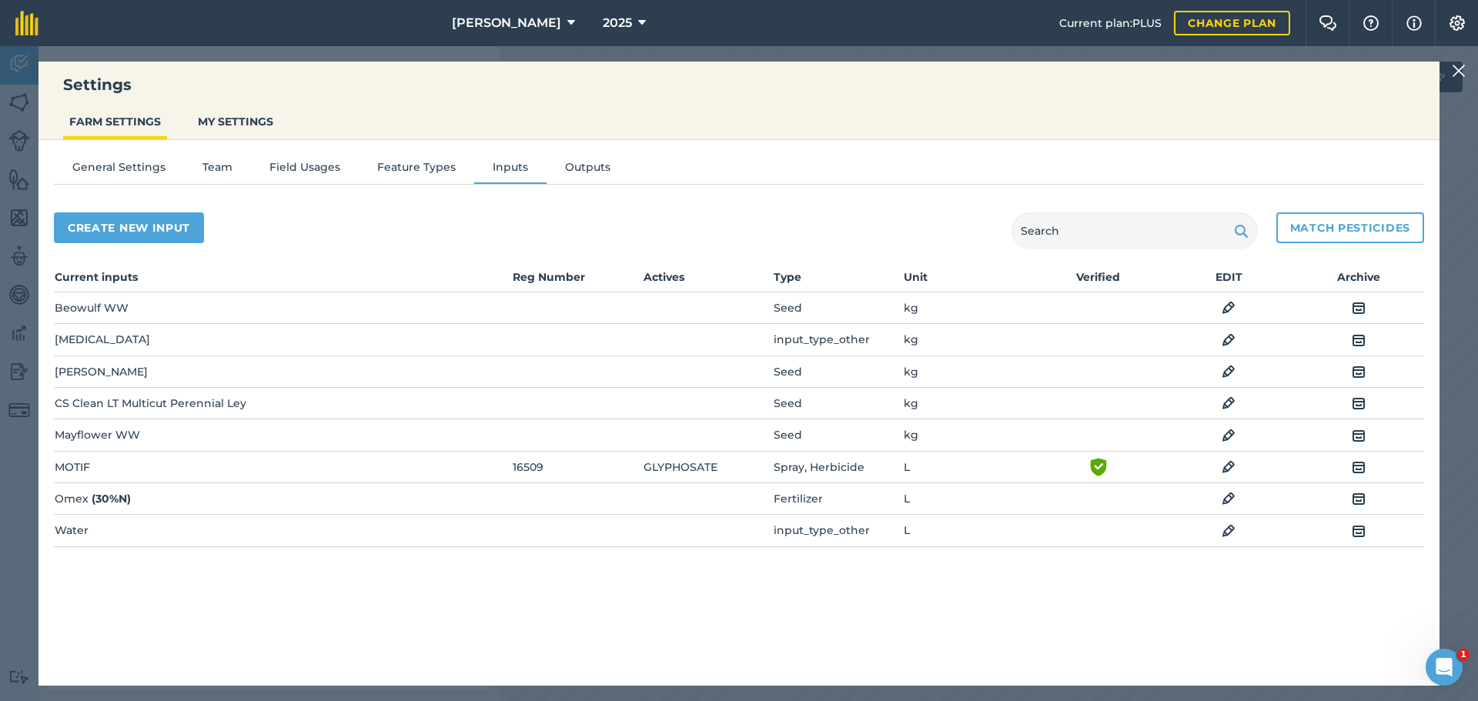
click at [1456, 65] on img at bounding box center [1459, 71] width 14 height 18
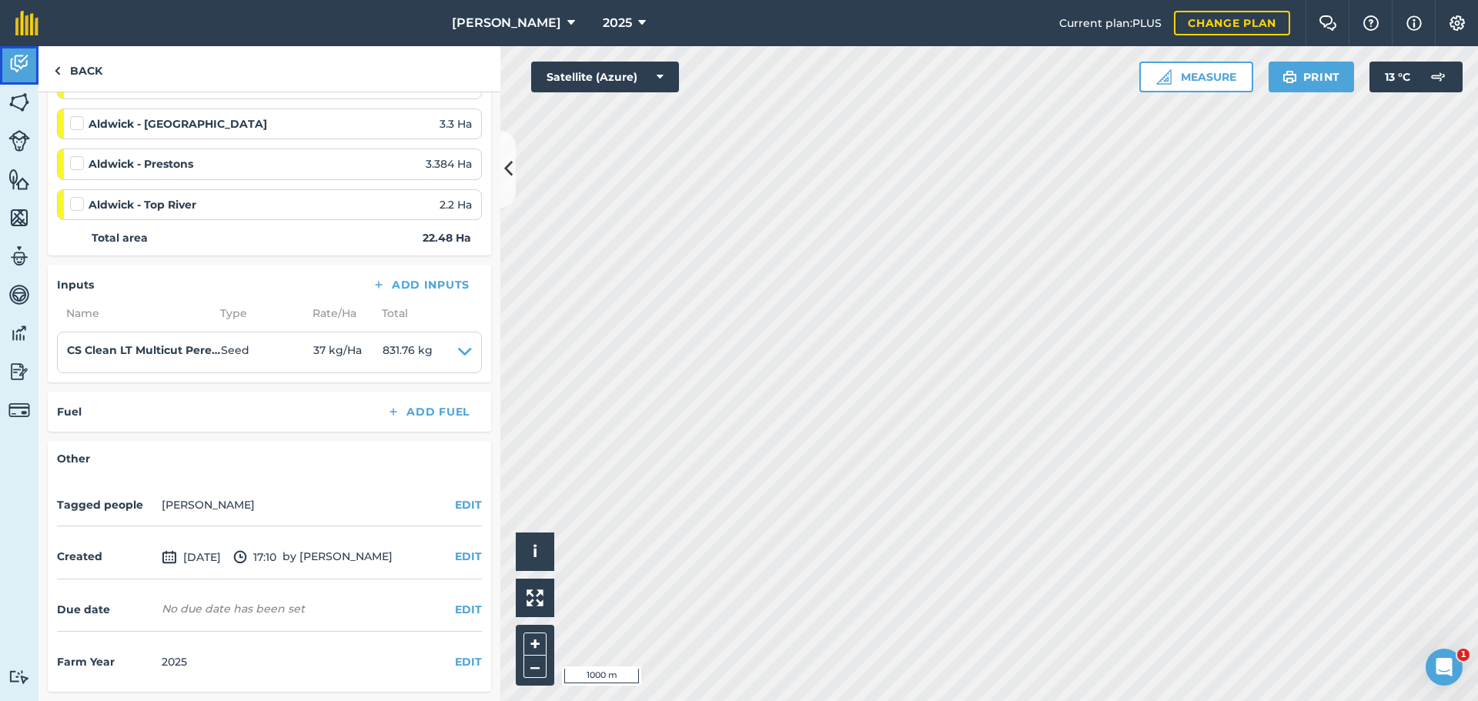
click at [19, 57] on div "[PERSON_NAME] 2025 Current plan : PLUS Change plan Farm Chat Help Info Settings…" at bounding box center [739, 350] width 1478 height 701
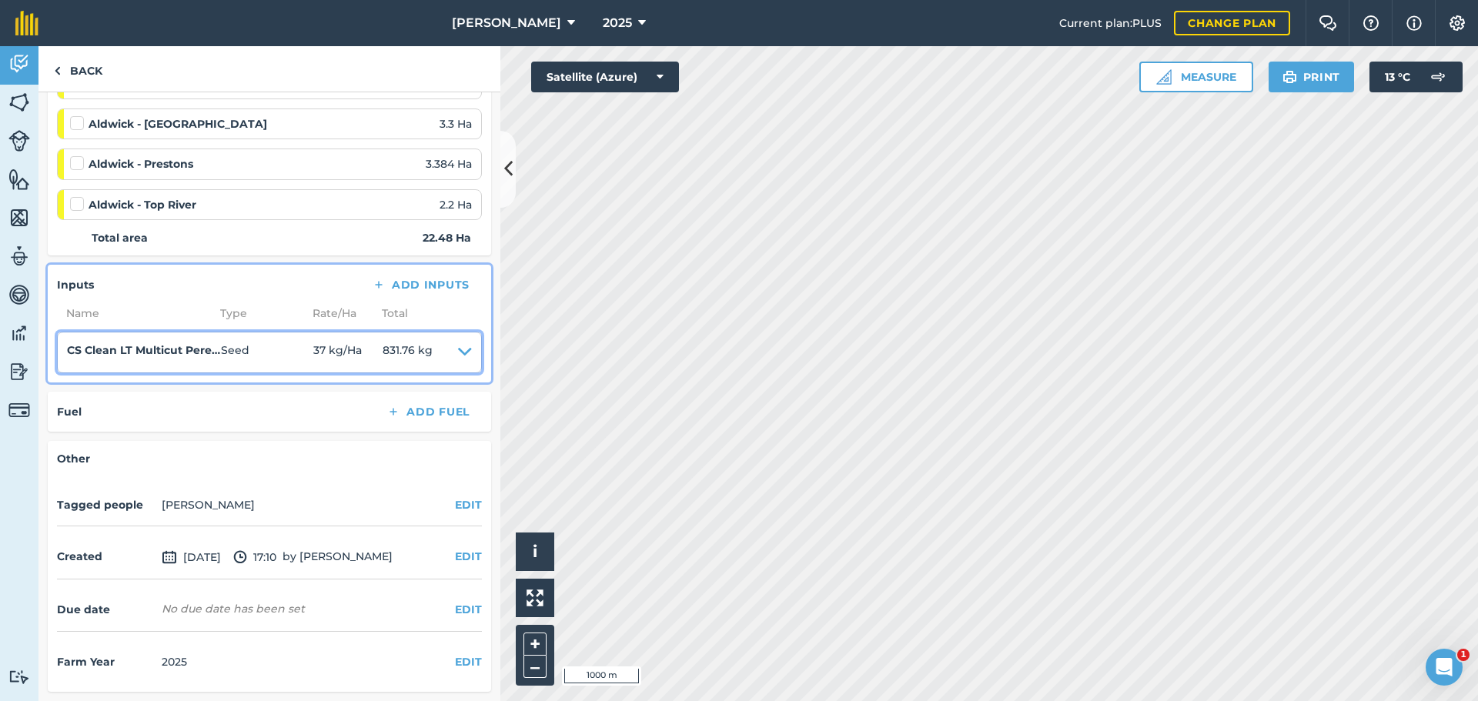
click at [458, 363] on icon at bounding box center [465, 353] width 14 height 22
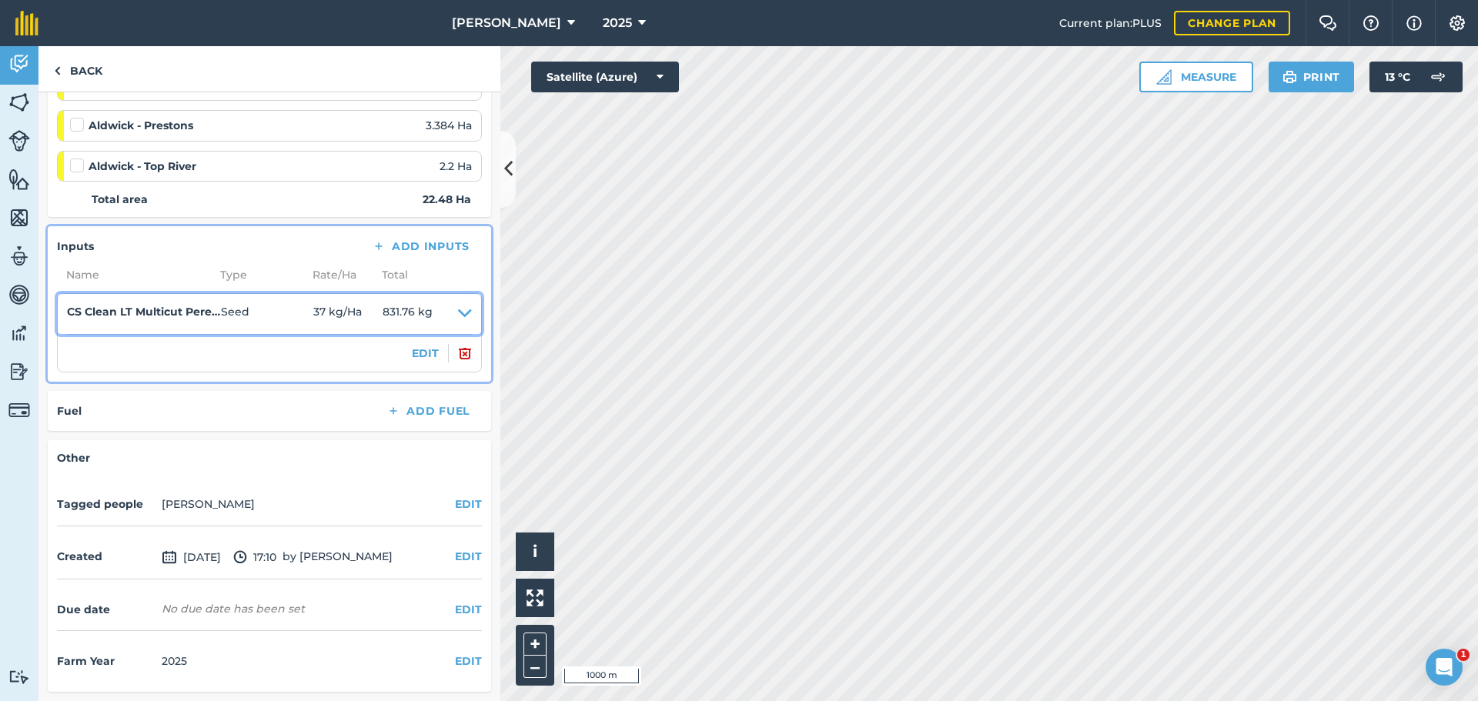
click at [458, 325] on icon at bounding box center [465, 314] width 14 height 22
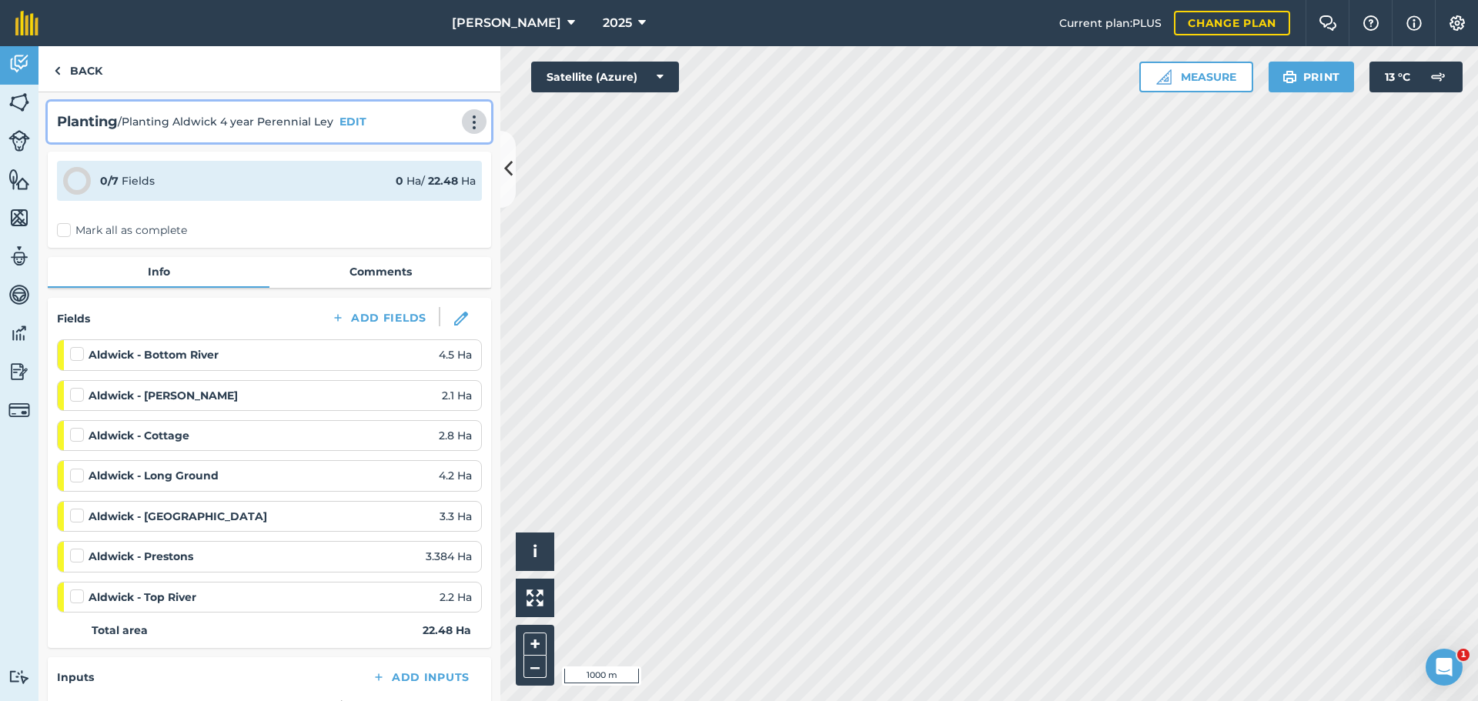
click at [465, 130] on img at bounding box center [474, 122] width 18 height 15
click at [416, 171] on link "Print" at bounding box center [442, 155] width 99 height 31
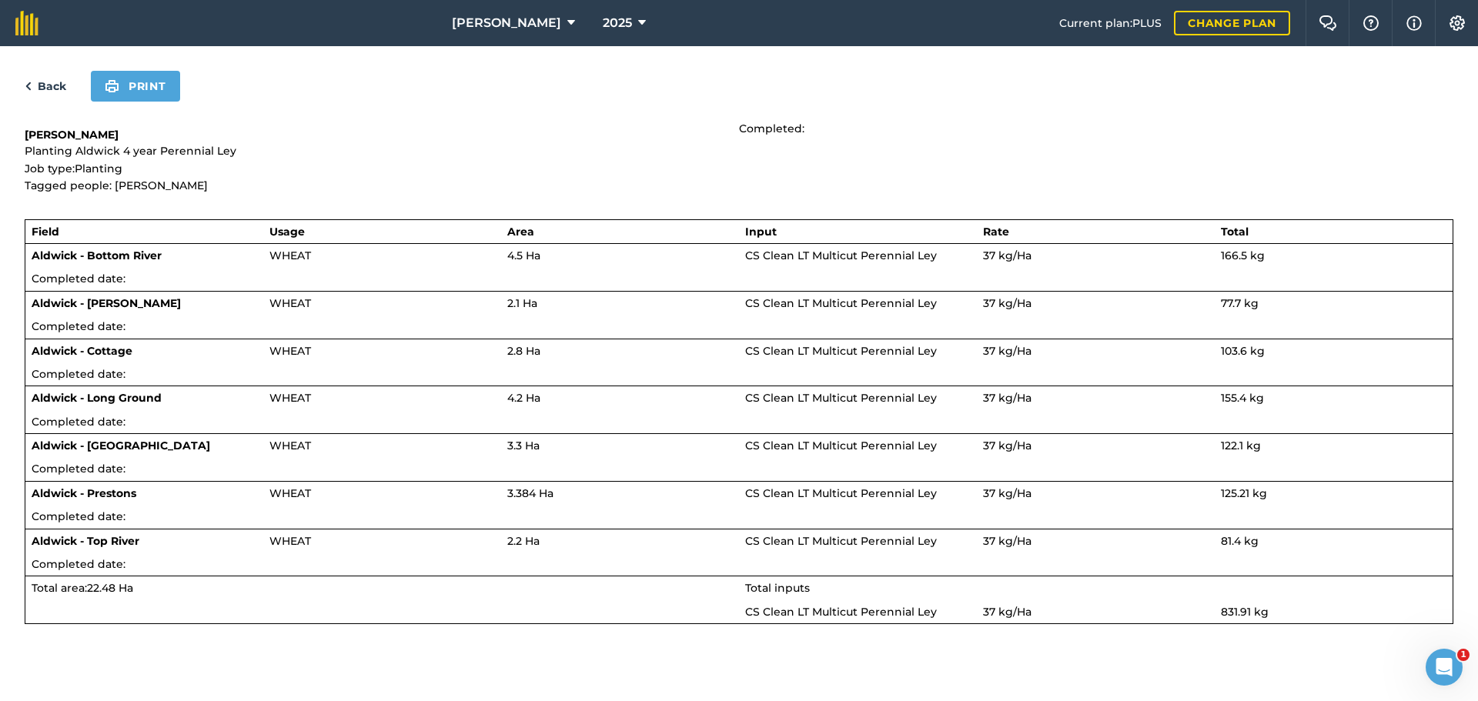
scroll to position [22, 0]
click at [171, 78] on button "Print" at bounding box center [135, 86] width 89 height 31
click at [39, 77] on link "Back" at bounding box center [46, 86] width 42 height 18
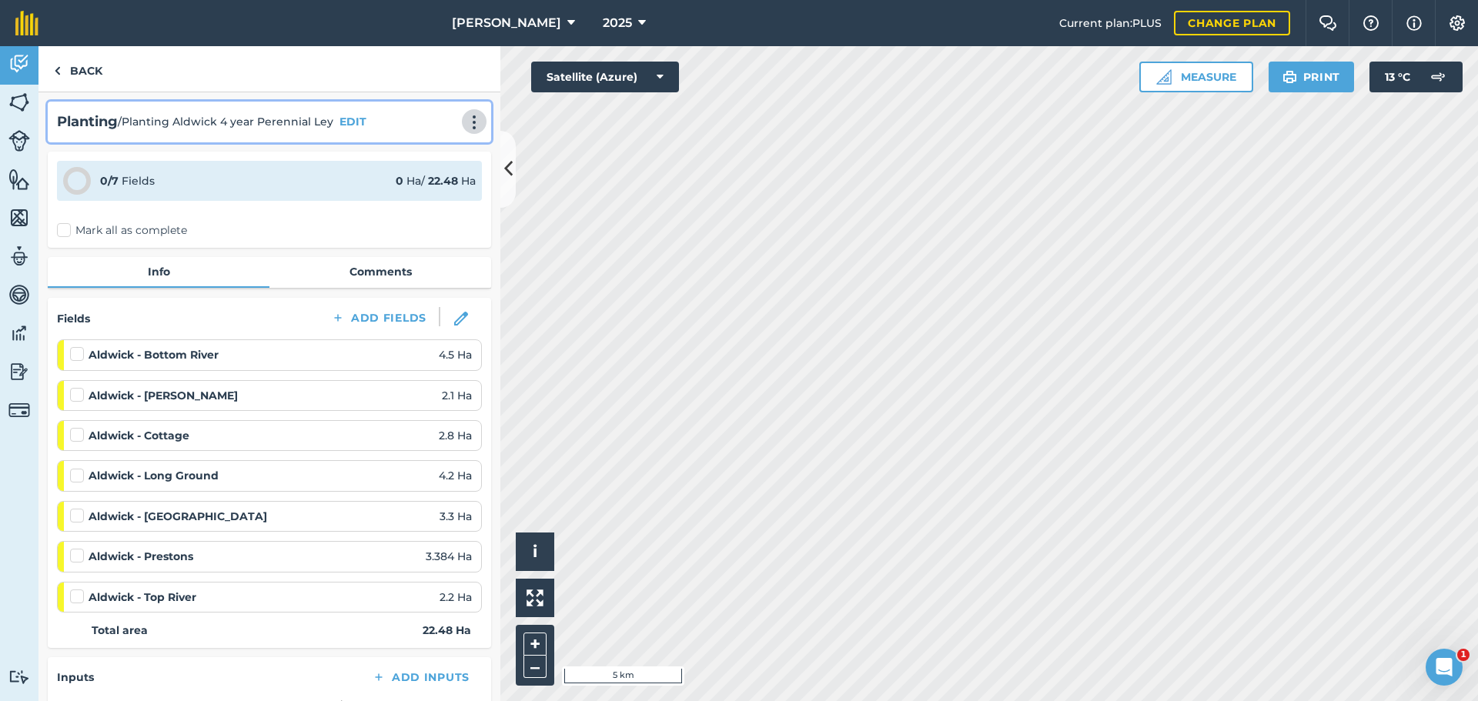
click at [465, 130] on img at bounding box center [474, 122] width 18 height 15
click at [393, 171] on link "Print" at bounding box center [442, 155] width 99 height 31
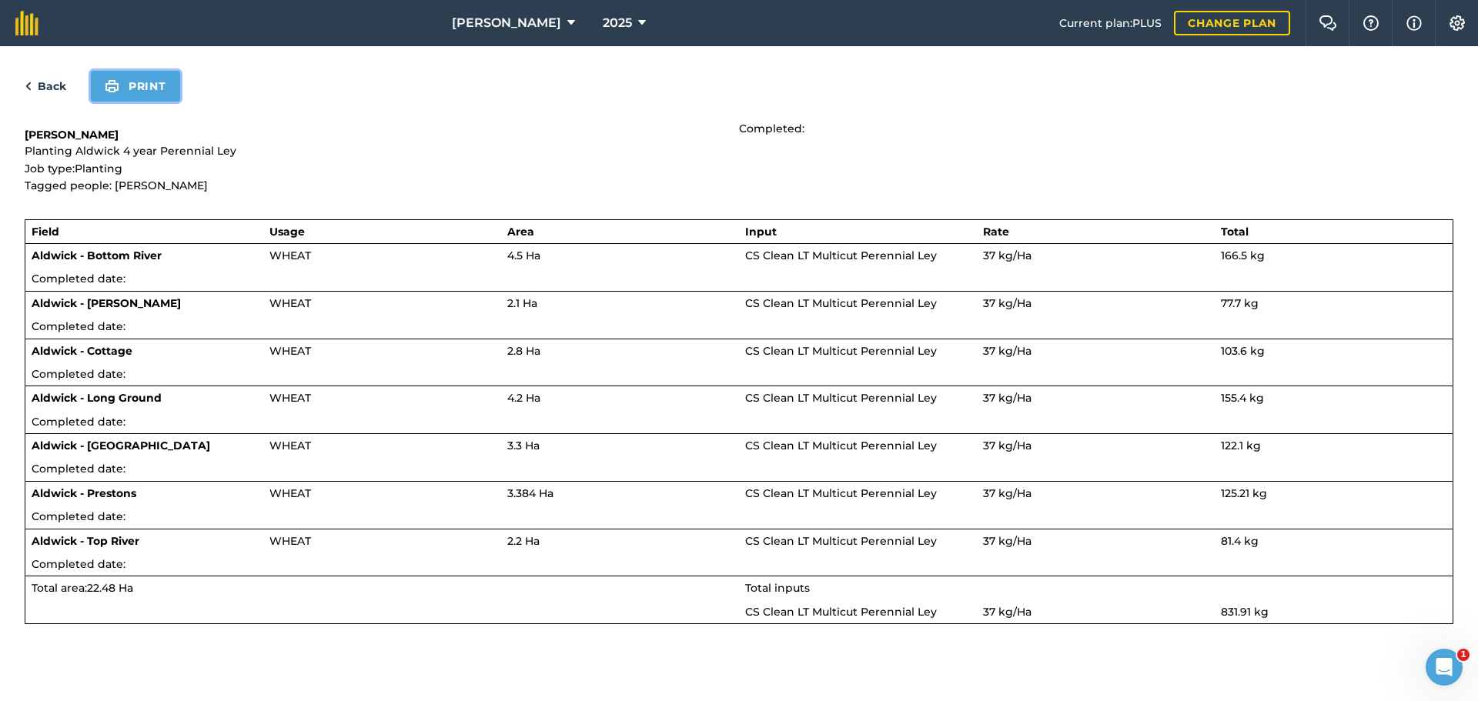
click at [168, 102] on button "Print" at bounding box center [135, 86] width 89 height 31
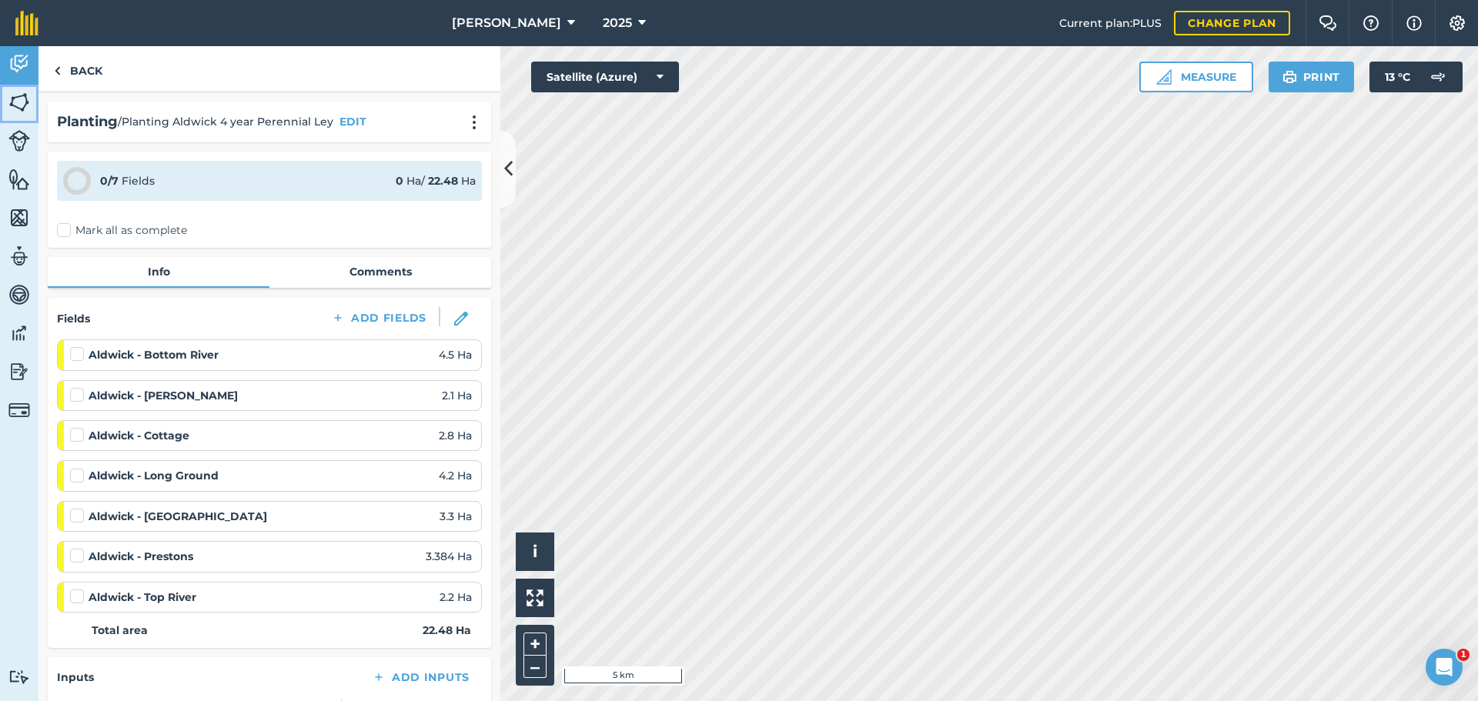
click at [22, 106] on img at bounding box center [19, 102] width 22 height 23
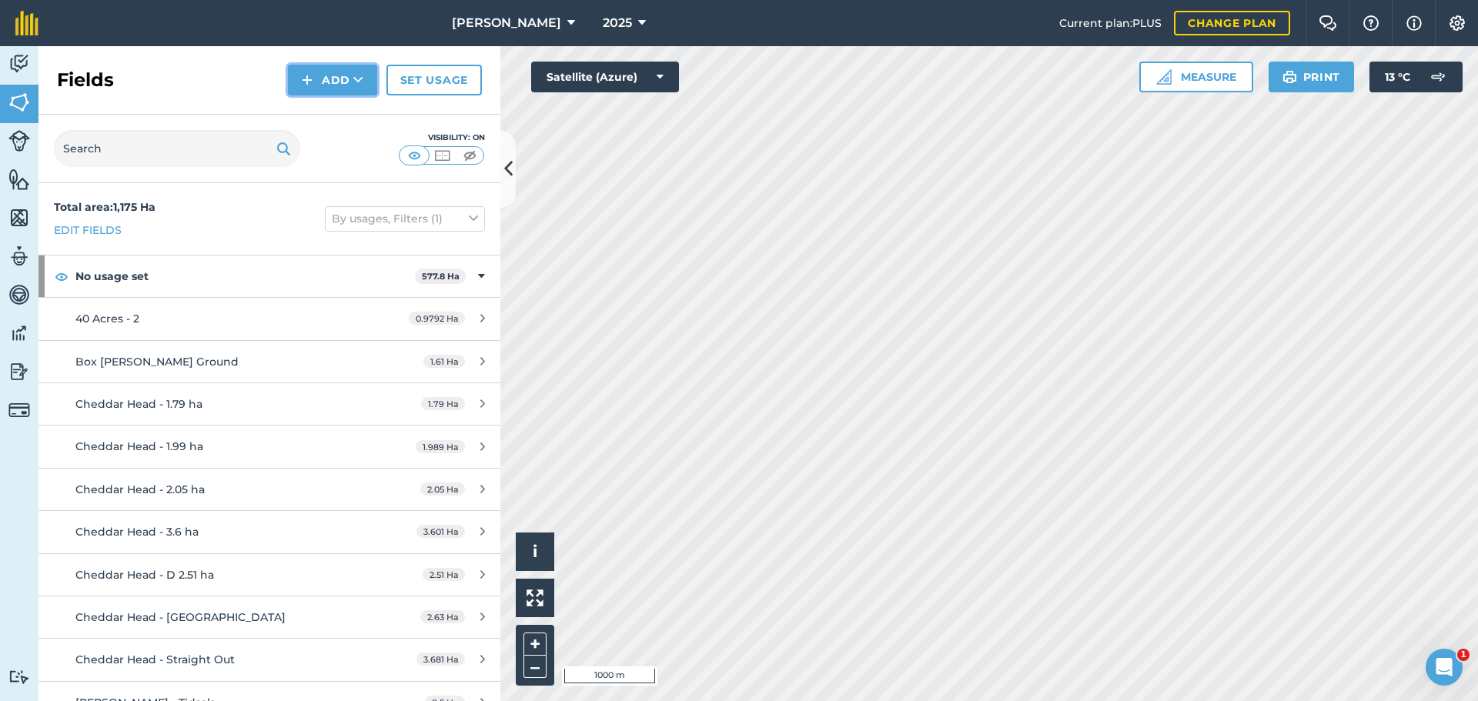
drag, startPoint x: 321, startPoint y: 102, endPoint x: 377, endPoint y: 142, distance: 69.0
click at [353, 88] on icon at bounding box center [358, 79] width 10 height 15
click at [520, 19] on button "[PERSON_NAME]" at bounding box center [513, 23] width 135 height 46
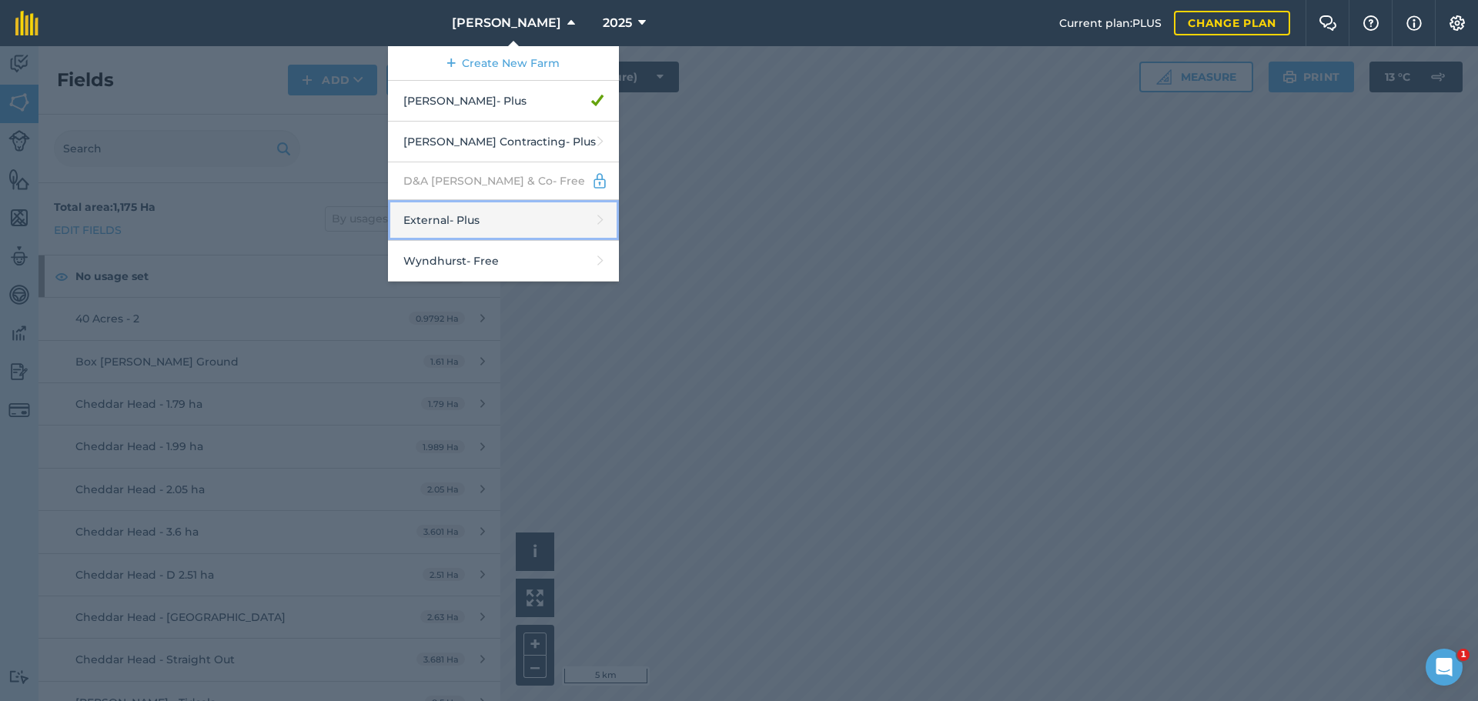
click at [416, 241] on link "External - Plus" at bounding box center [503, 220] width 231 height 41
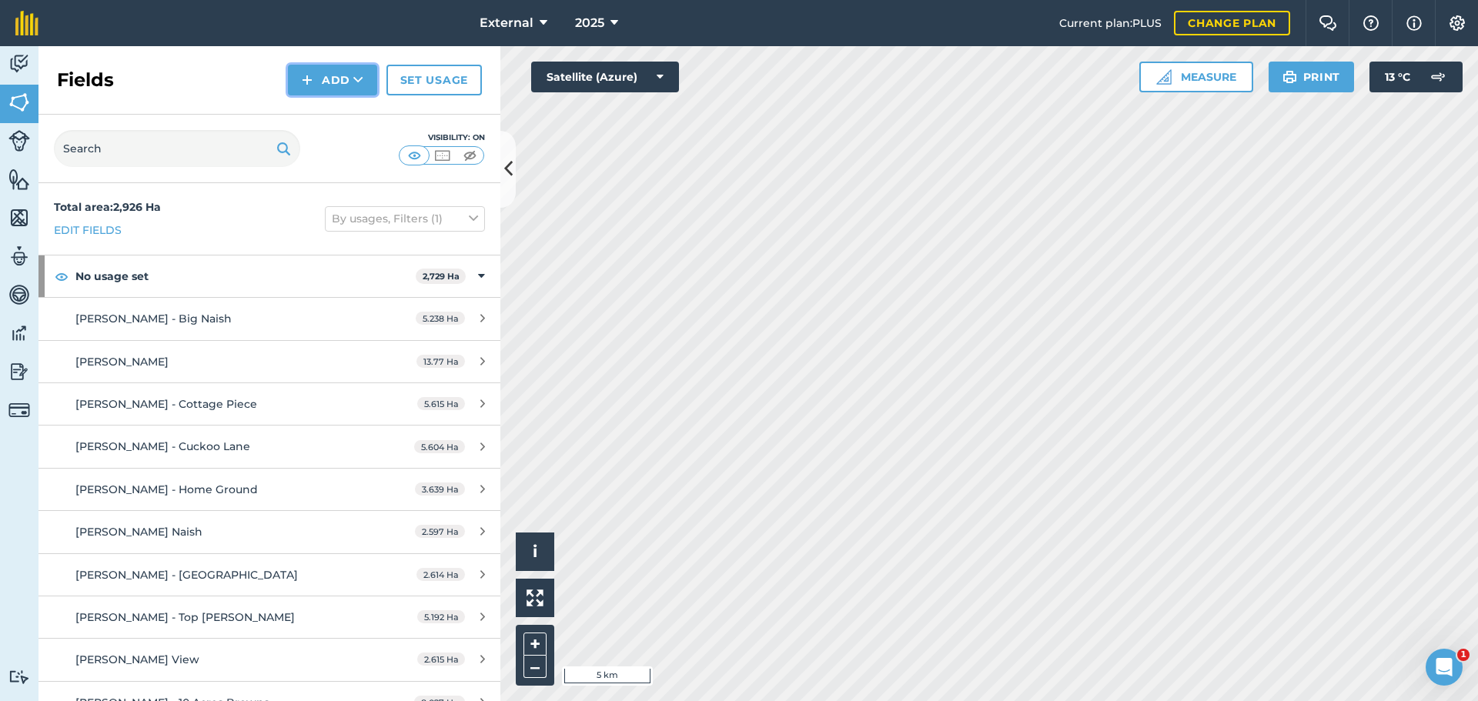
click at [294, 95] on button "Add" at bounding box center [332, 80] width 89 height 31
click at [998, 700] on html "External 2025 Current plan : PLUS Change plan Farm Chat Help Info Settings Exte…" at bounding box center [739, 350] width 1478 height 701
click at [945, 700] on html "External 2025 Current plan : PLUS Change plan Farm Chat Help Info Settings Exte…" at bounding box center [739, 350] width 1478 height 701
click at [1084, 700] on html "External 2025 Current plan : PLUS Change plan Farm Chat Help Info Settings Exte…" at bounding box center [739, 350] width 1478 height 701
click at [315, 95] on button "Add" at bounding box center [332, 80] width 89 height 31
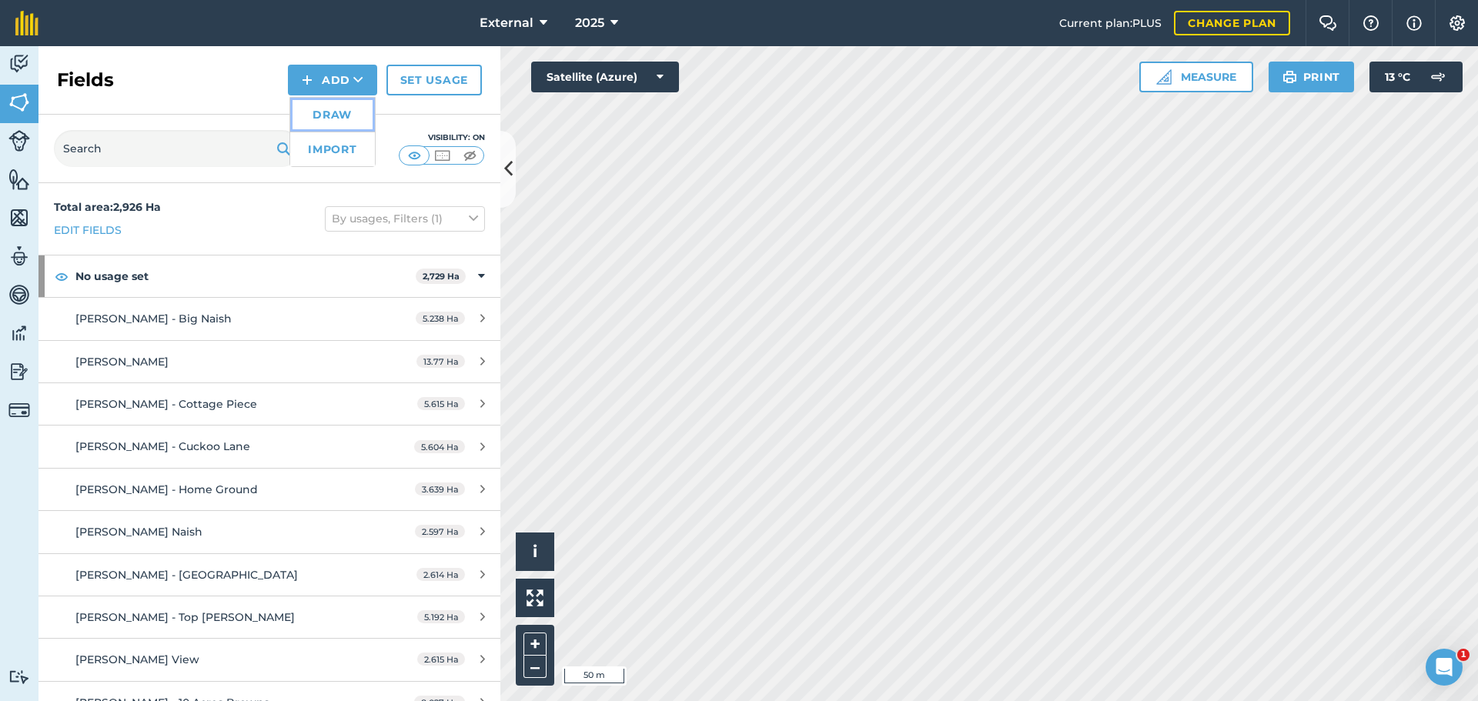
click at [290, 132] on link "Draw" at bounding box center [332, 115] width 85 height 34
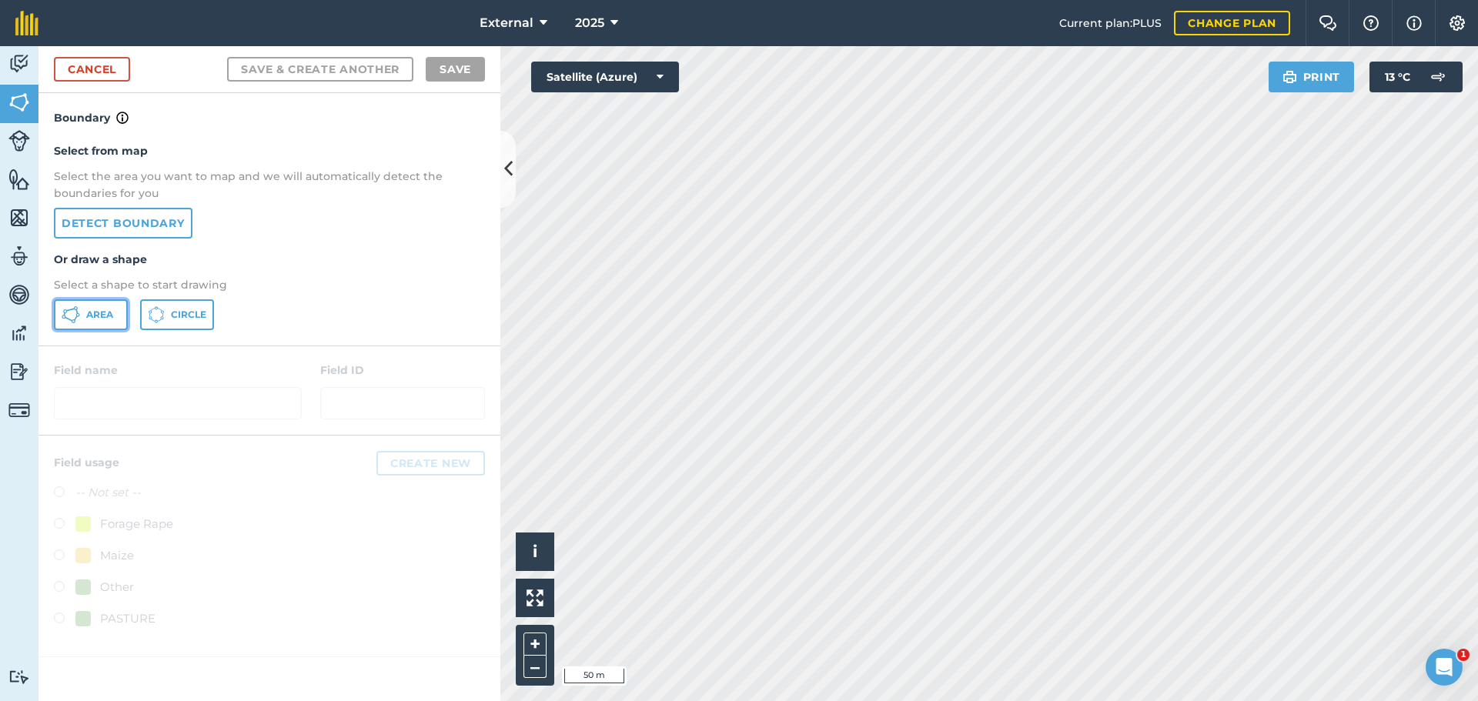
click at [128, 330] on button "Area" at bounding box center [91, 314] width 74 height 31
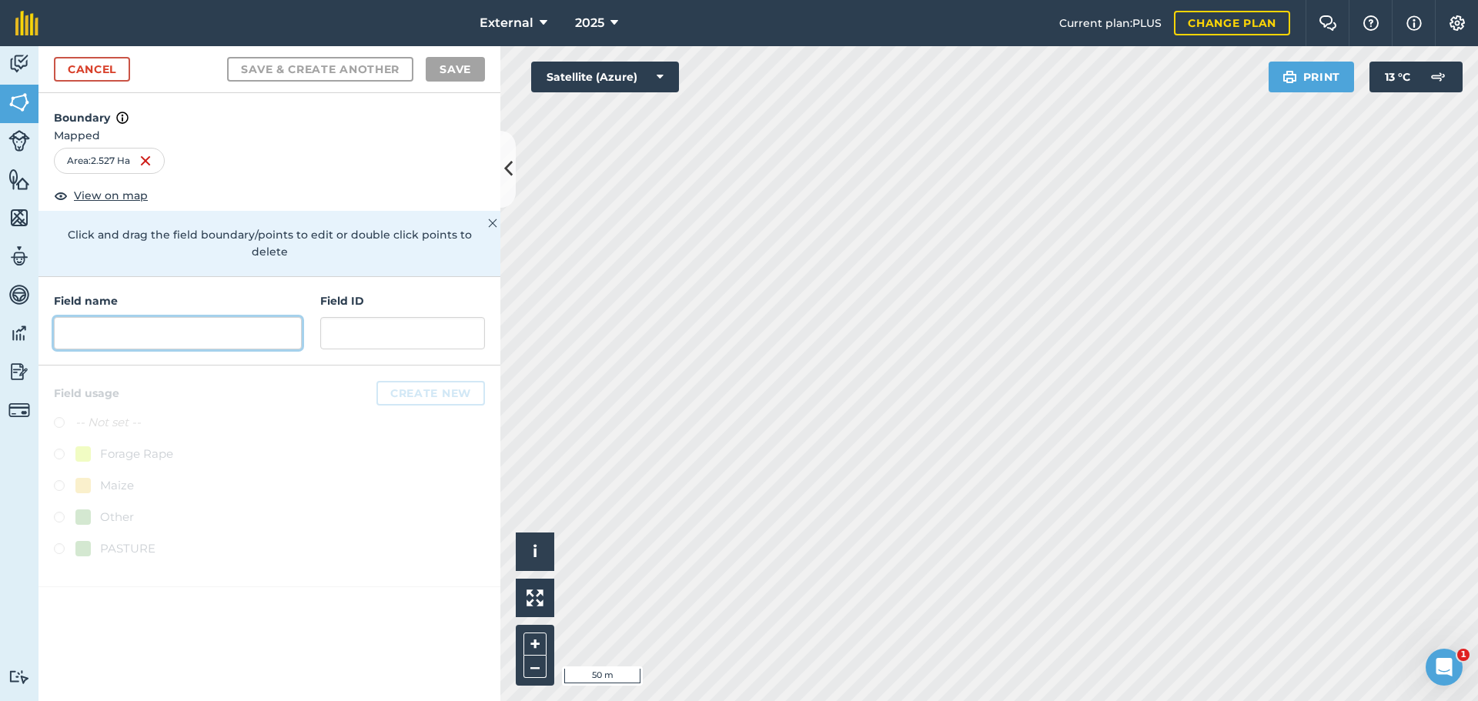
click at [185, 349] on input "text" at bounding box center [178, 333] width 248 height 32
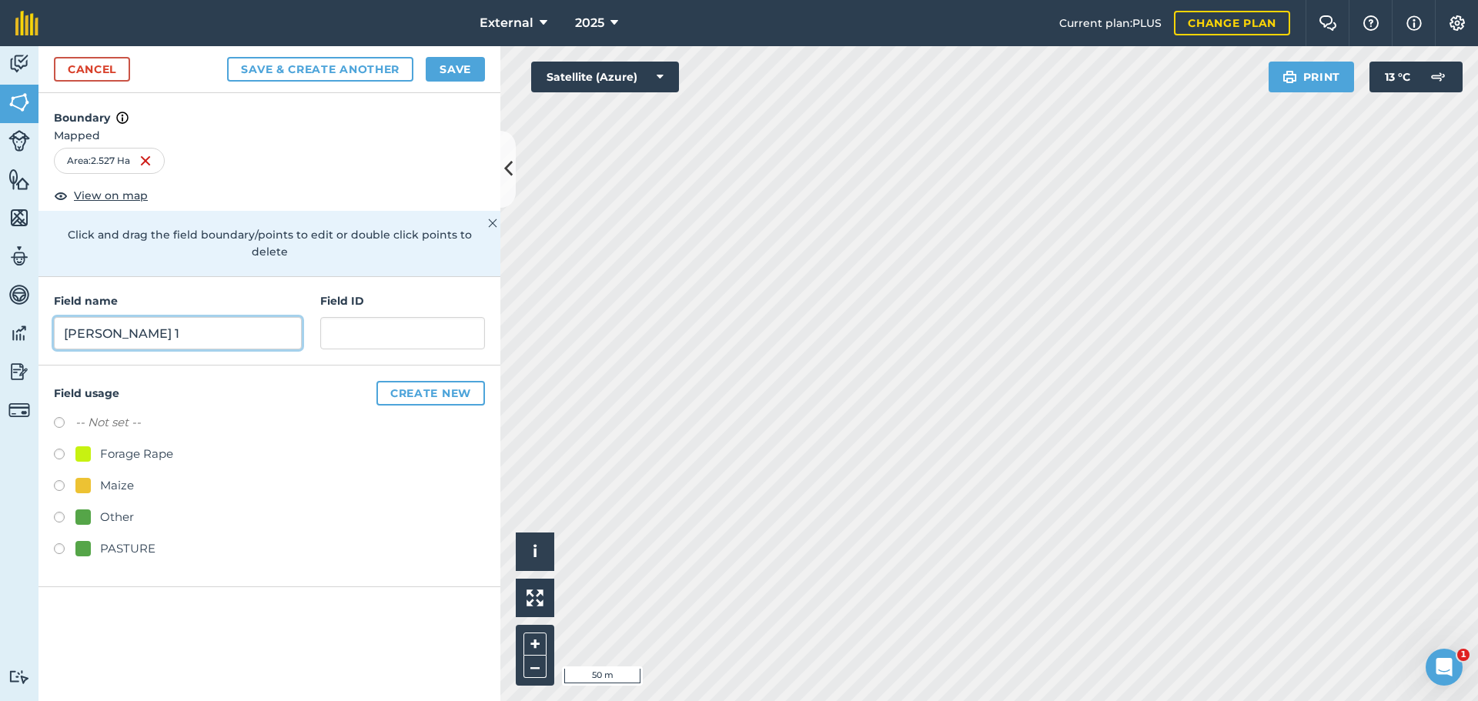
type input "[PERSON_NAME] 1"
click at [74, 559] on label at bounding box center [65, 550] width 22 height 15
radio input "true"
click at [426, 82] on button "Save" at bounding box center [455, 69] width 59 height 25
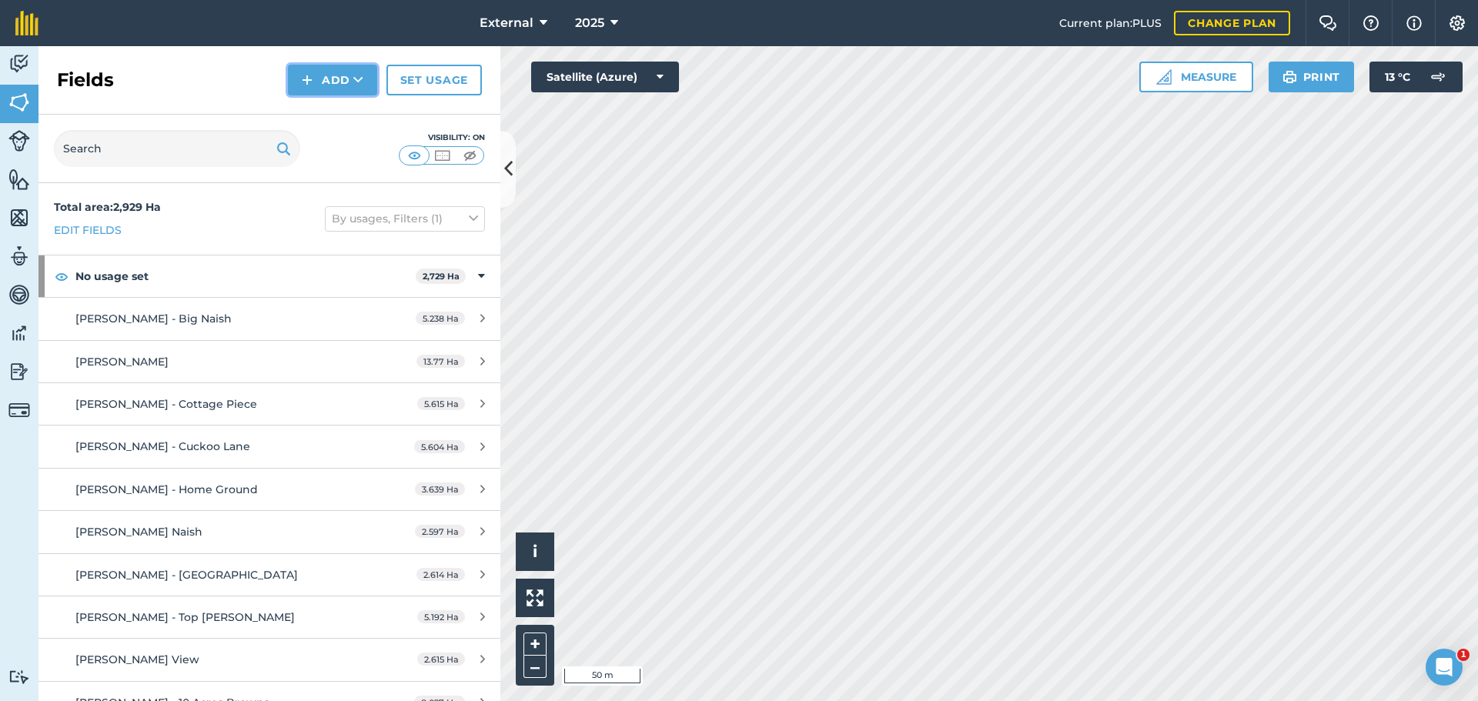
click at [288, 95] on button "Add" at bounding box center [332, 80] width 89 height 31
click at [304, 132] on link "Draw" at bounding box center [332, 115] width 85 height 34
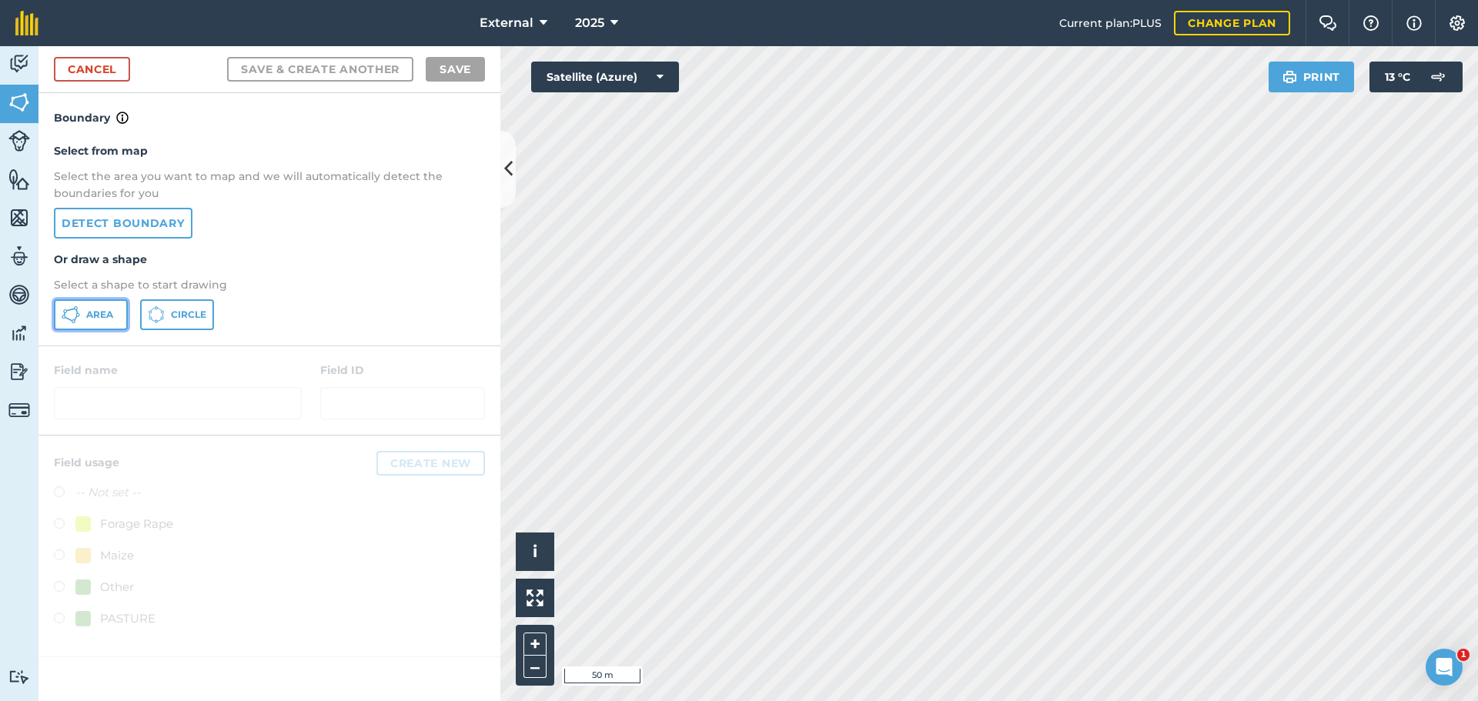
drag, startPoint x: 102, startPoint y: 406, endPoint x: 134, endPoint y: 411, distance: 32.7
click at [103, 321] on span "Area" at bounding box center [99, 315] width 27 height 12
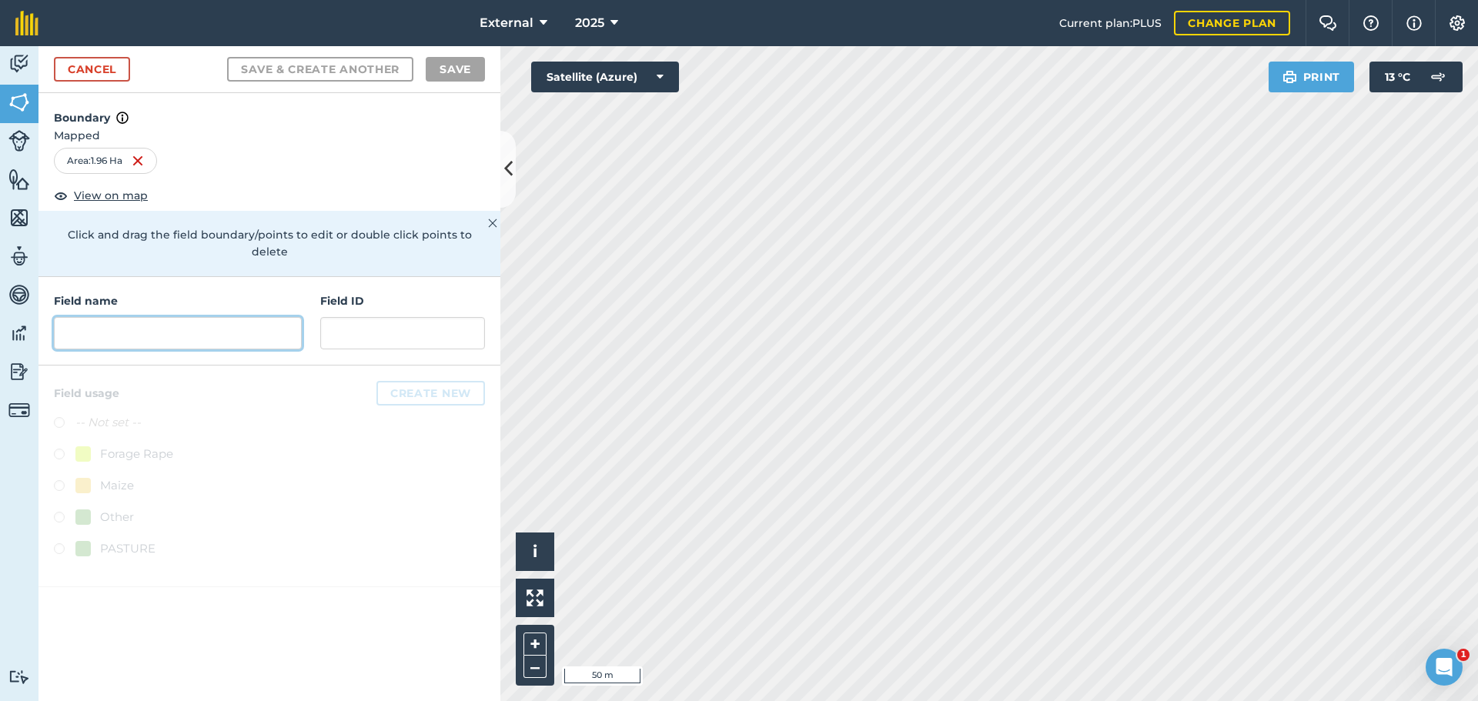
click at [222, 349] on input "text" at bounding box center [178, 333] width 248 height 32
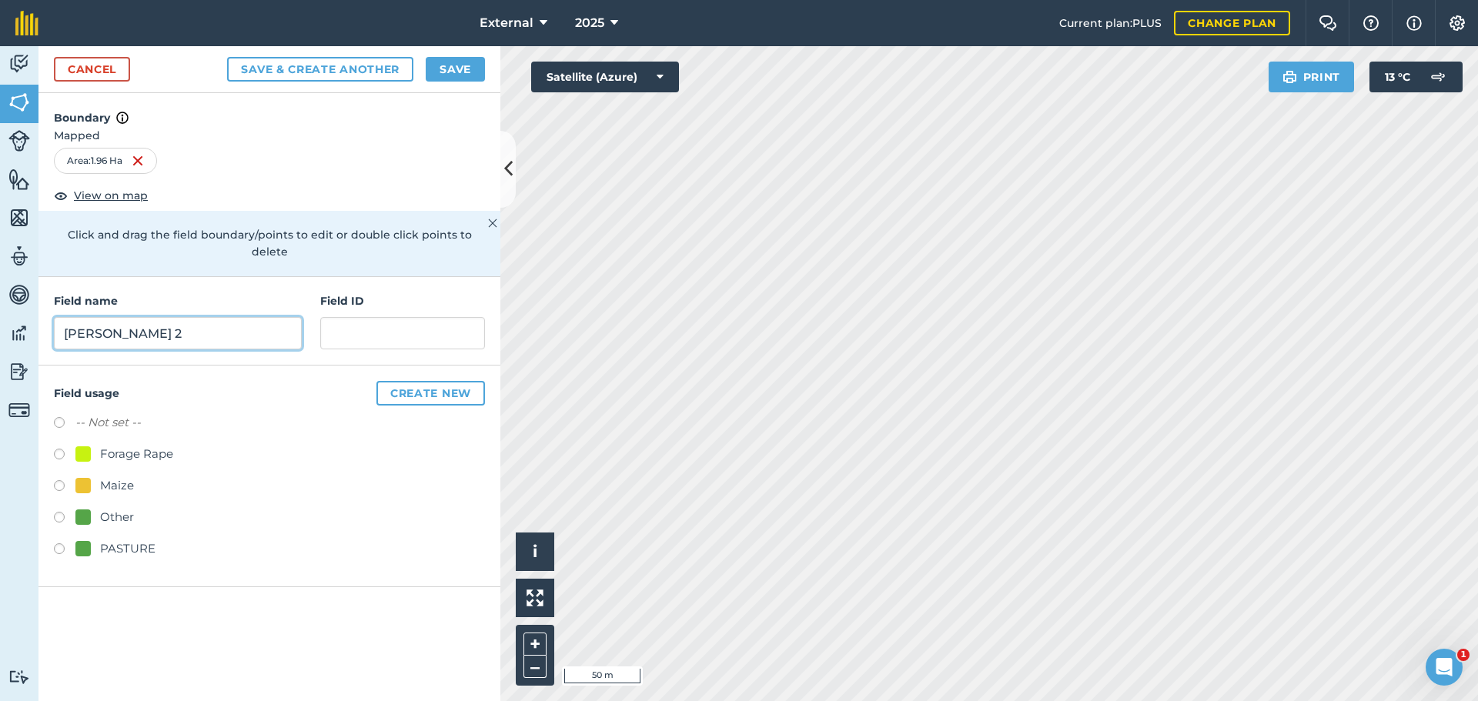
type input "[PERSON_NAME] 2"
click at [62, 559] on label at bounding box center [65, 550] width 22 height 15
radio input "true"
click at [460, 82] on button "Save" at bounding box center [455, 69] width 59 height 25
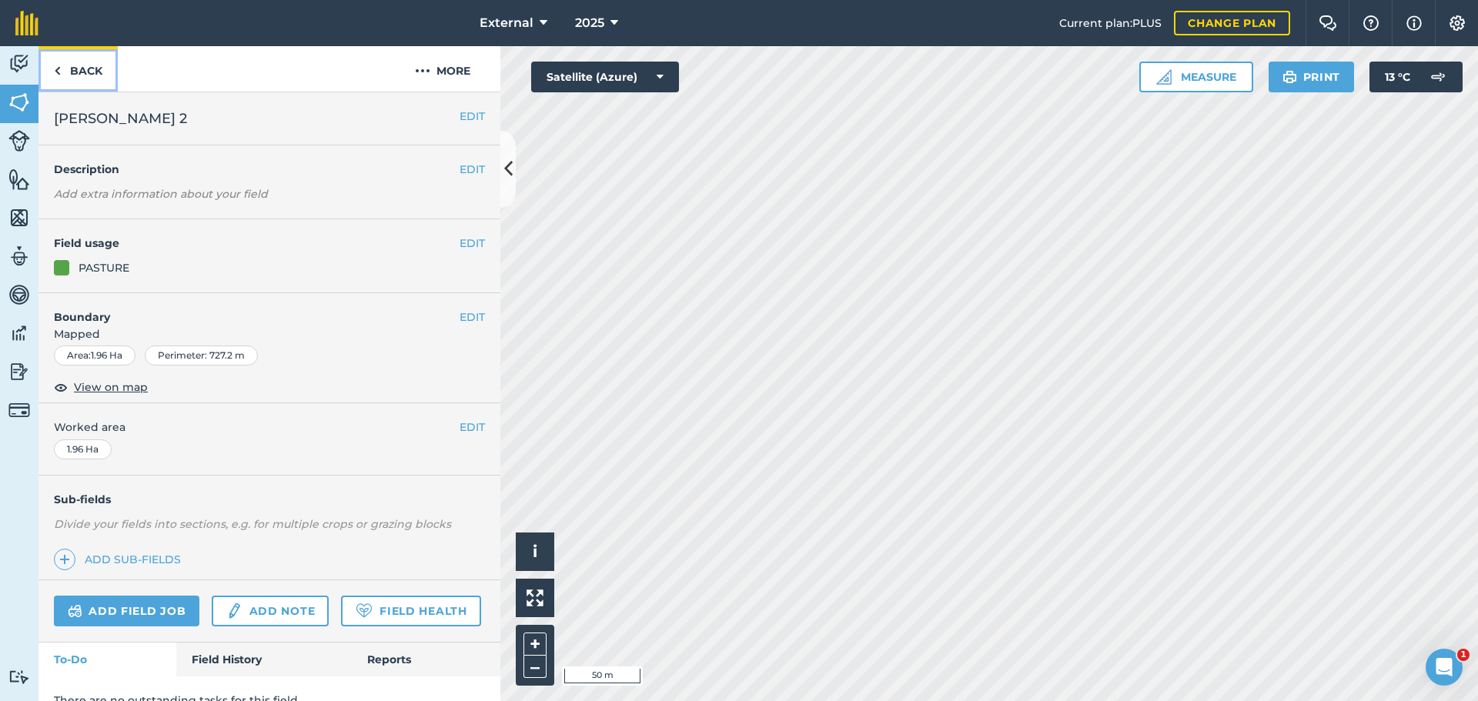
click at [73, 82] on link "Back" at bounding box center [77, 68] width 79 height 45
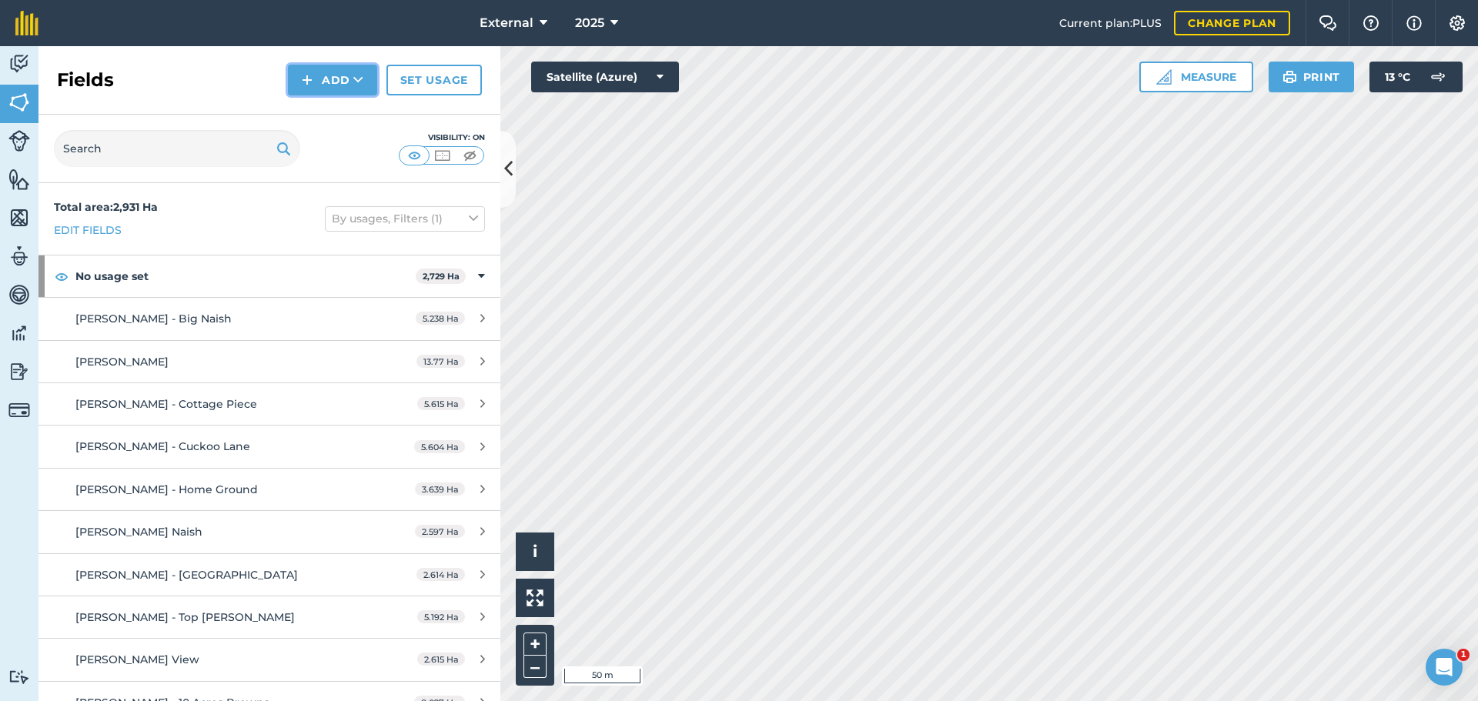
click at [289, 95] on button "Add" at bounding box center [332, 80] width 89 height 31
click at [290, 132] on link "Draw" at bounding box center [332, 115] width 85 height 34
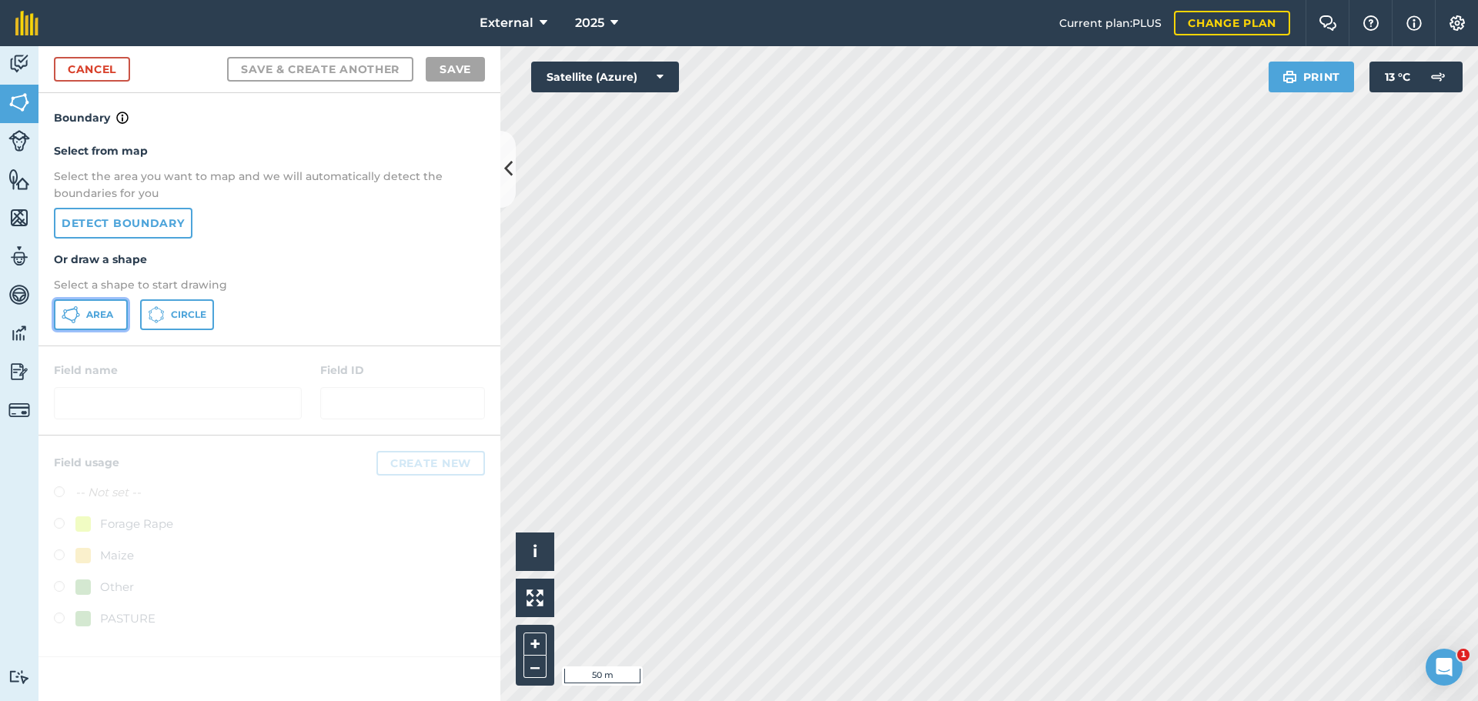
click at [98, 330] on button "Area" at bounding box center [91, 314] width 74 height 31
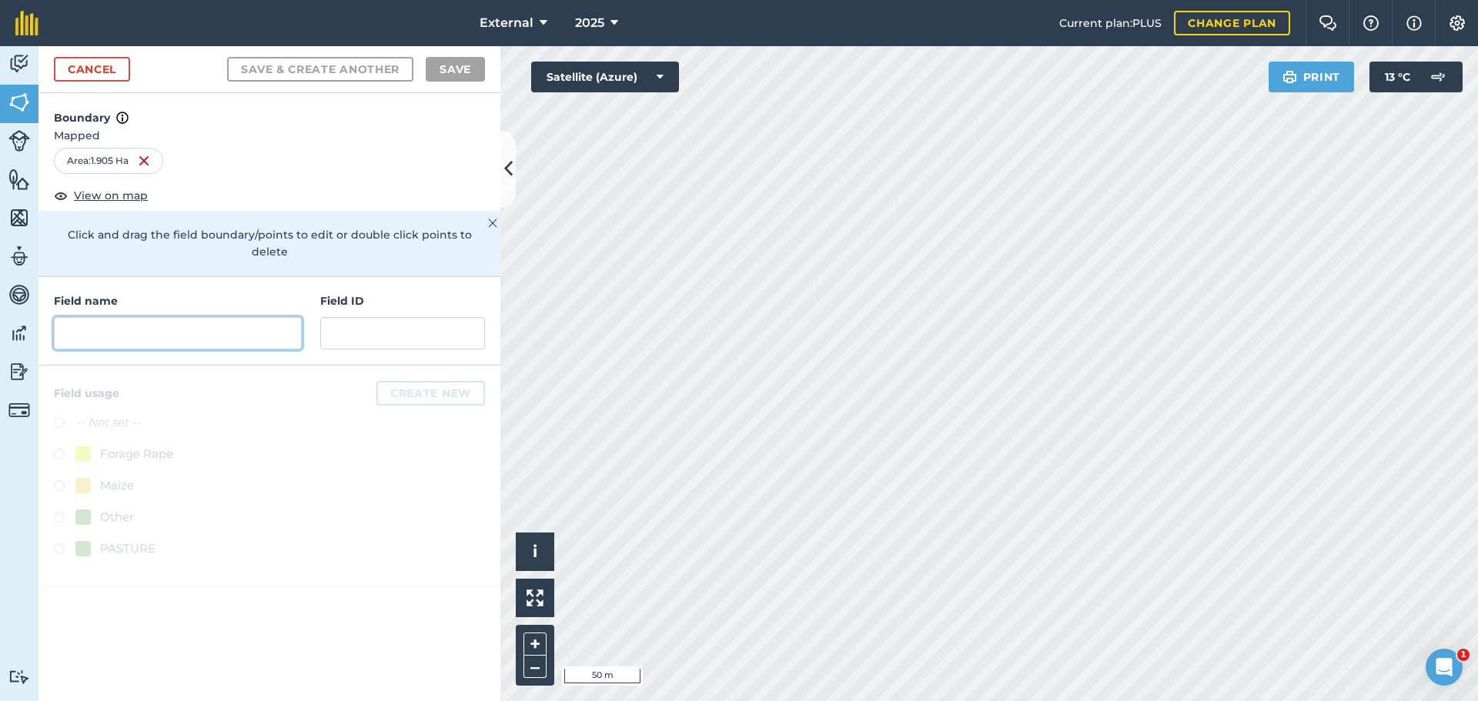
drag, startPoint x: 176, startPoint y: 420, endPoint x: 184, endPoint y: 420, distance: 7.7
click at [182, 349] on input "text" at bounding box center [178, 333] width 248 height 32
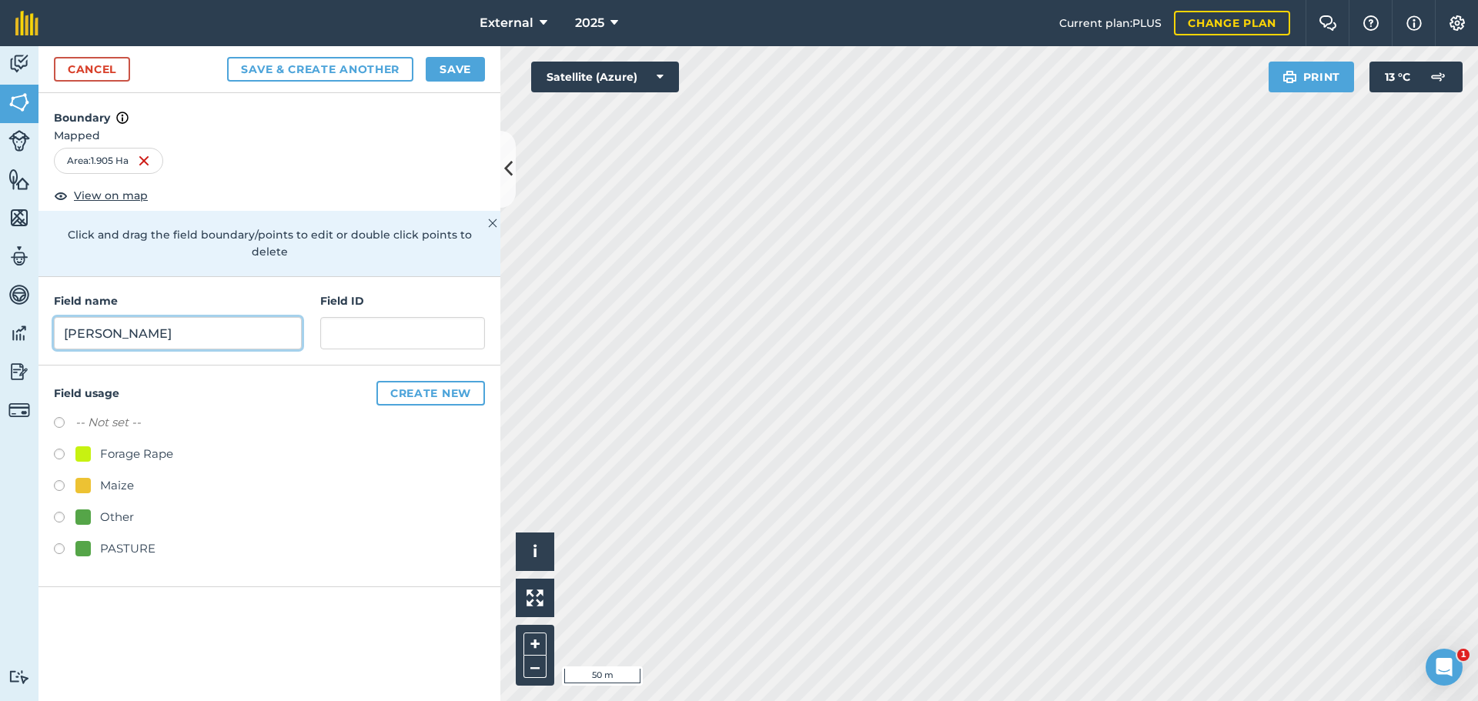
type input "[PERSON_NAME] 3"
click at [59, 559] on label at bounding box center [65, 550] width 22 height 15
click at [456, 82] on button "Save" at bounding box center [455, 69] width 59 height 25
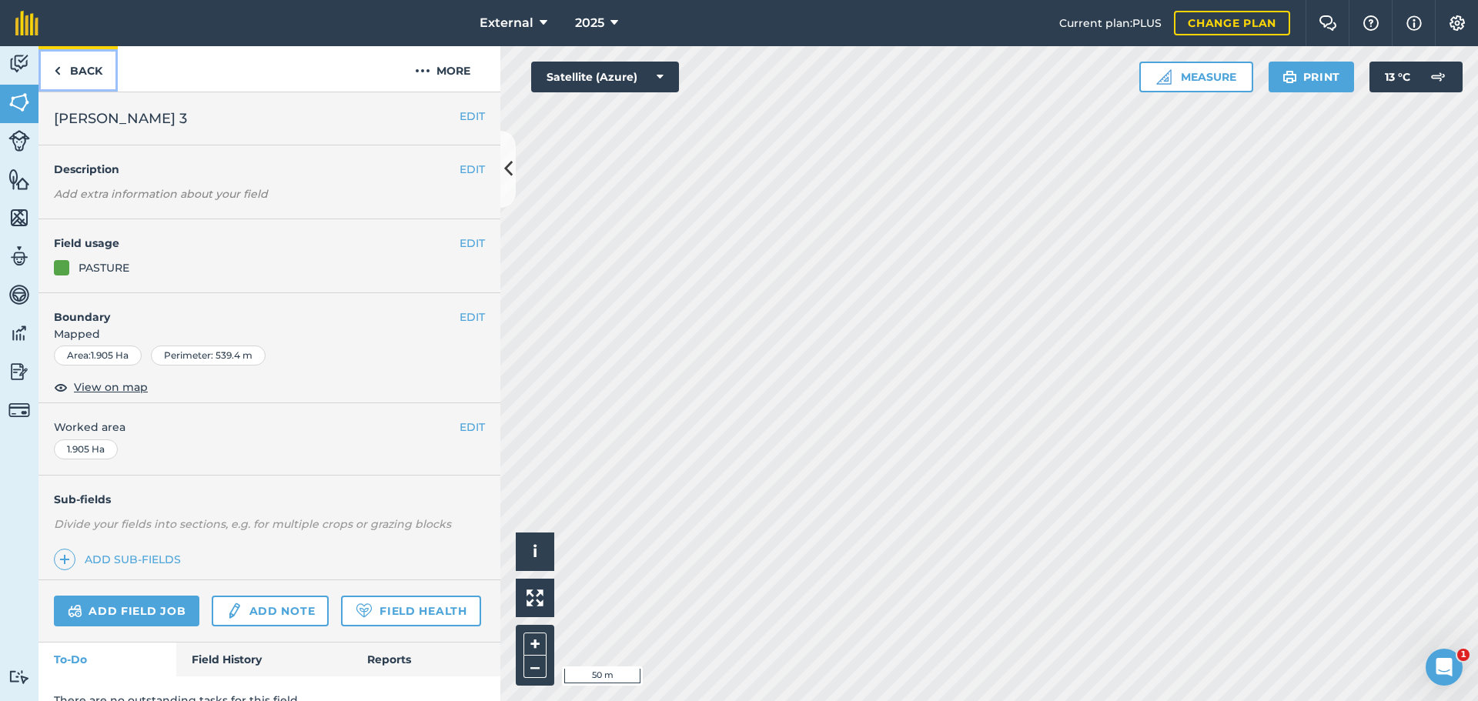
click at [101, 91] on link "Back" at bounding box center [77, 68] width 79 height 45
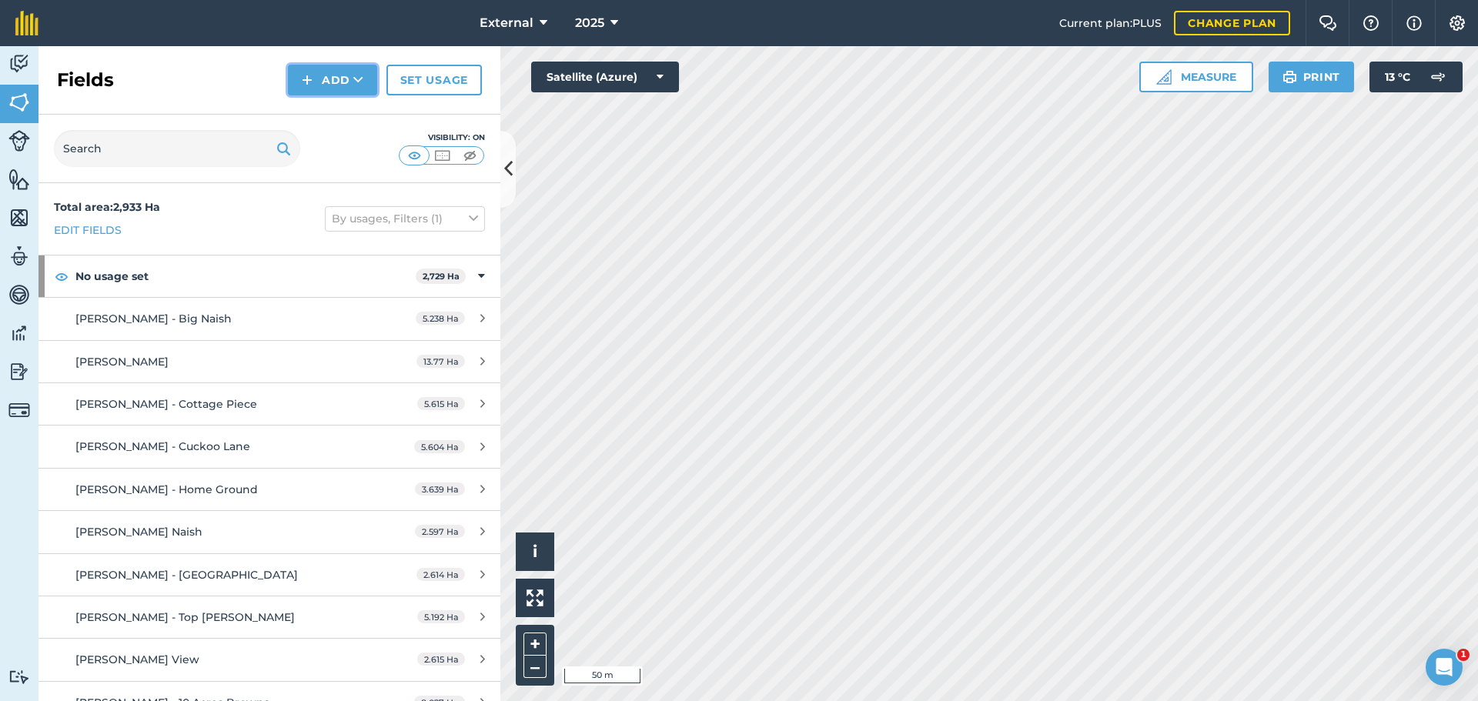
click at [305, 95] on button "Add" at bounding box center [332, 80] width 89 height 31
click at [292, 132] on link "Draw" at bounding box center [332, 115] width 85 height 34
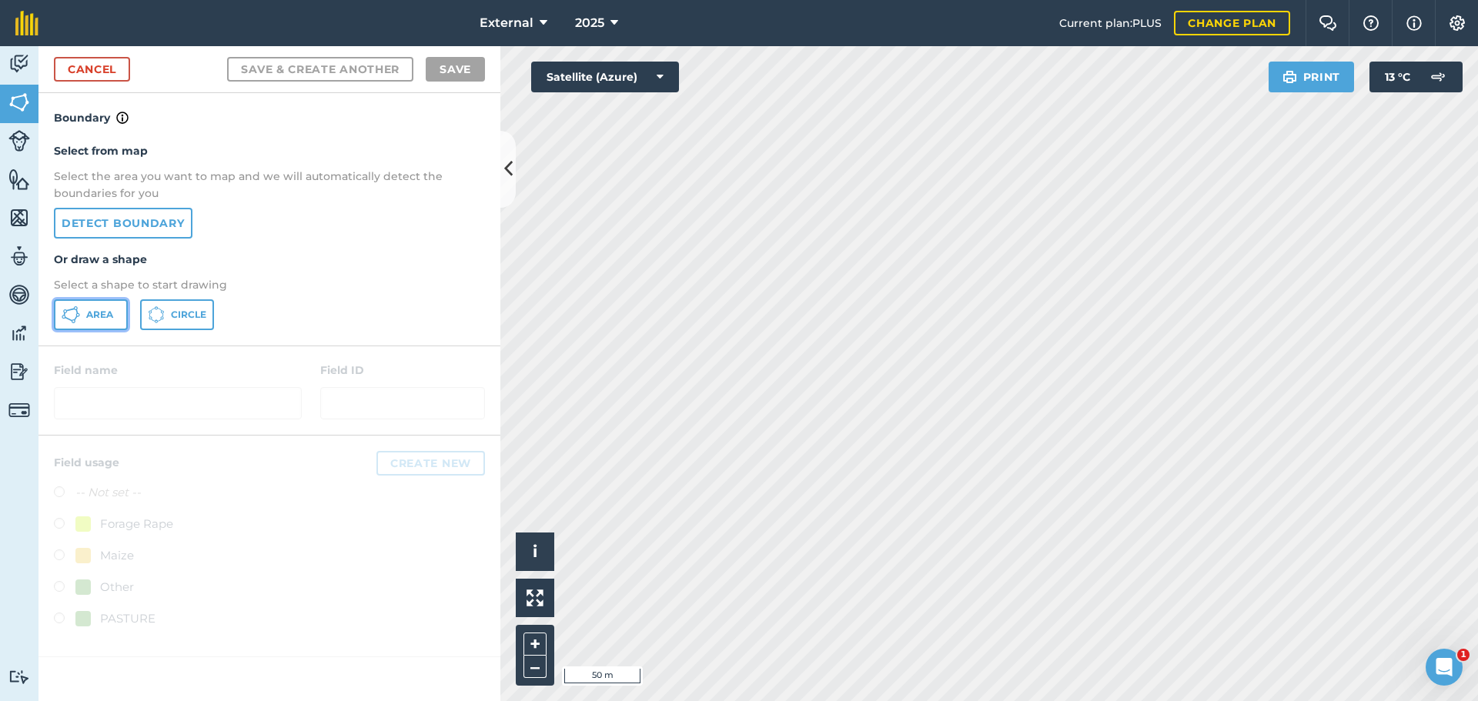
click at [102, 321] on span "Area" at bounding box center [99, 315] width 27 height 12
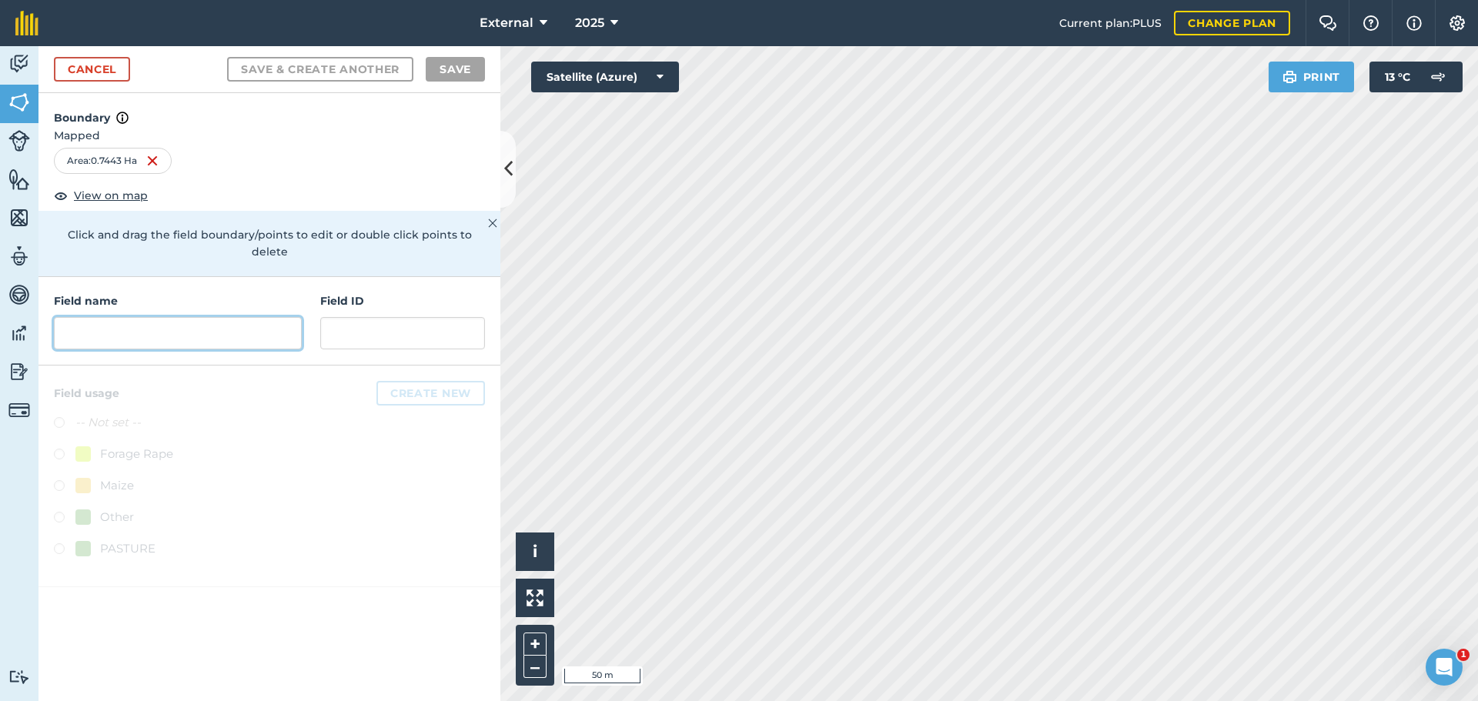
click at [217, 349] on input "text" at bounding box center [178, 333] width 248 height 32
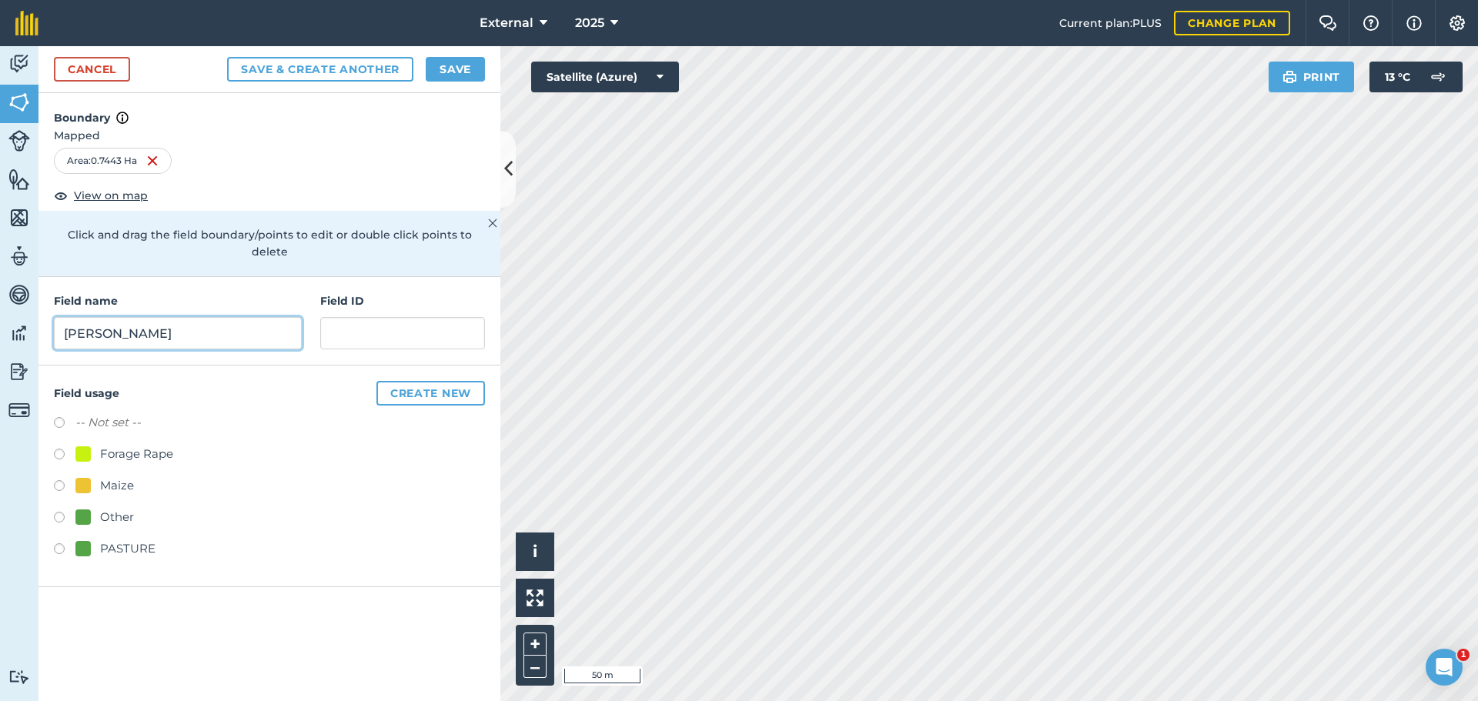
type input "[PERSON_NAME] 4"
drag, startPoint x: 62, startPoint y: 660, endPoint x: 82, endPoint y: 657, distance: 20.2
click at [63, 559] on label at bounding box center [65, 550] width 22 height 15
click at [440, 82] on button "Save" at bounding box center [455, 69] width 59 height 25
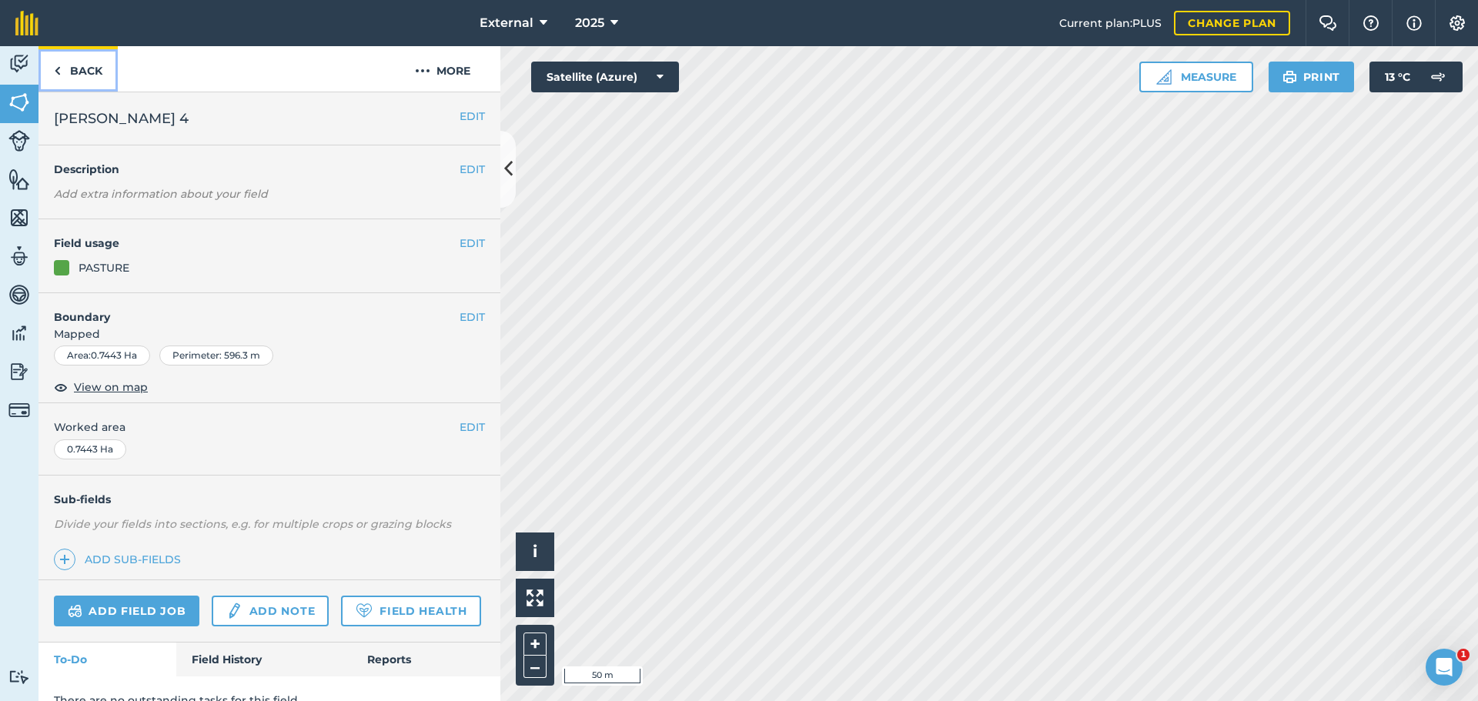
click at [81, 89] on link "Back" at bounding box center [77, 68] width 79 height 45
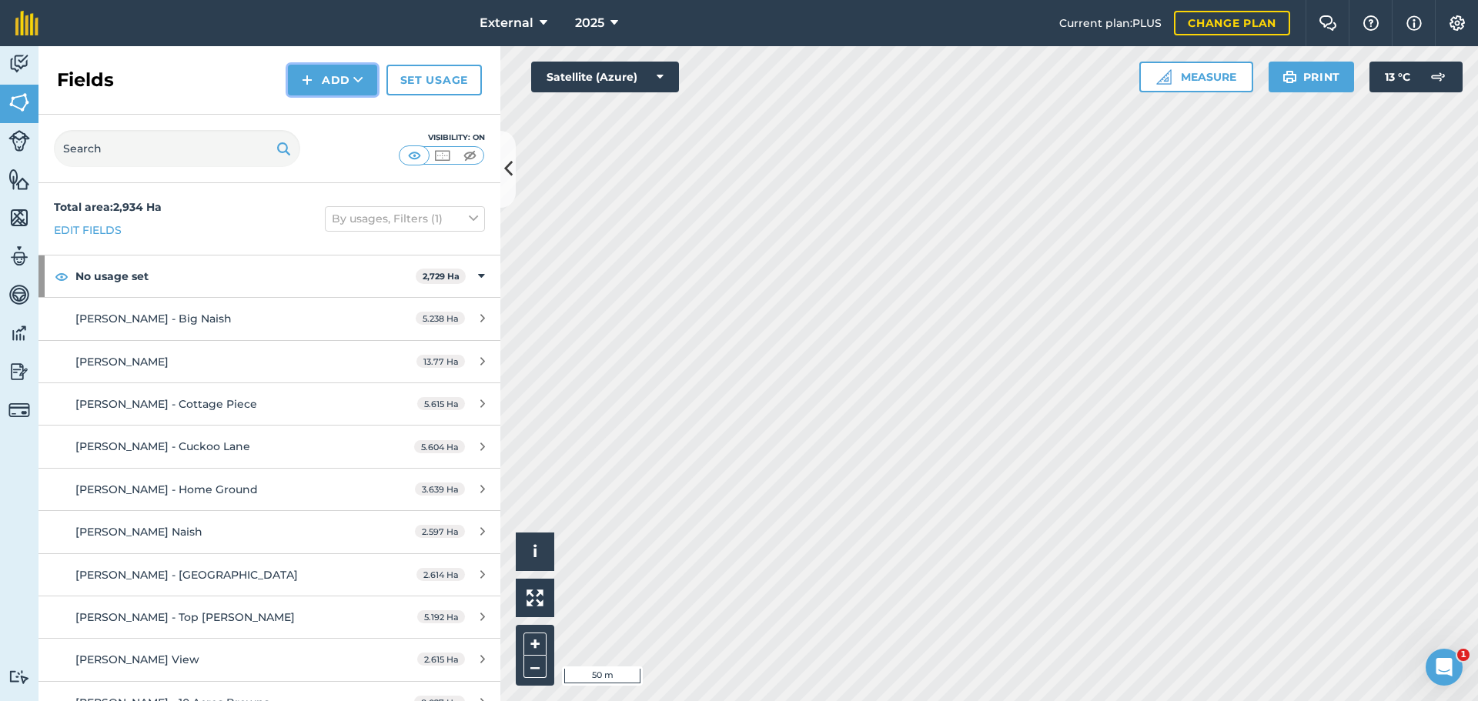
click at [306, 94] on button "Add" at bounding box center [332, 80] width 89 height 31
click at [308, 132] on link "Draw" at bounding box center [332, 115] width 85 height 34
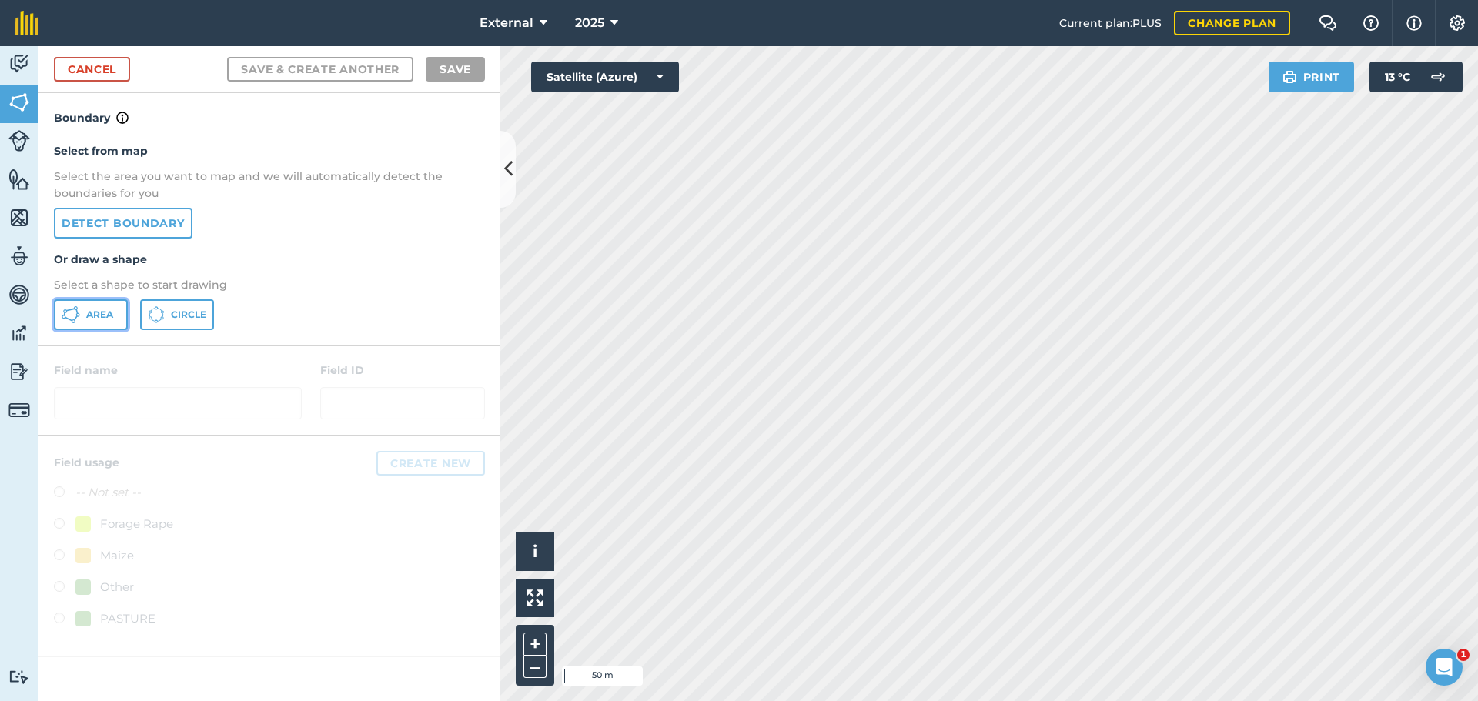
drag, startPoint x: 121, startPoint y: 398, endPoint x: 183, endPoint y: 409, distance: 63.3
click at [127, 330] on button "Area" at bounding box center [91, 314] width 74 height 31
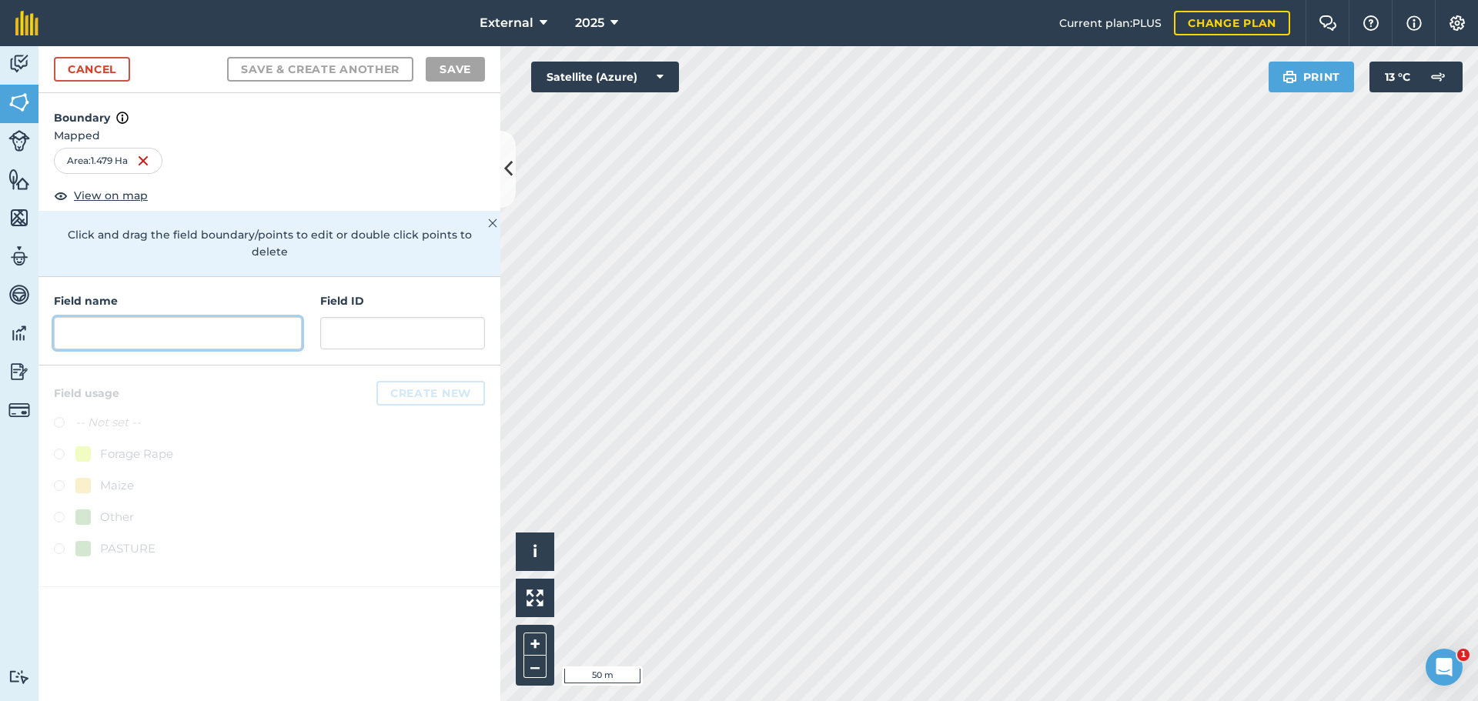
click at [199, 349] on input "text" at bounding box center [178, 333] width 248 height 32
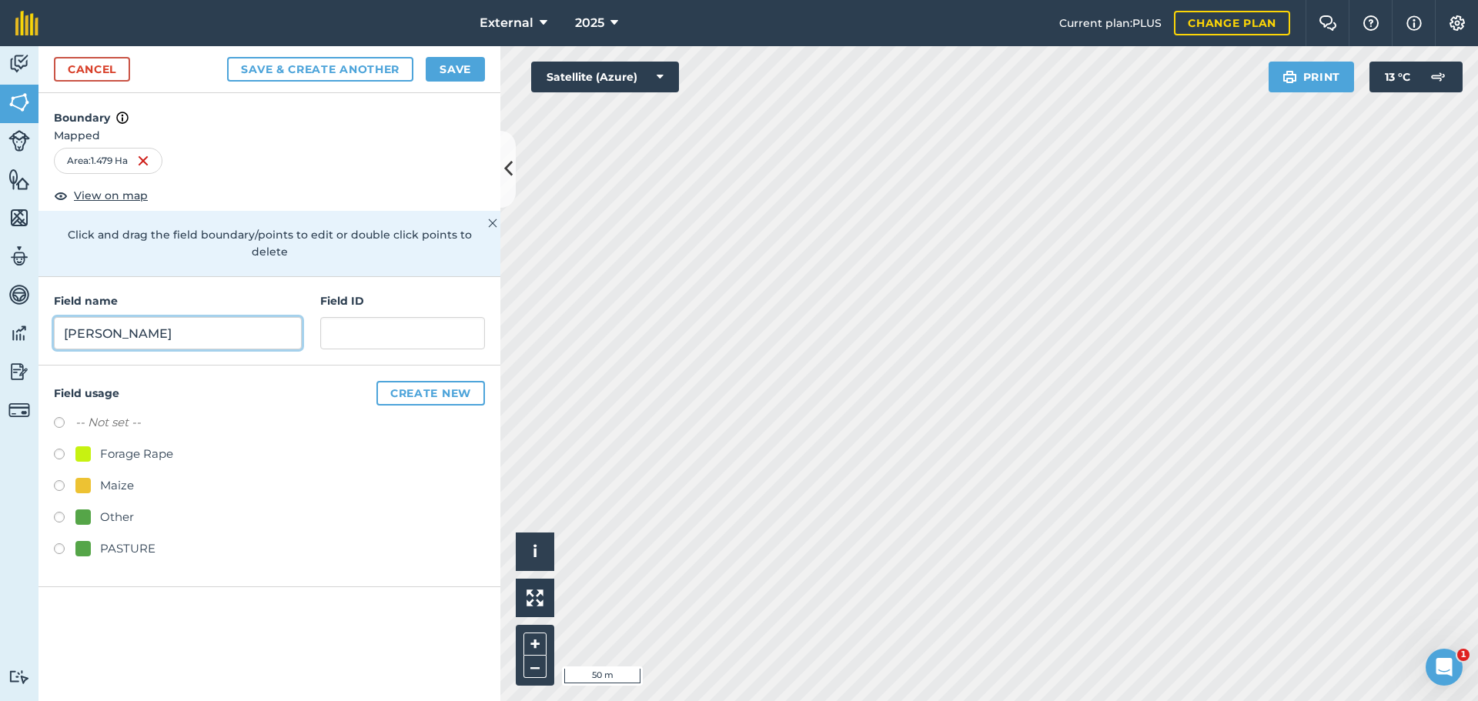
type input "[PERSON_NAME]"
click at [64, 559] on label at bounding box center [65, 550] width 22 height 15
click at [448, 82] on button "Save" at bounding box center [455, 69] width 59 height 25
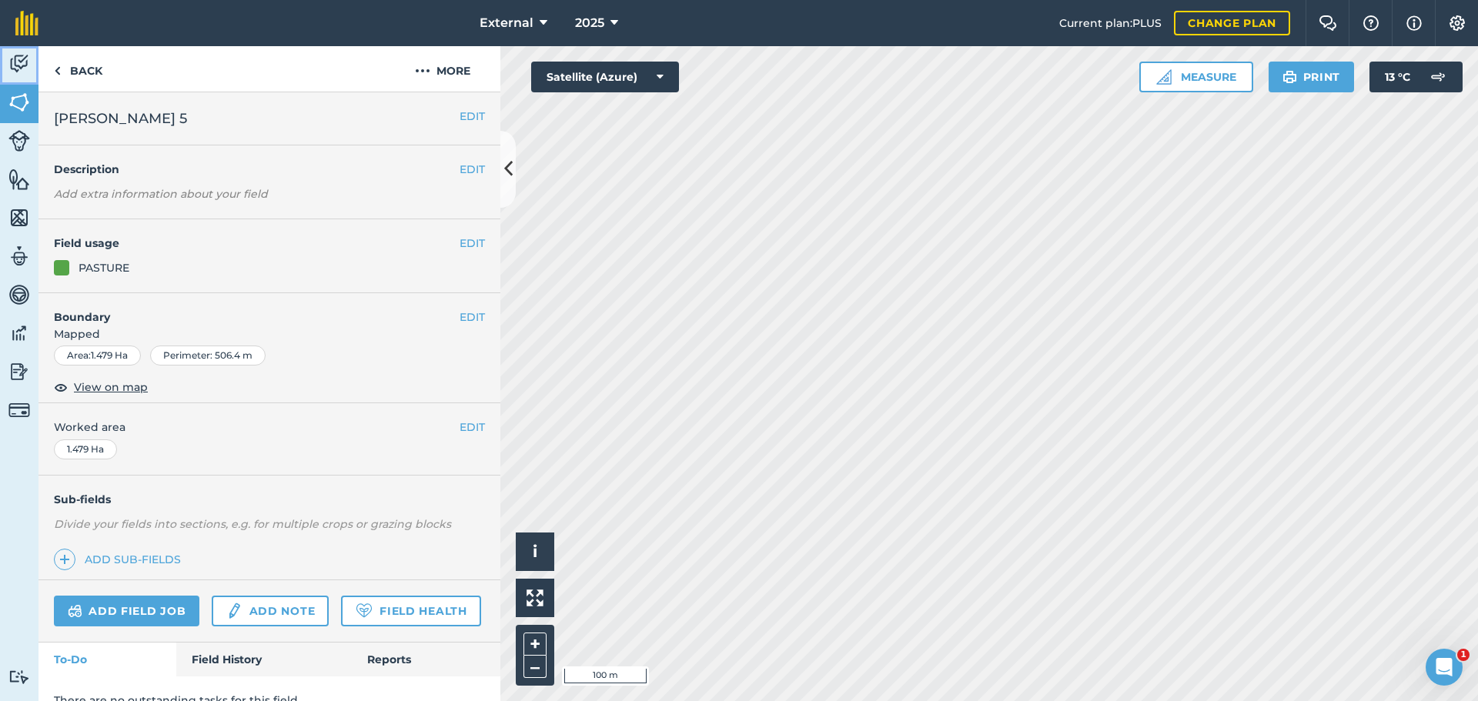
drag, startPoint x: 5, startPoint y: 63, endPoint x: 18, endPoint y: 72, distance: 16.0
click at [5, 64] on link "Activity" at bounding box center [19, 65] width 38 height 38
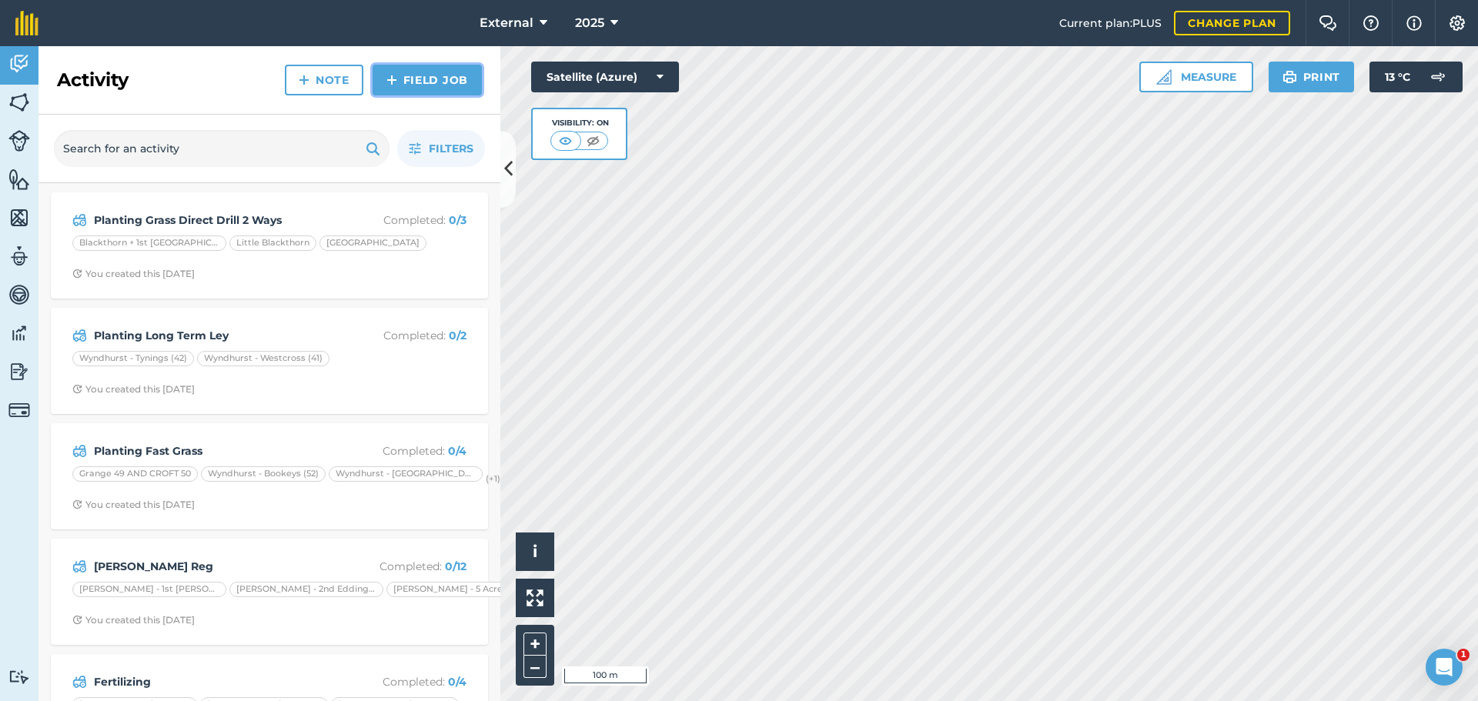
click at [440, 94] on link "Field Job" at bounding box center [427, 80] width 109 height 31
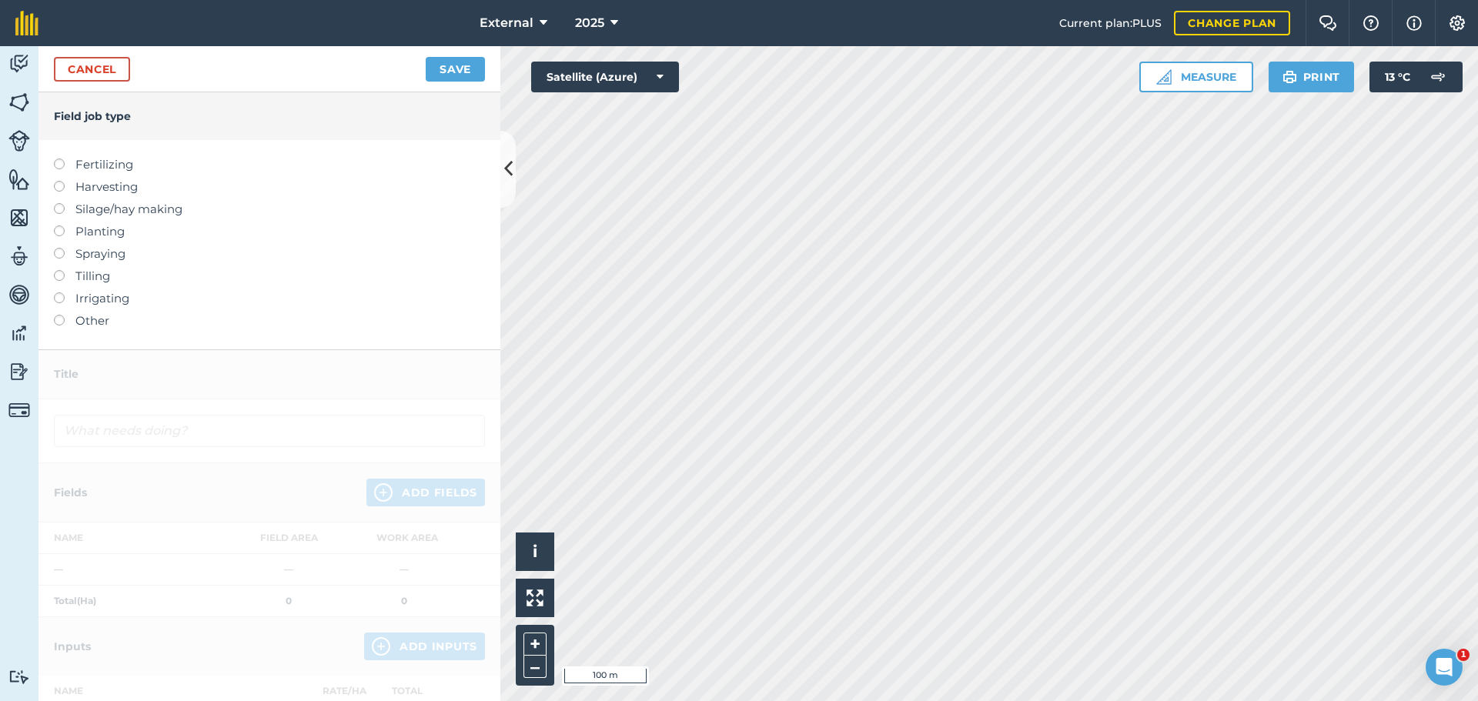
click at [66, 226] on label at bounding box center [65, 226] width 22 height 0
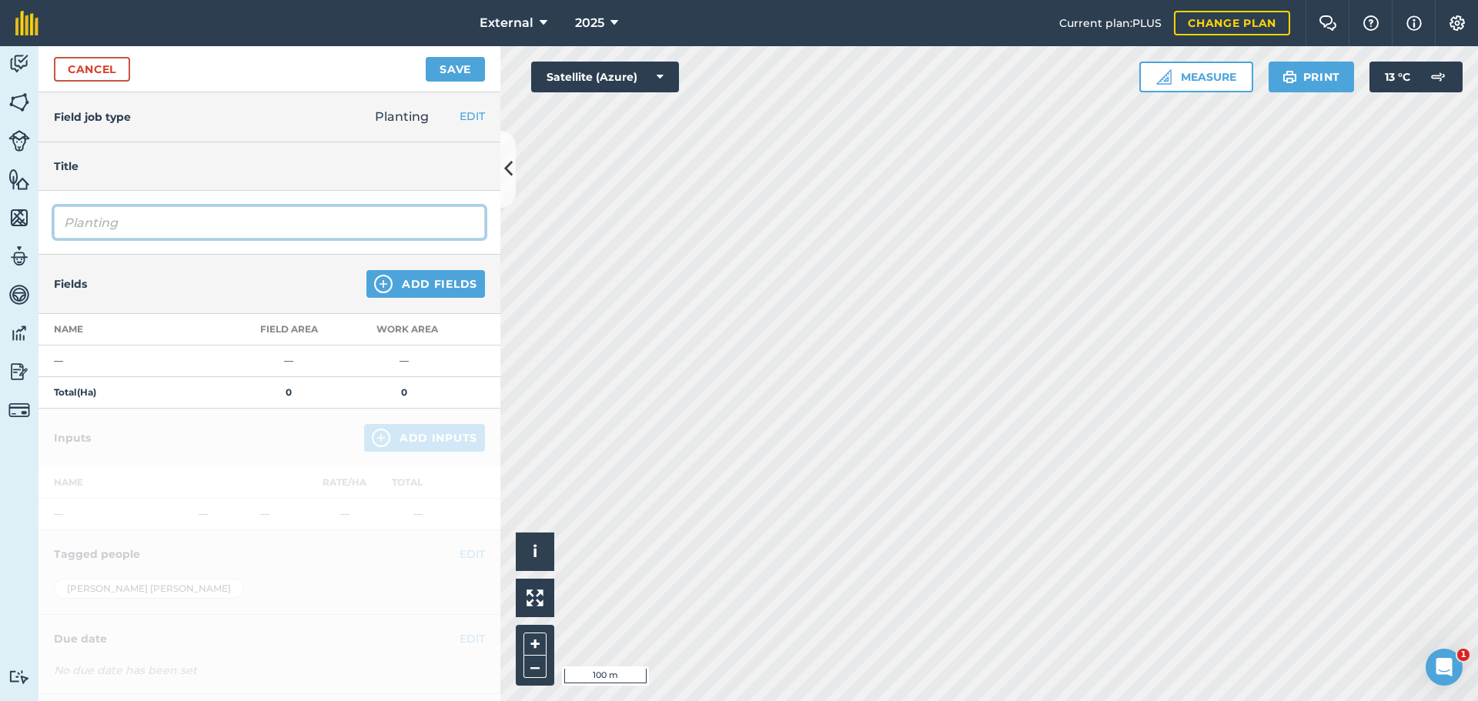
click at [188, 239] on input "Planting" at bounding box center [269, 222] width 431 height 32
type input "Planting Grass Ley"
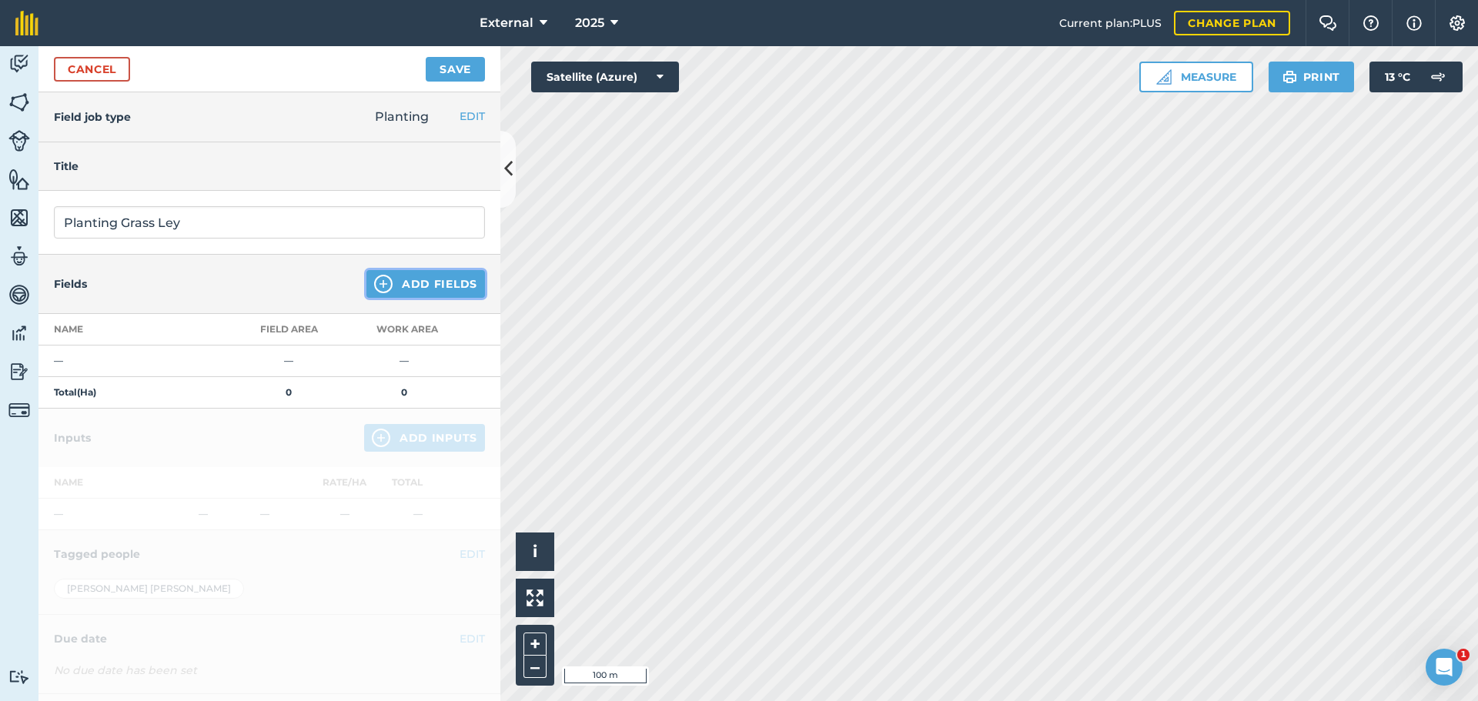
click at [411, 298] on button "Add Fields" at bounding box center [425, 284] width 119 height 28
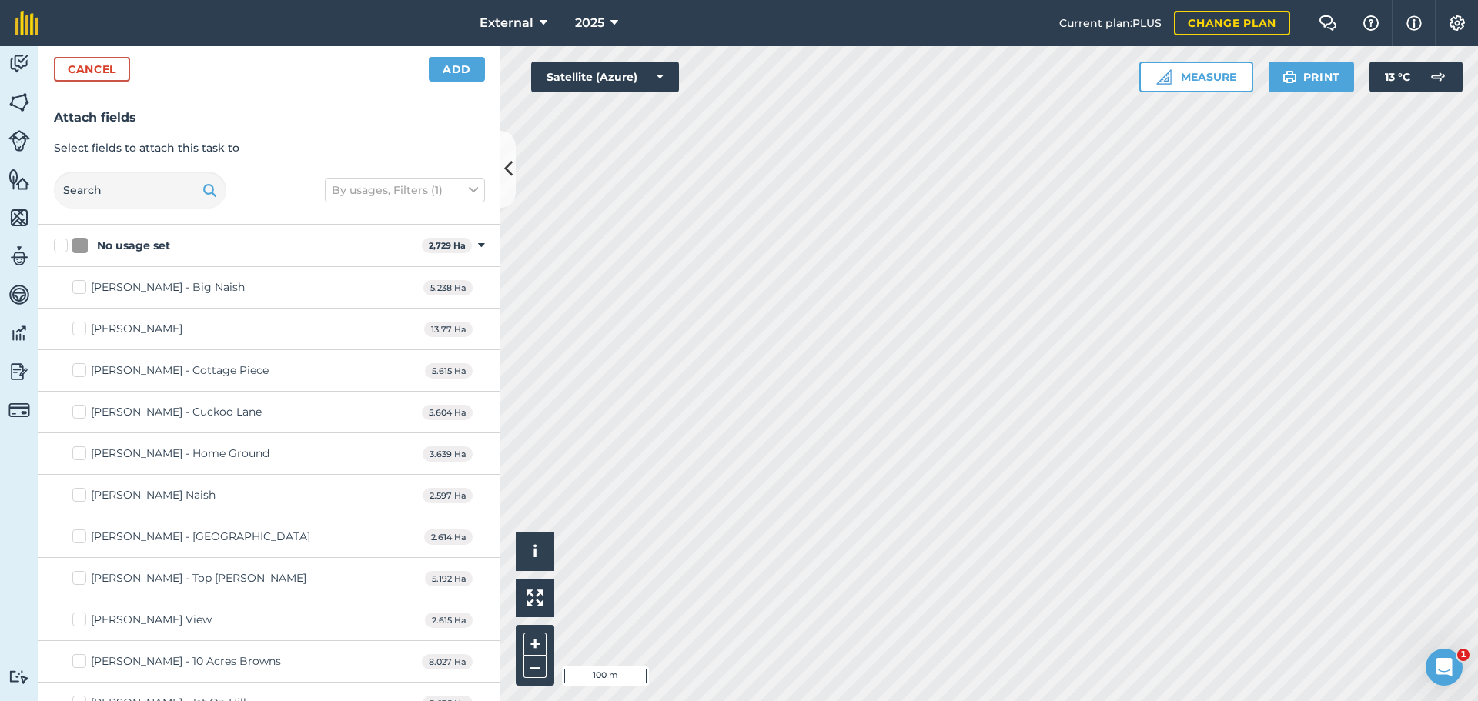
checkbox input "true"
drag, startPoint x: 442, startPoint y: 89, endPoint x: 446, endPoint y: 97, distance: 9.3
click at [443, 82] on button "Add" at bounding box center [457, 69] width 56 height 25
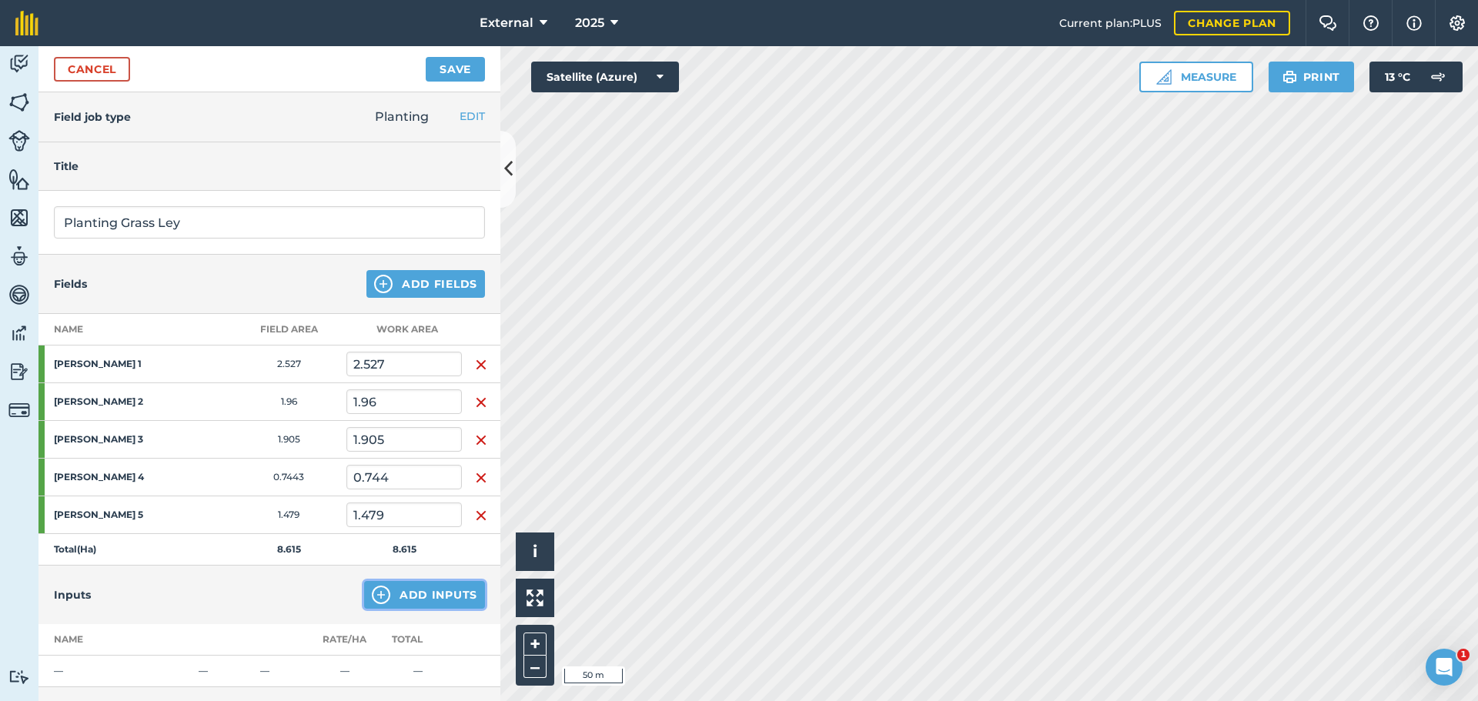
click at [394, 581] on button "Add Inputs" at bounding box center [424, 595] width 121 height 28
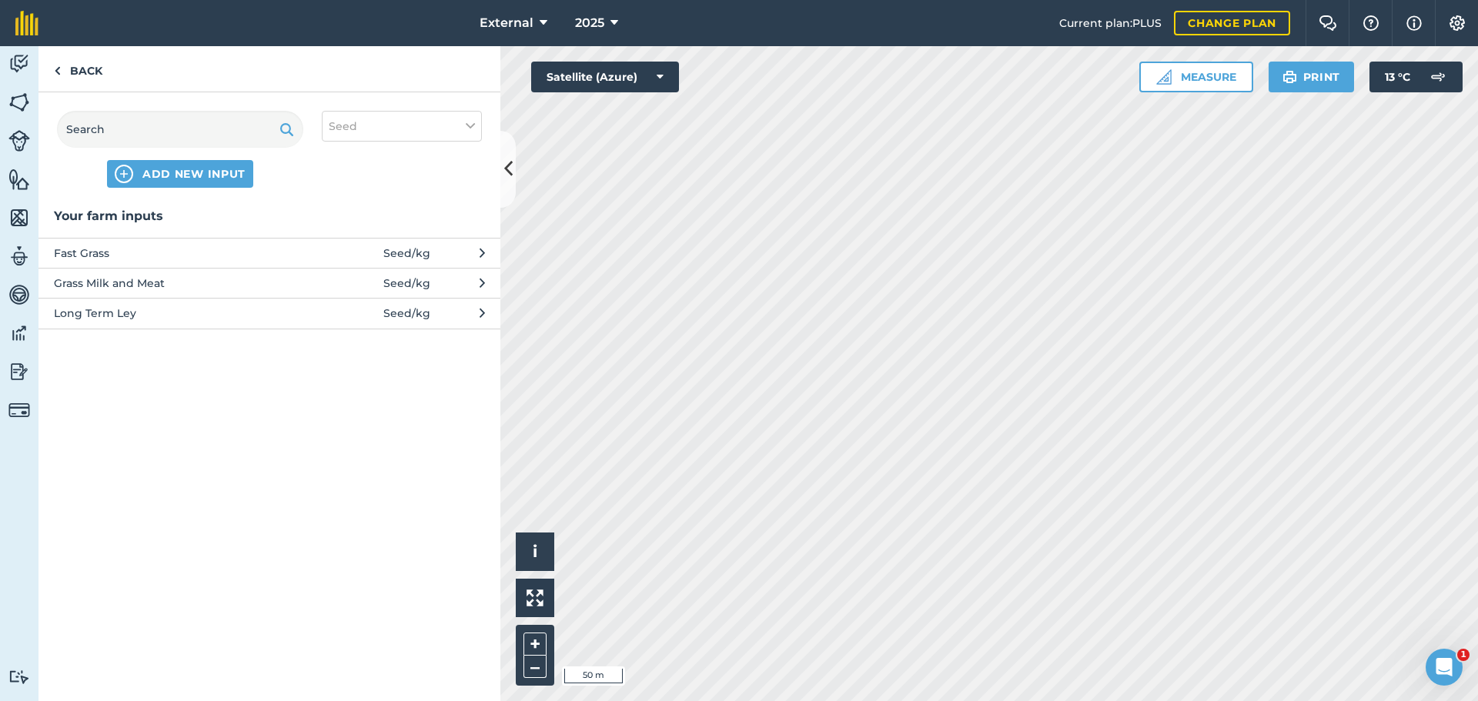
click at [348, 328] on button "Long Term Ley Seed / kg" at bounding box center [269, 313] width 462 height 30
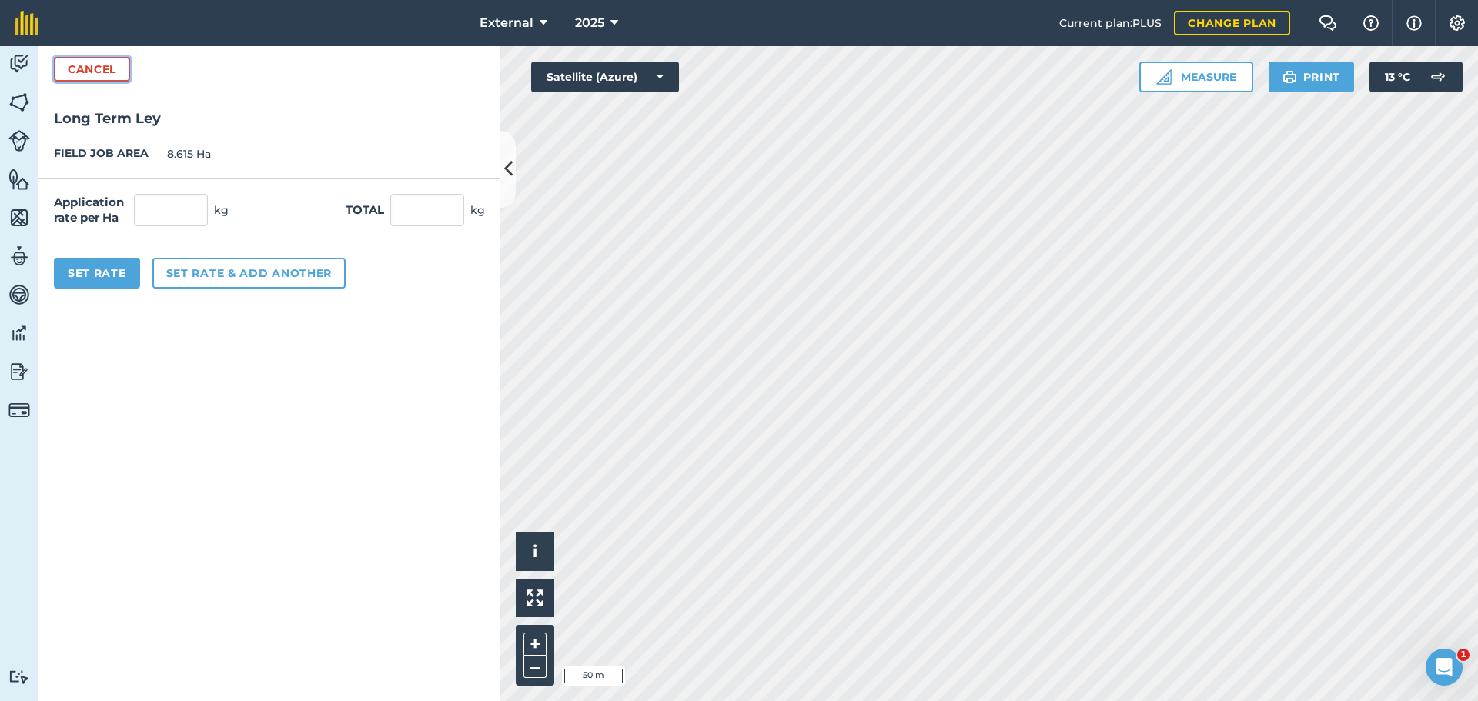
click at [116, 82] on button "Cancel" at bounding box center [92, 69] width 76 height 25
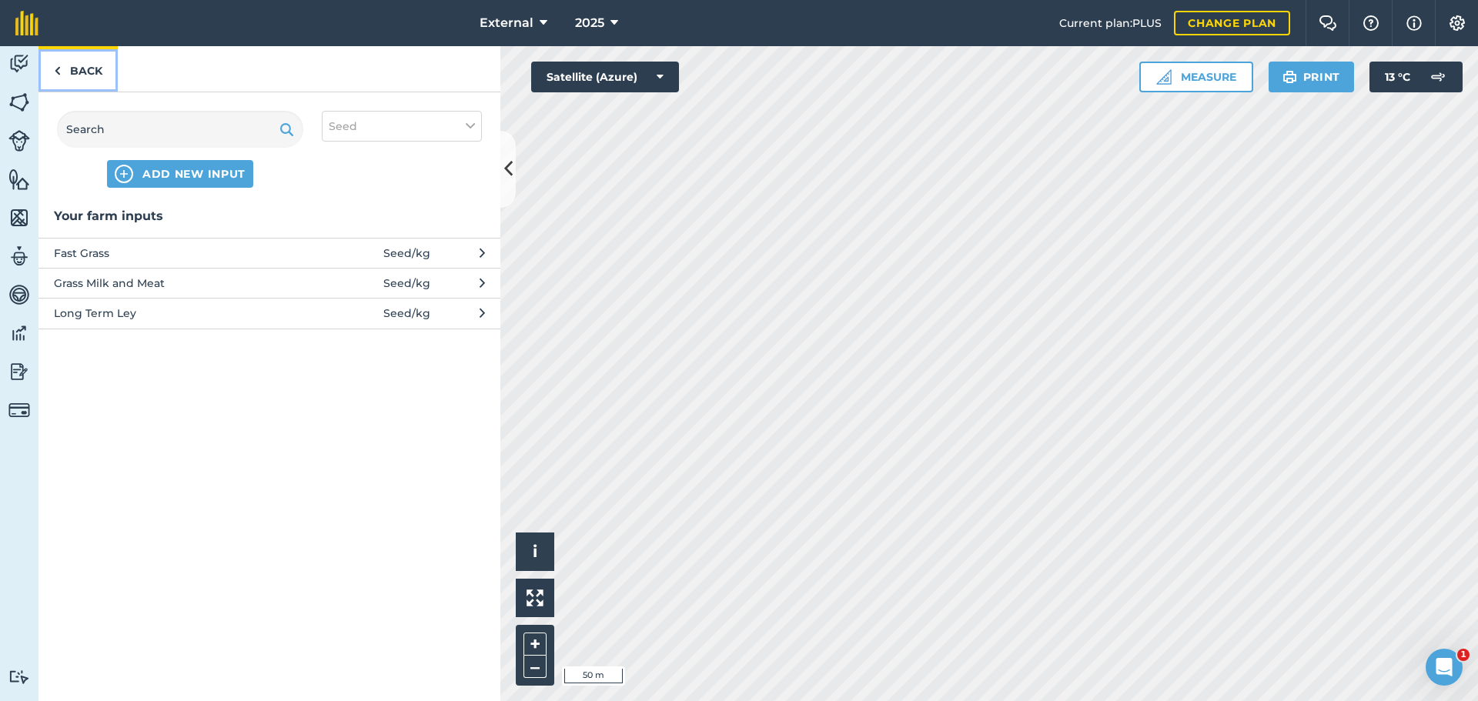
click at [101, 89] on link "Back" at bounding box center [77, 68] width 79 height 45
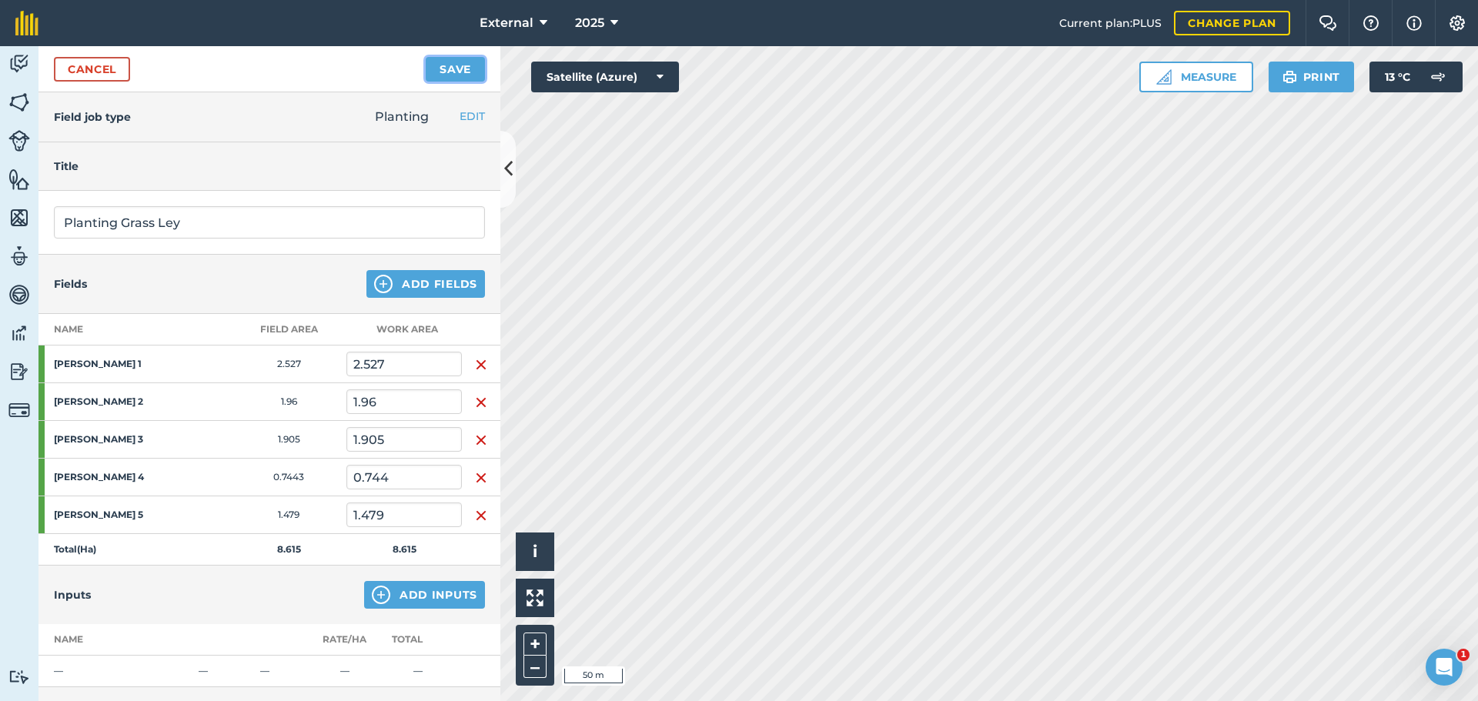
click at [449, 82] on button "Save" at bounding box center [455, 69] width 59 height 25
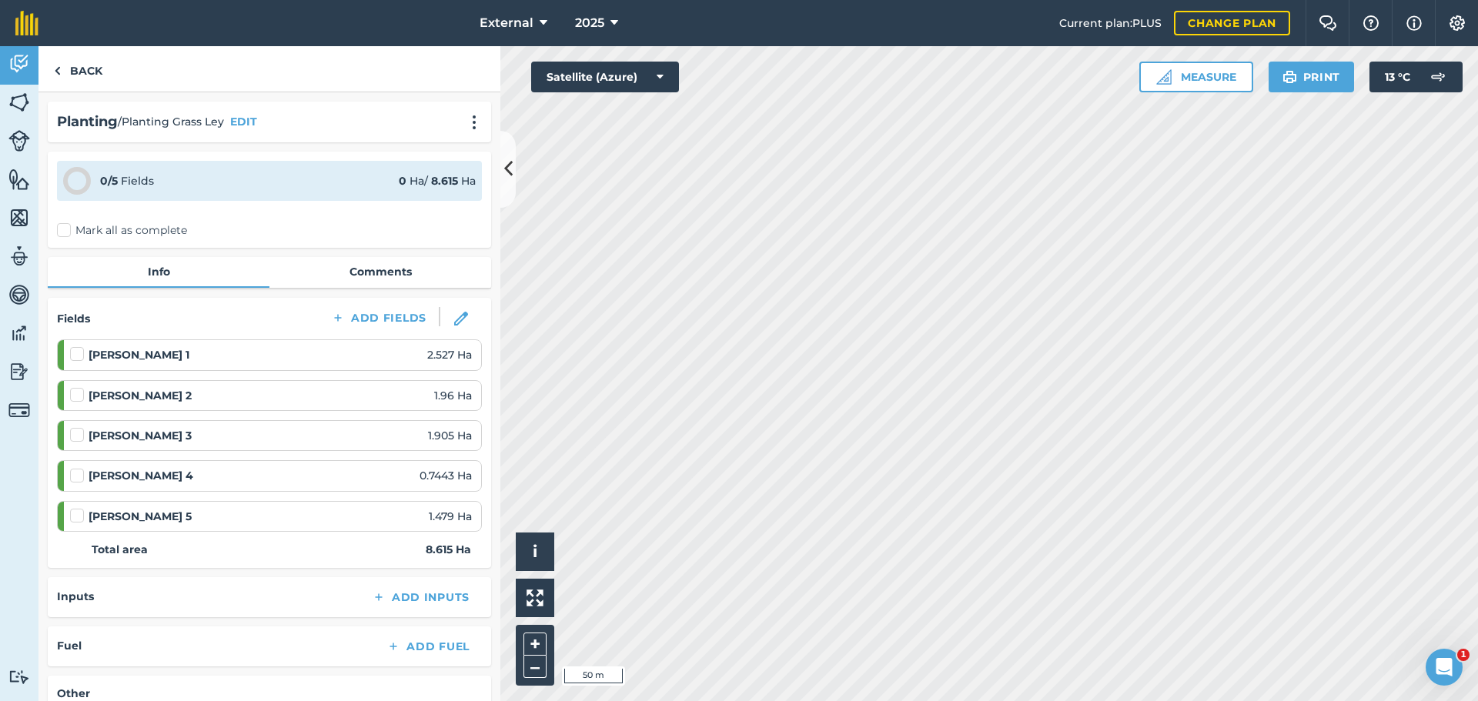
click at [446, 133] on div "Planting / Planting Grass Ley EDIT" at bounding box center [269, 122] width 425 height 22
click at [465, 130] on img at bounding box center [474, 122] width 18 height 15
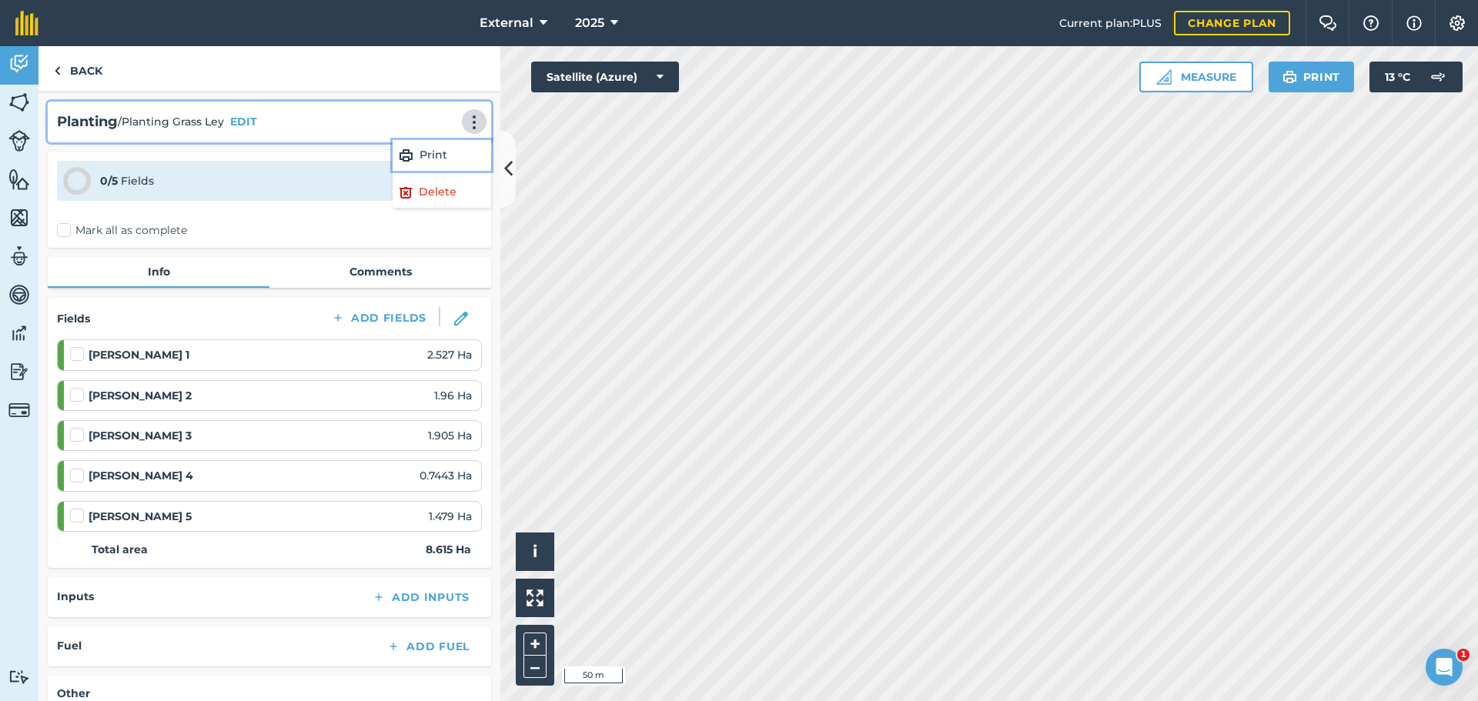
click at [407, 171] on link "Print" at bounding box center [442, 155] width 99 height 31
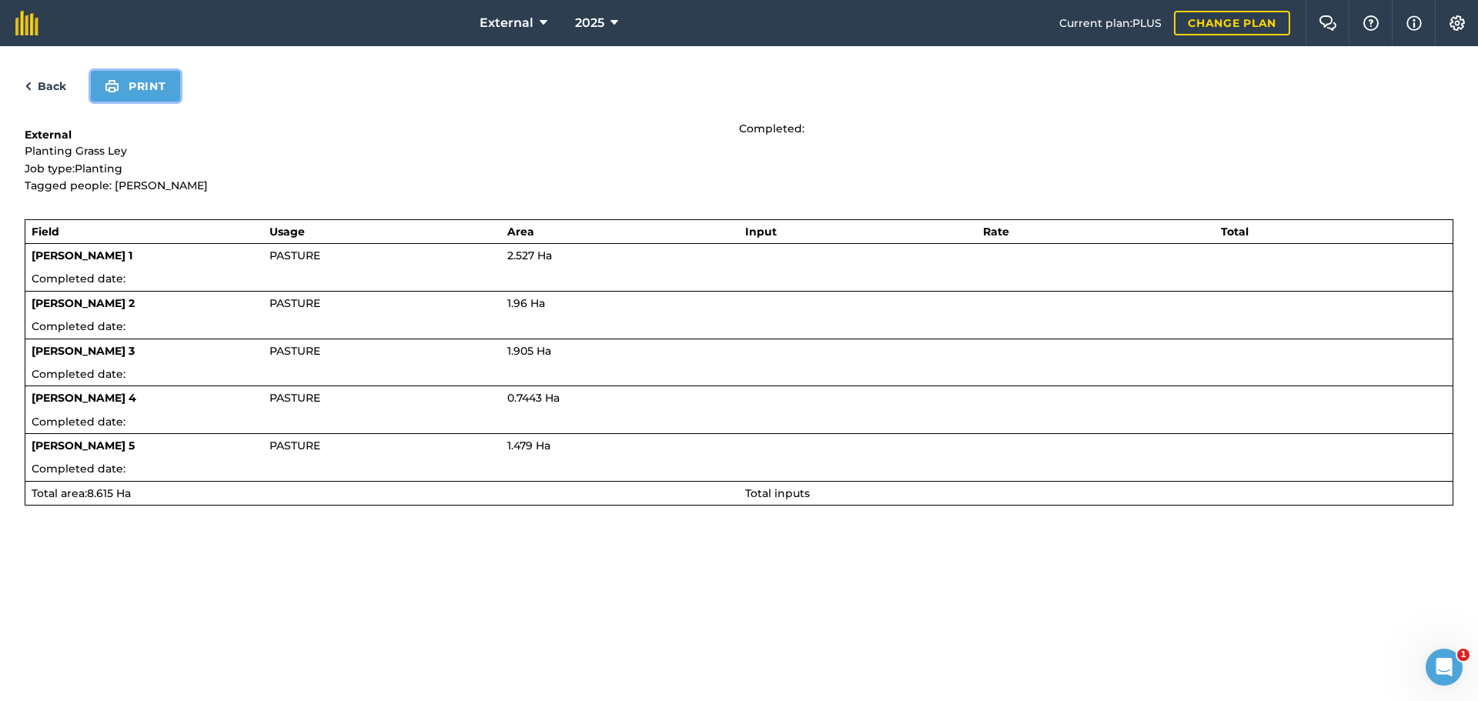
click at [177, 98] on button "Print" at bounding box center [135, 86] width 89 height 31
click at [51, 95] on link "Back" at bounding box center [46, 86] width 42 height 18
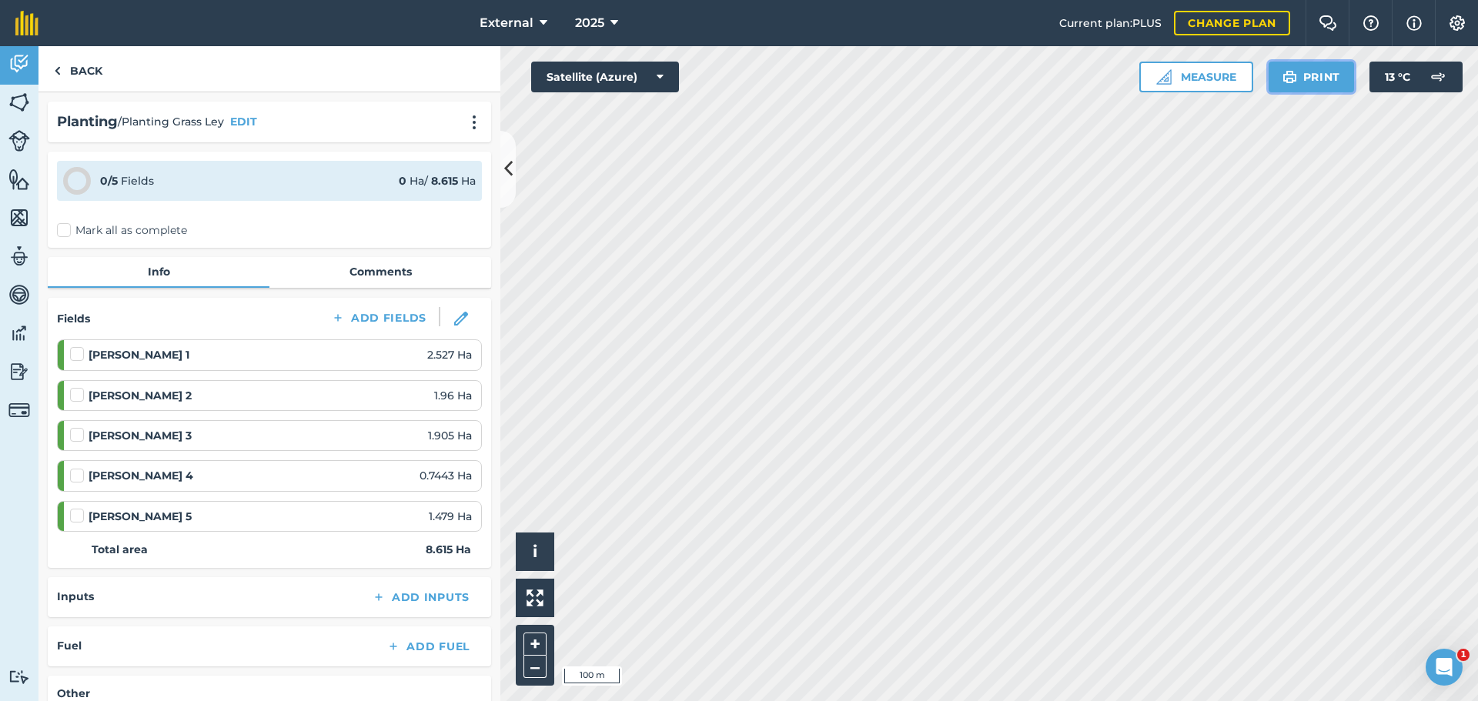
drag, startPoint x: 500, startPoint y: 132, endPoint x: 1303, endPoint y: 87, distance: 804.1
click at [1303, 87] on button "Print" at bounding box center [1312, 77] width 86 height 31
